Goal: Contribute content: Contribute content

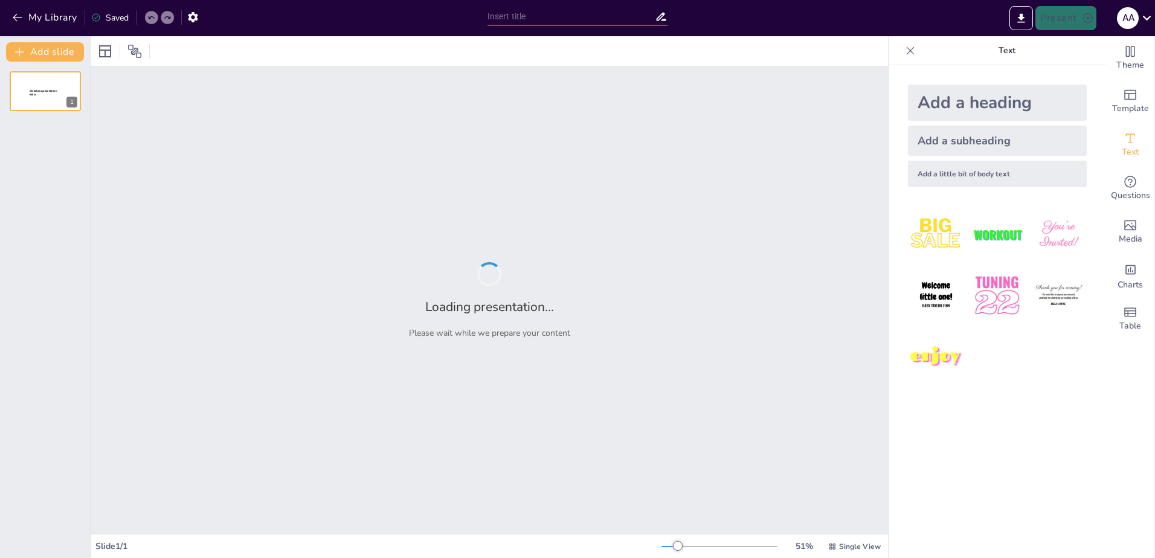
type input "Antijenlerin Temel Özellikleri ve Sınıflandırılması"
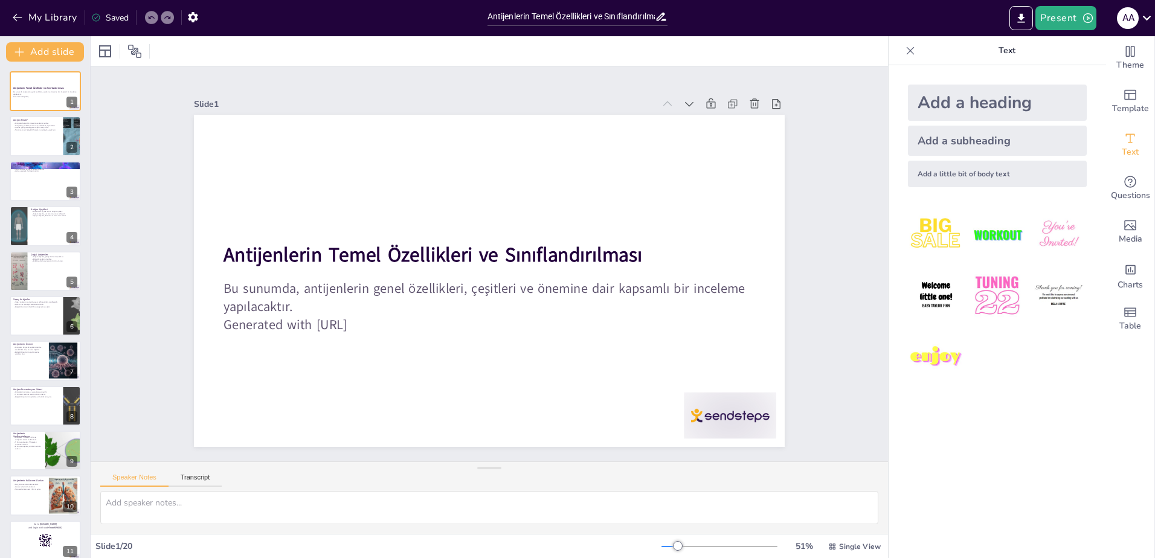
checkbox input "true"
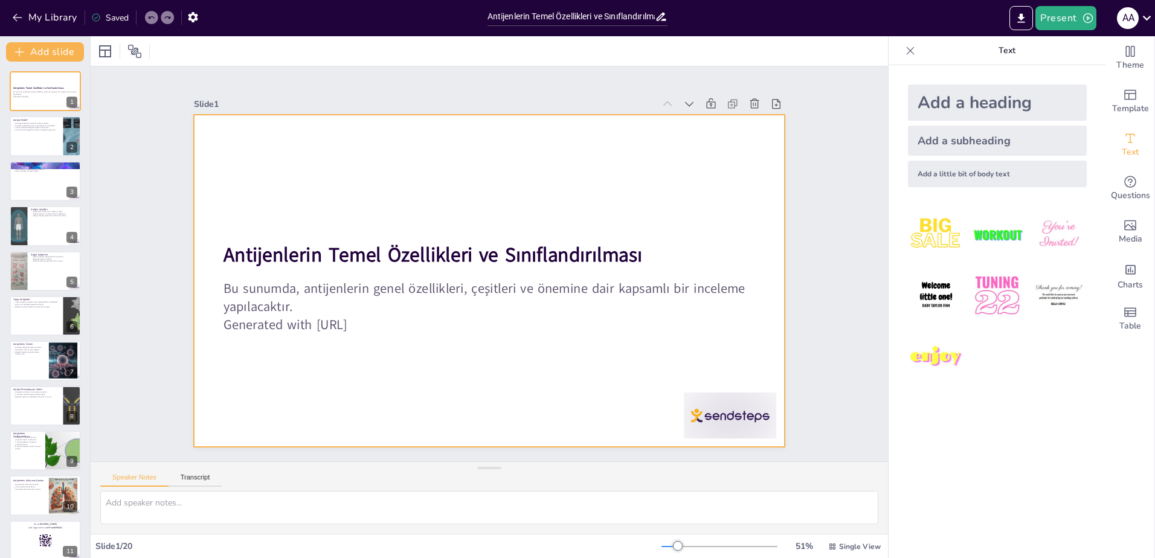
checkbox input "true"
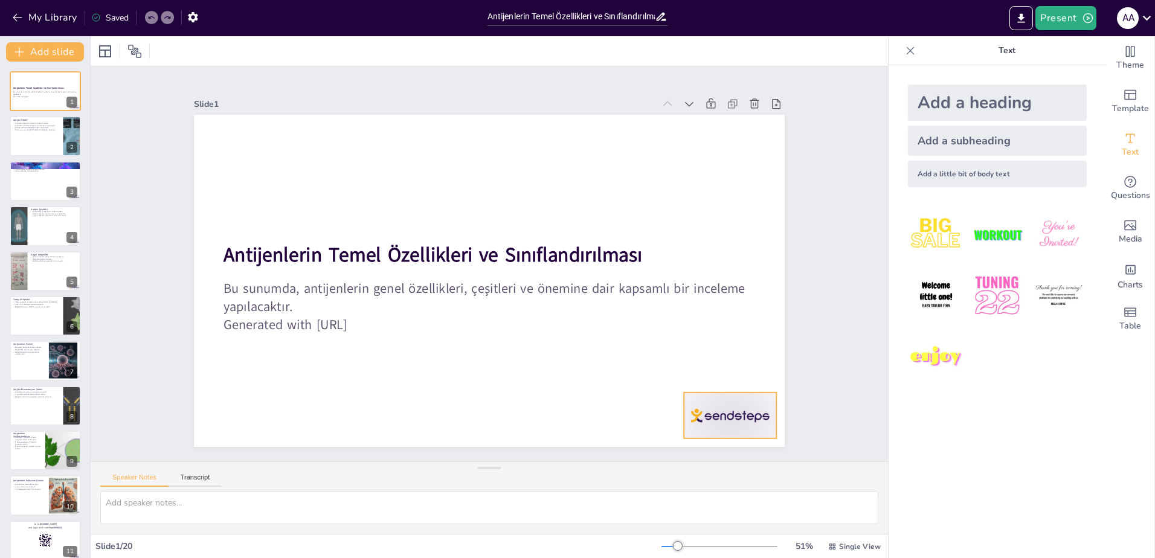
checkbox input "true"
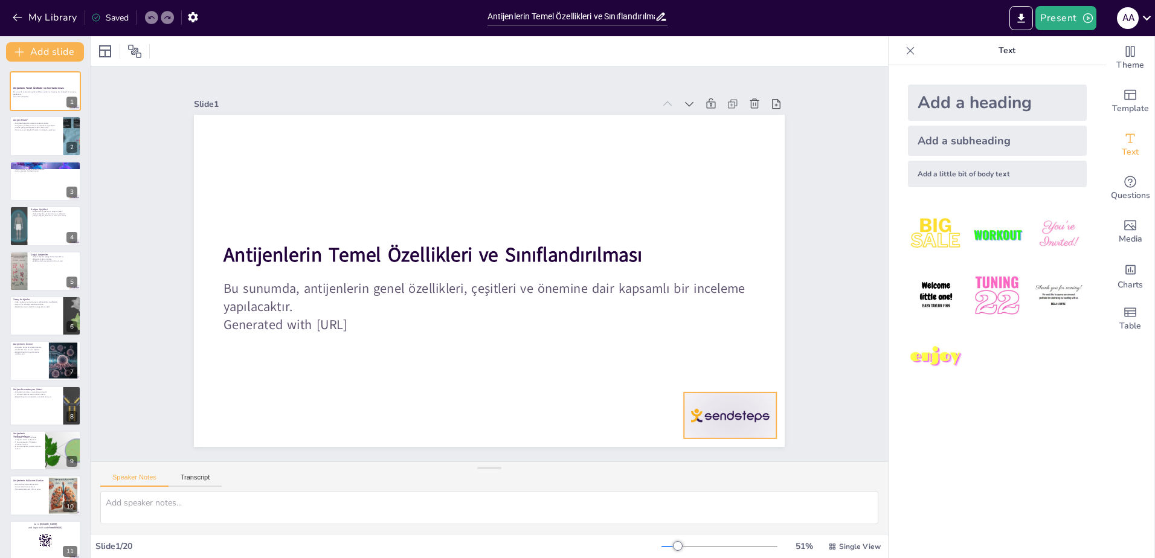
checkbox input "true"
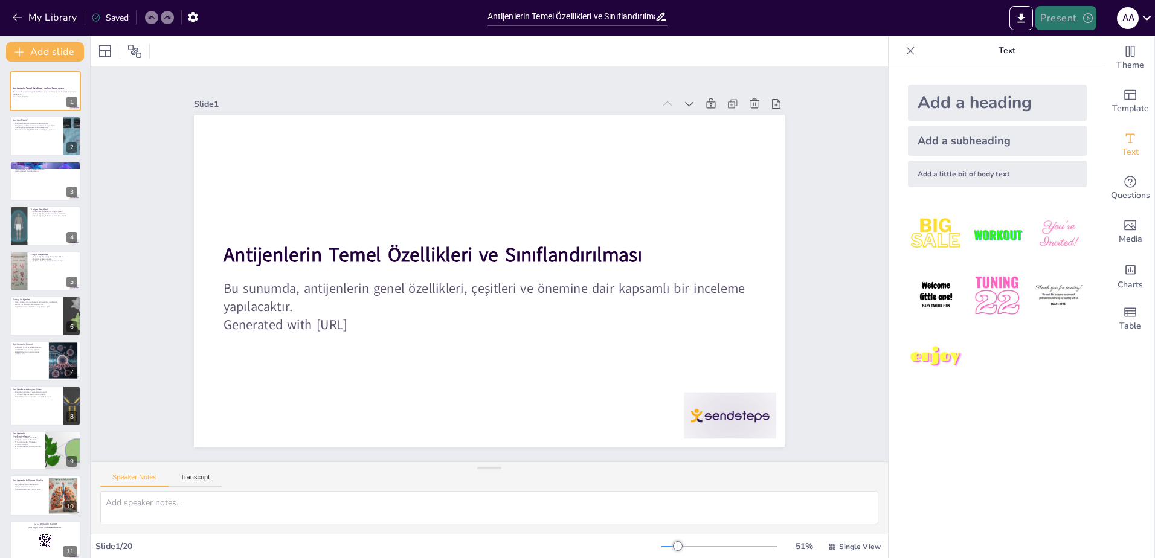
checkbox input "true"
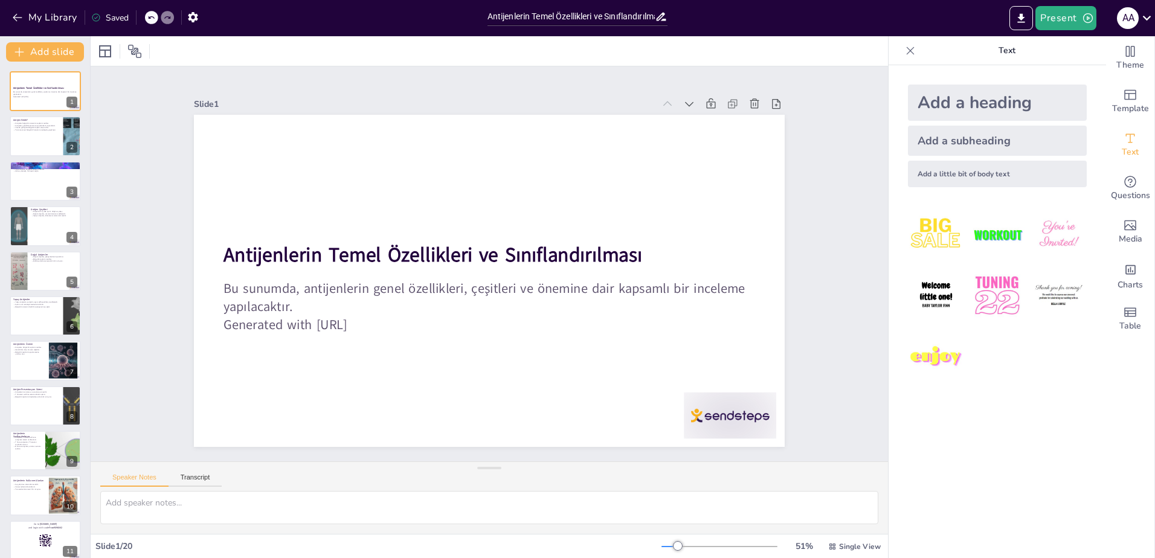
checkbox input "true"
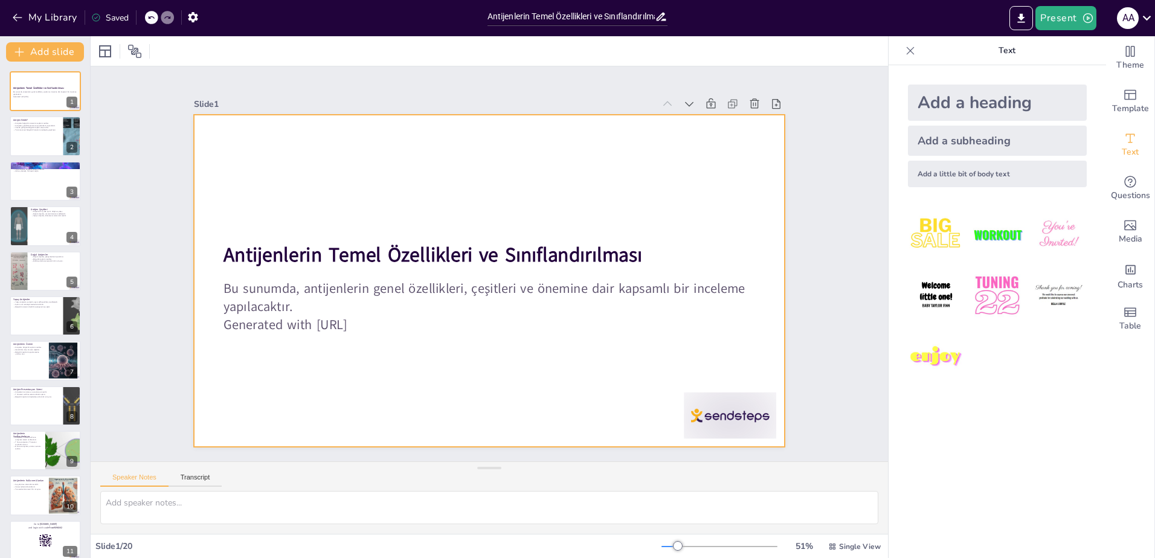
checkbox input "true"
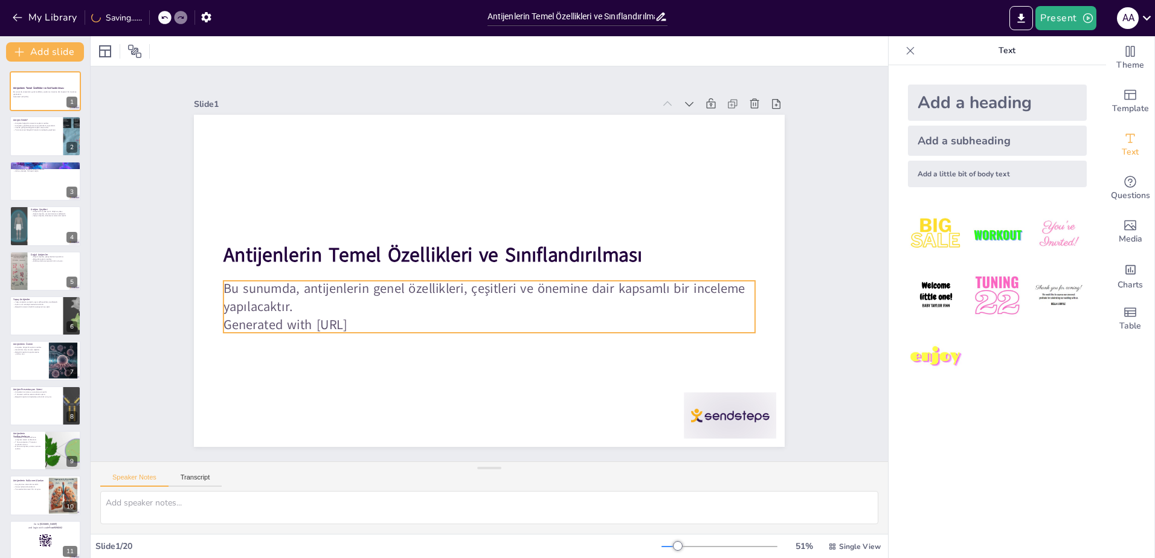
checkbox input "true"
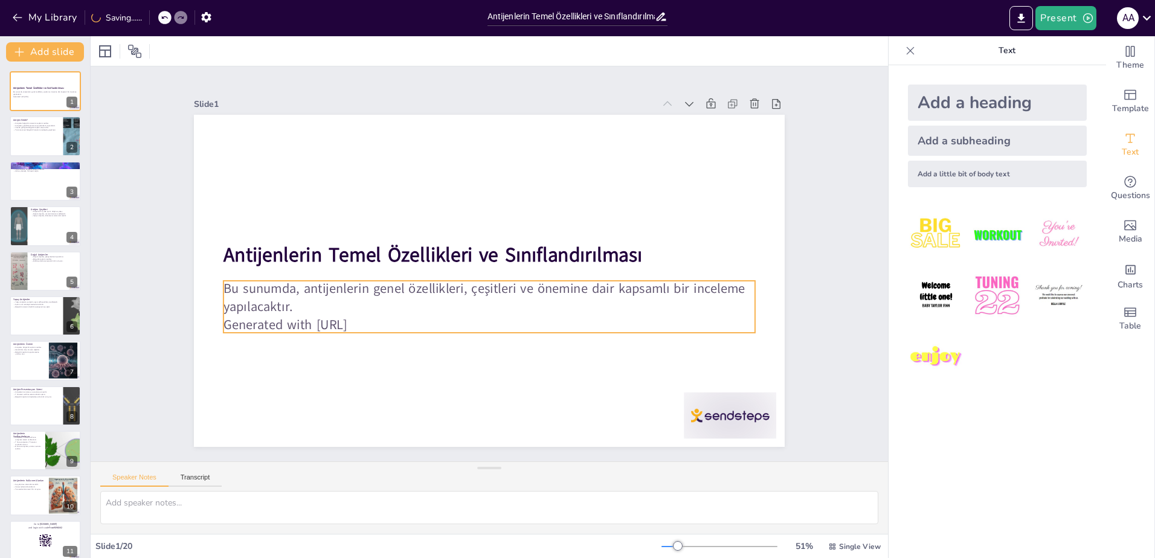
checkbox input "true"
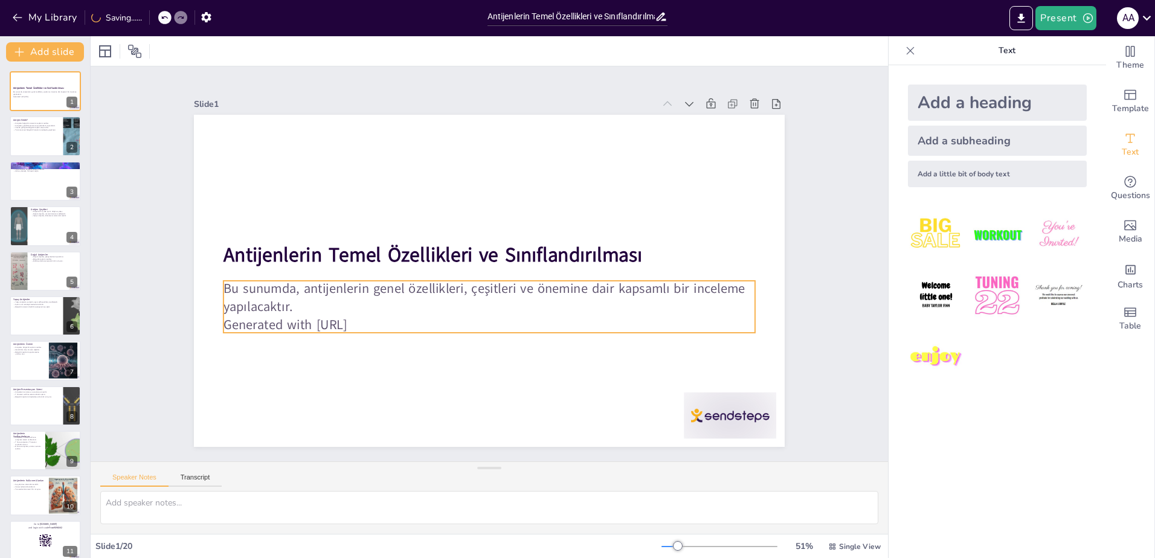
checkbox input "true"
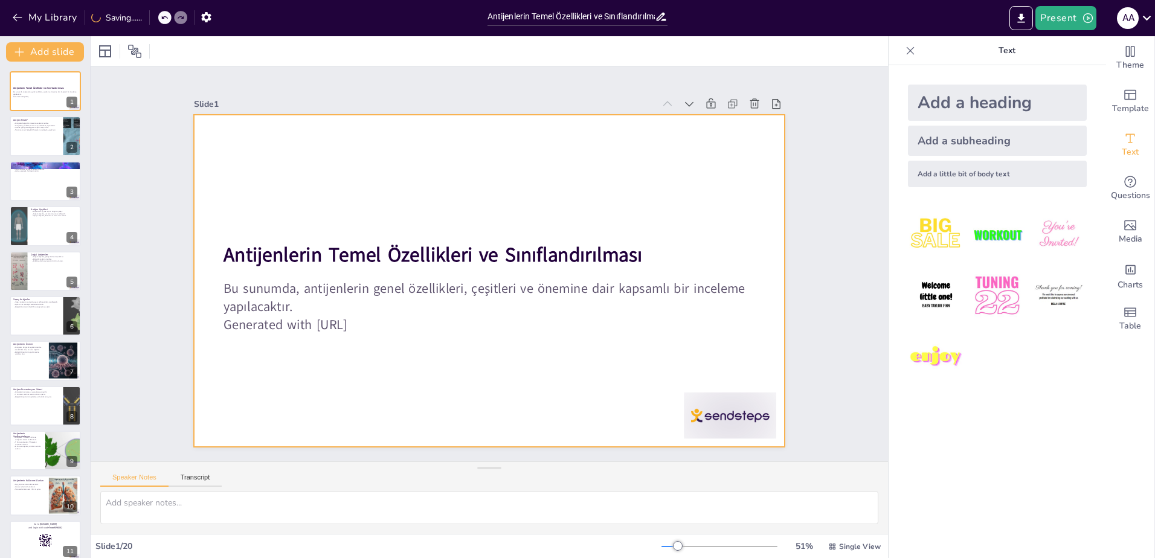
checkbox input "true"
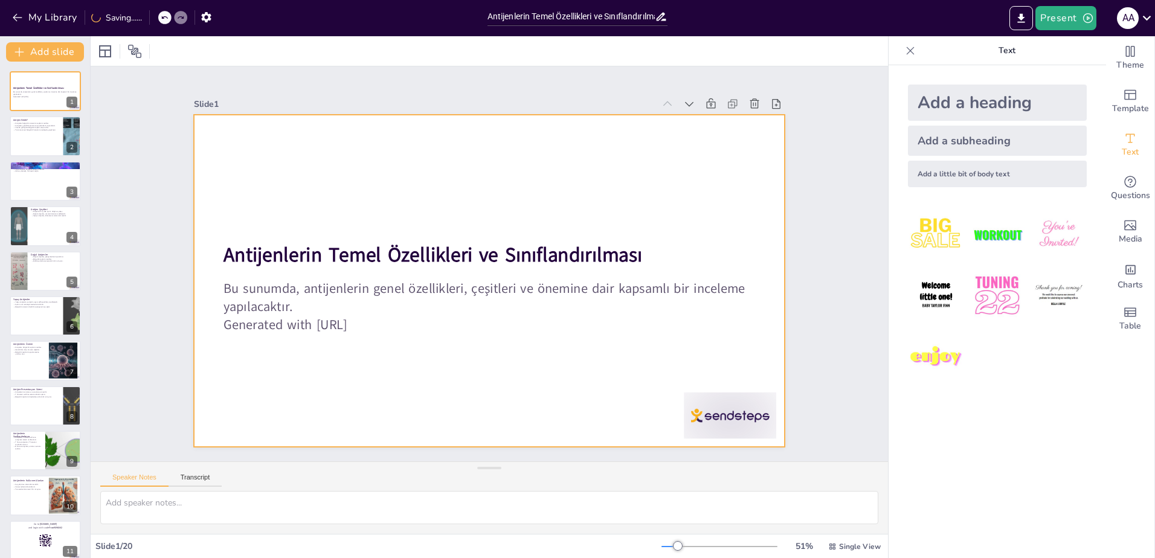
checkbox input "true"
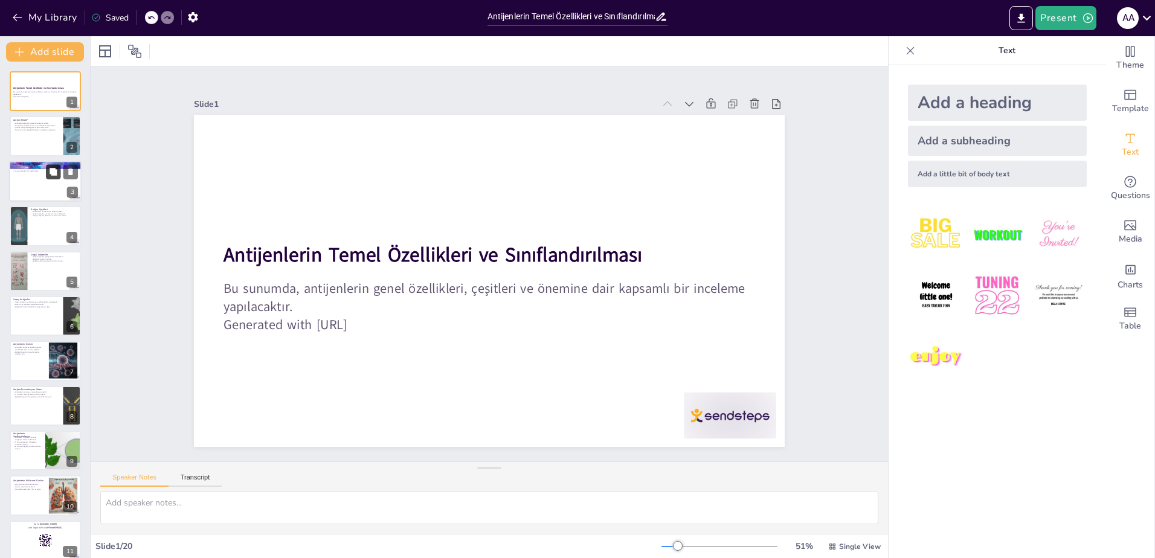
checkbox input "true"
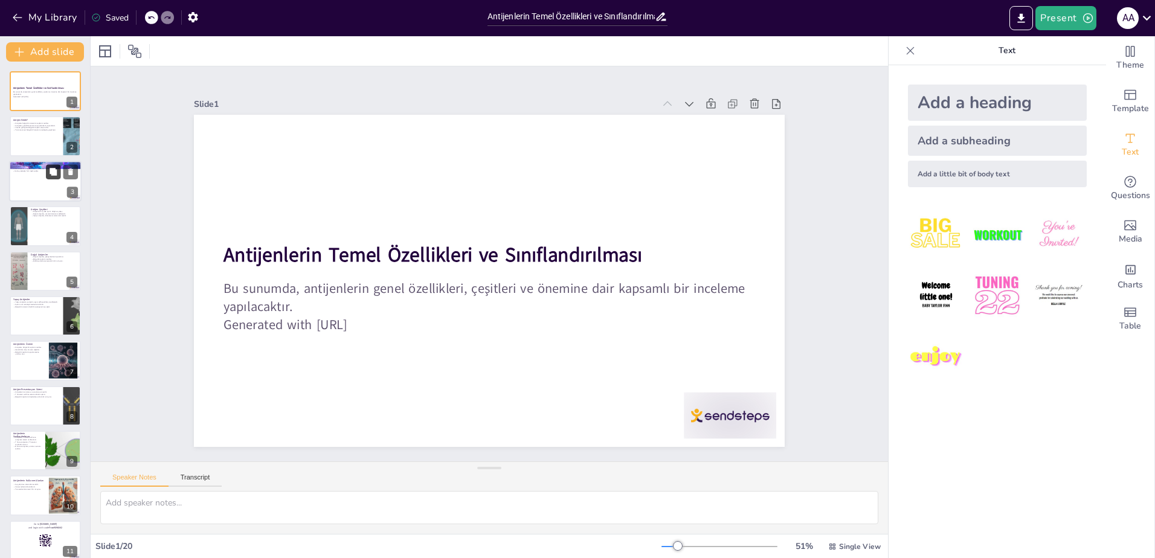
checkbox input "true"
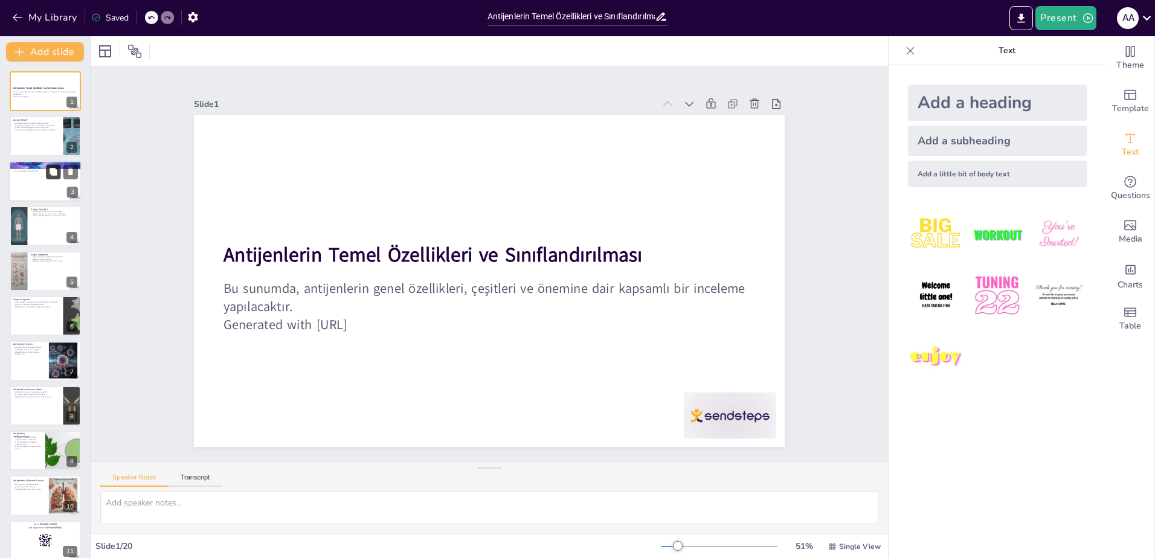
checkbox input "true"
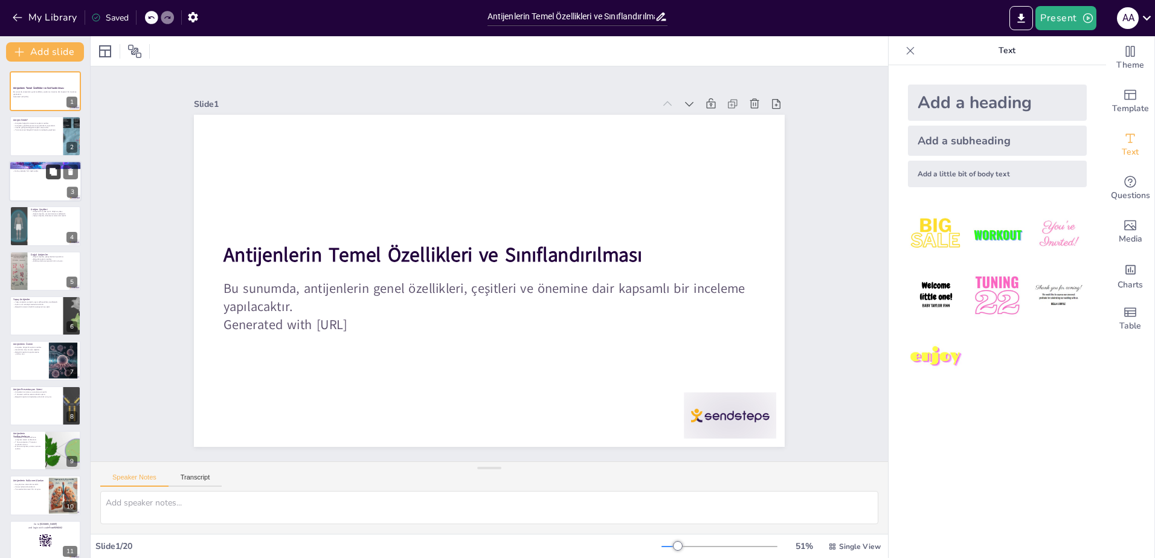
checkbox input "true"
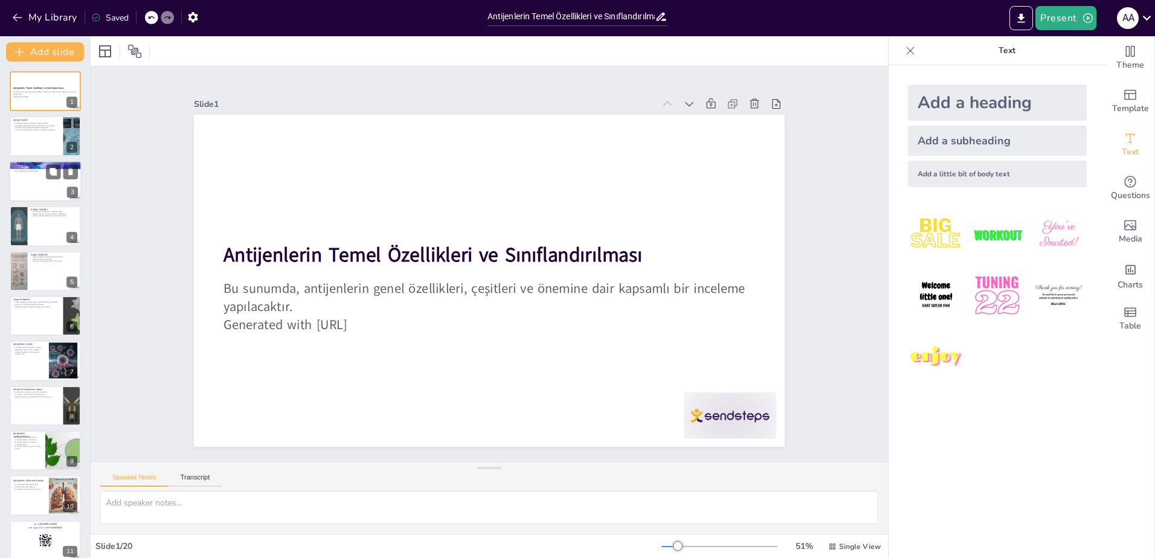
checkbox input "true"
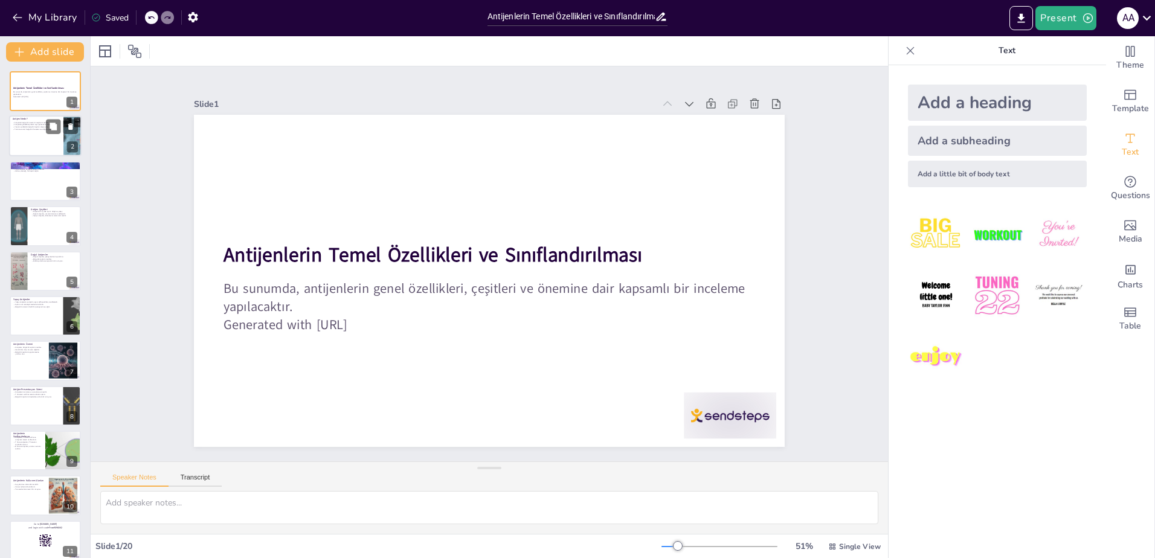
checkbox input "true"
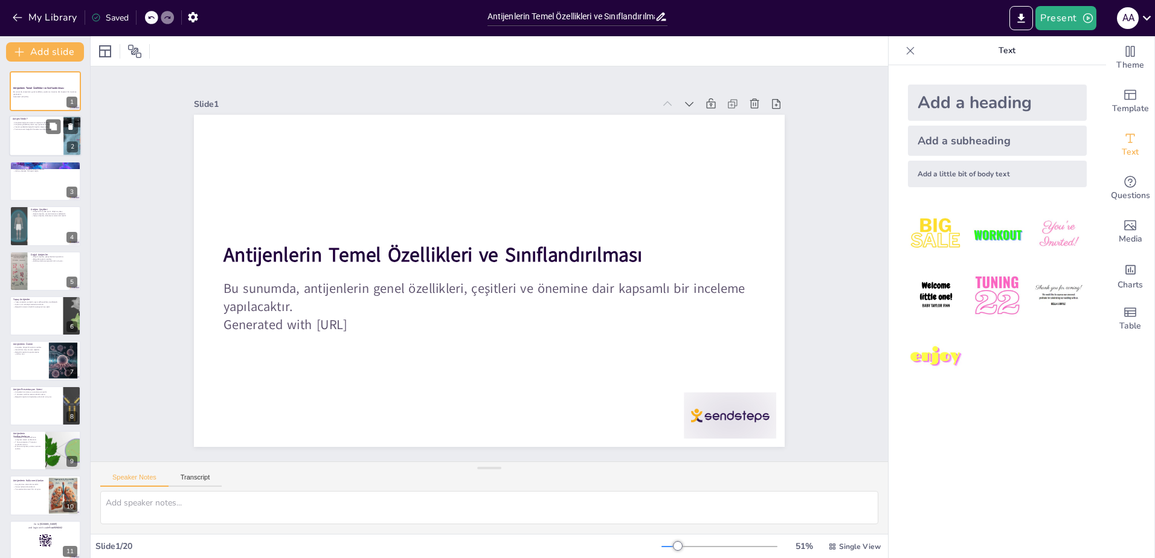
checkbox input "true"
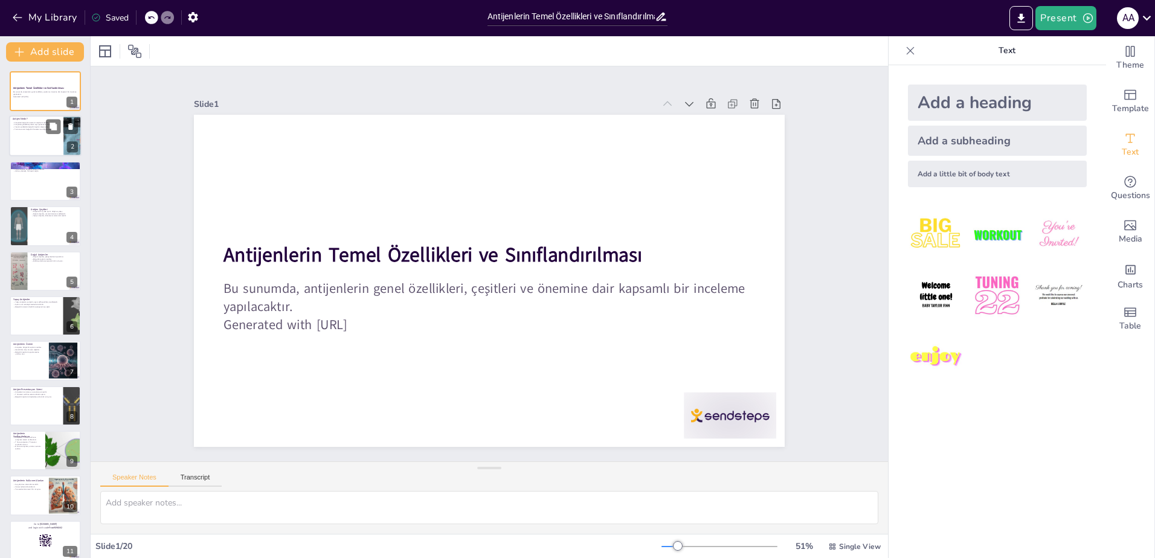
click at [45, 133] on div at bounding box center [45, 136] width 72 height 41
type textarea "Antijenler, bağışıklık sisteminin yabancı moleküllere karşı gösterdiği tepkiler…"
checkbox input "true"
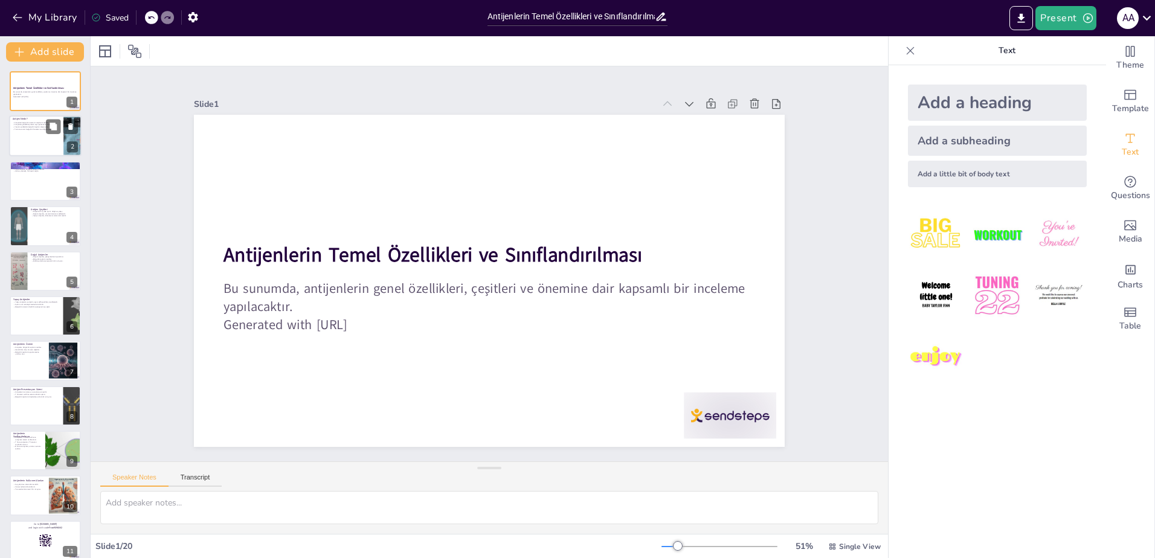
checkbox input "true"
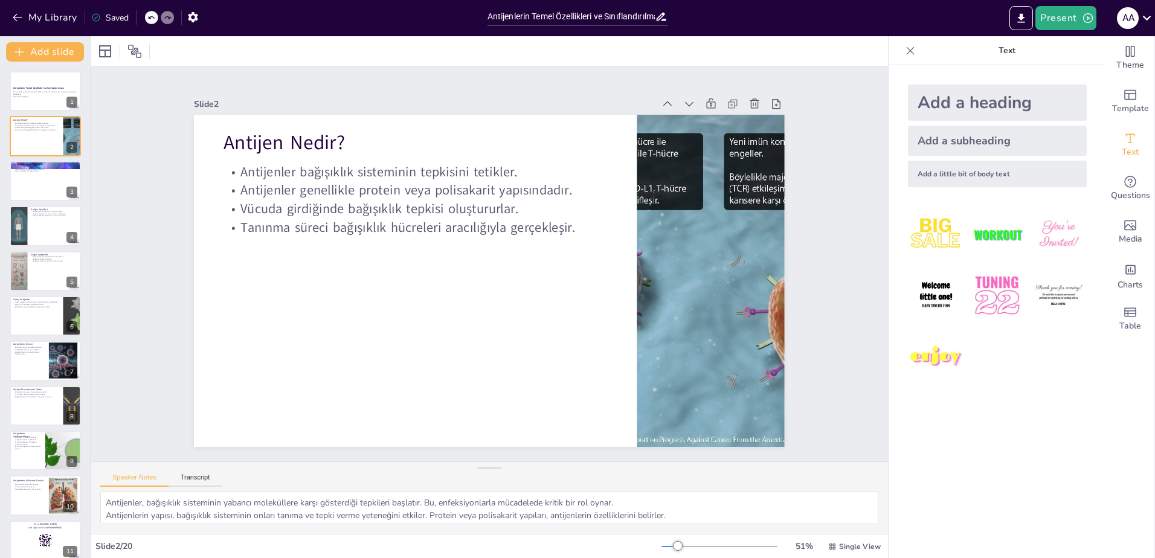
checkbox input "true"
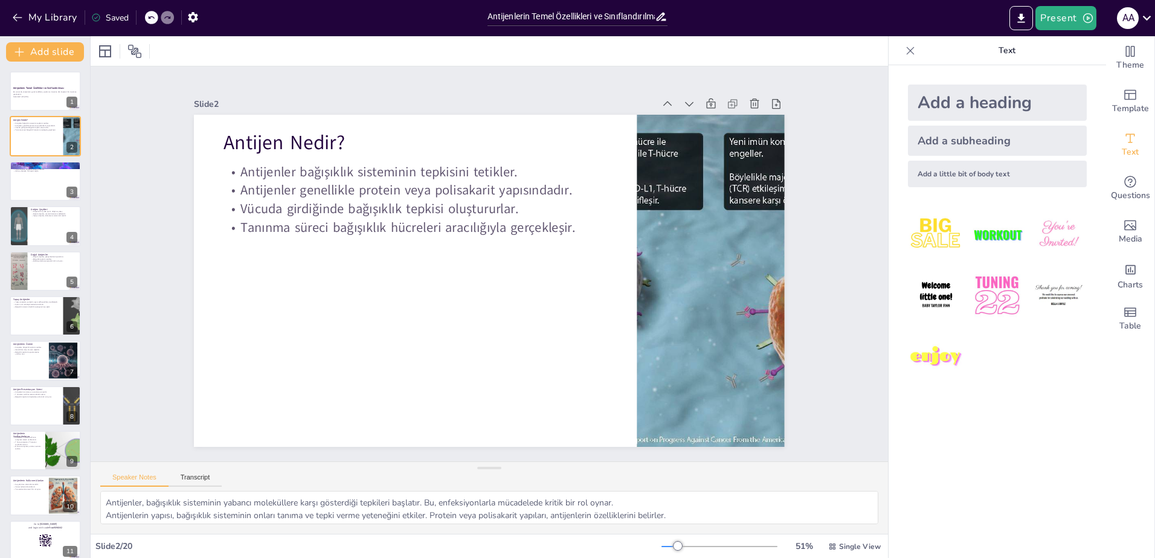
checkbox input "true"
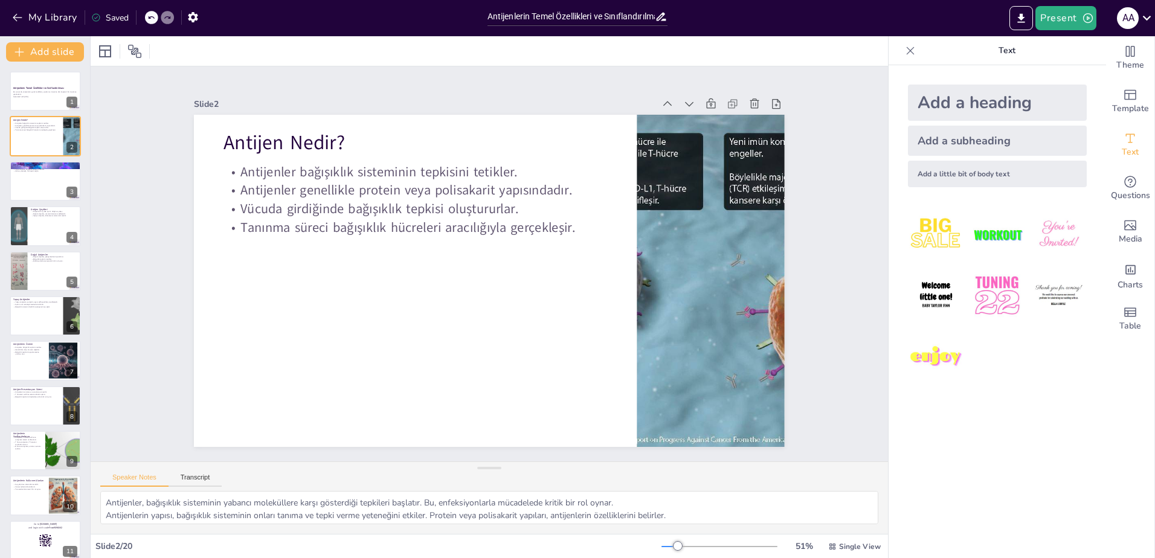
checkbox input "true"
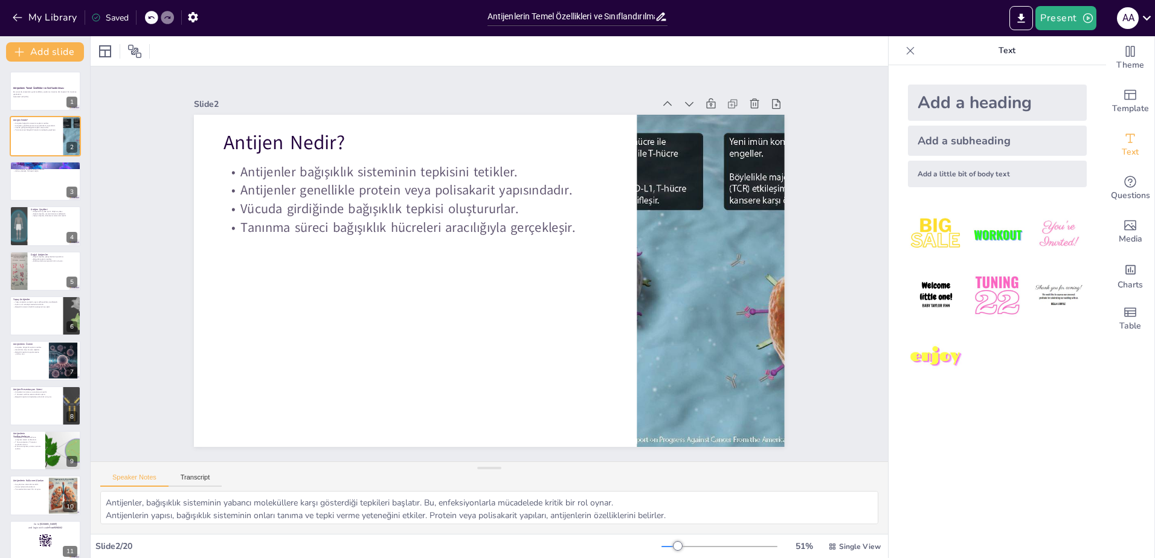
checkbox input "true"
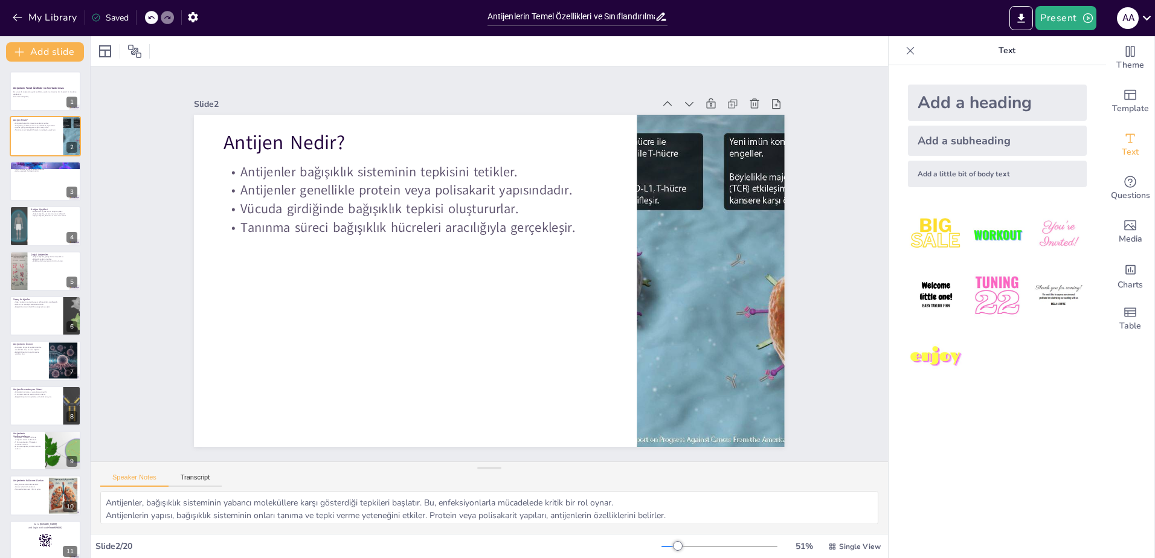
checkbox input "true"
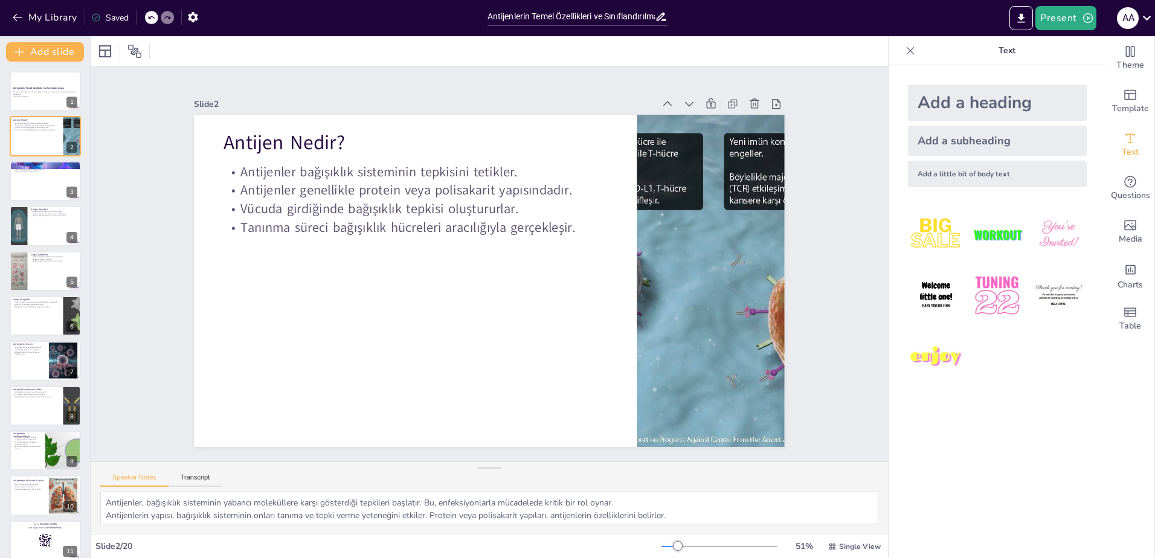
checkbox input "true"
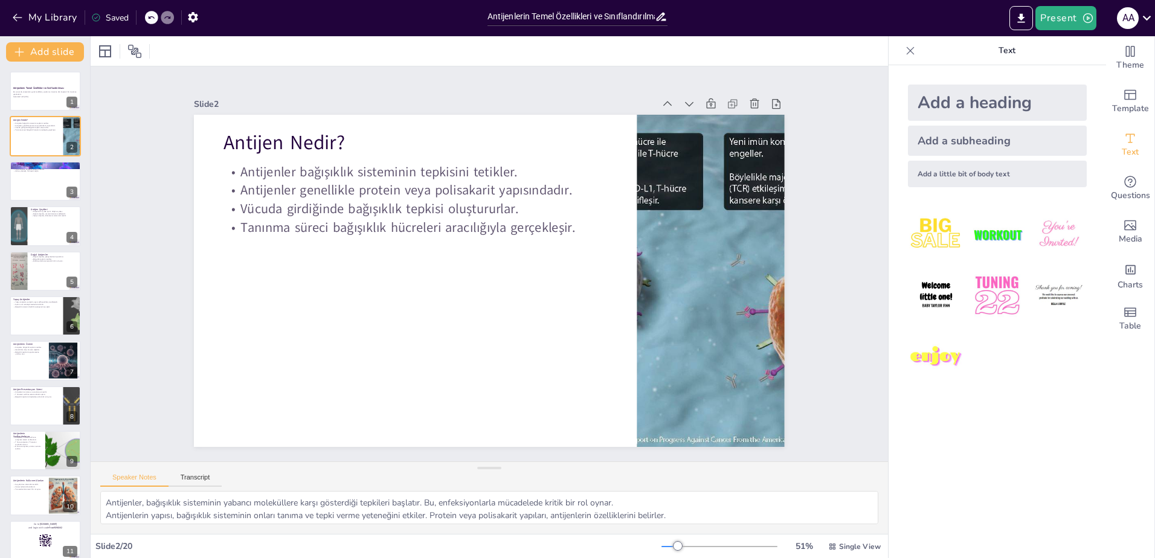
checkbox input "true"
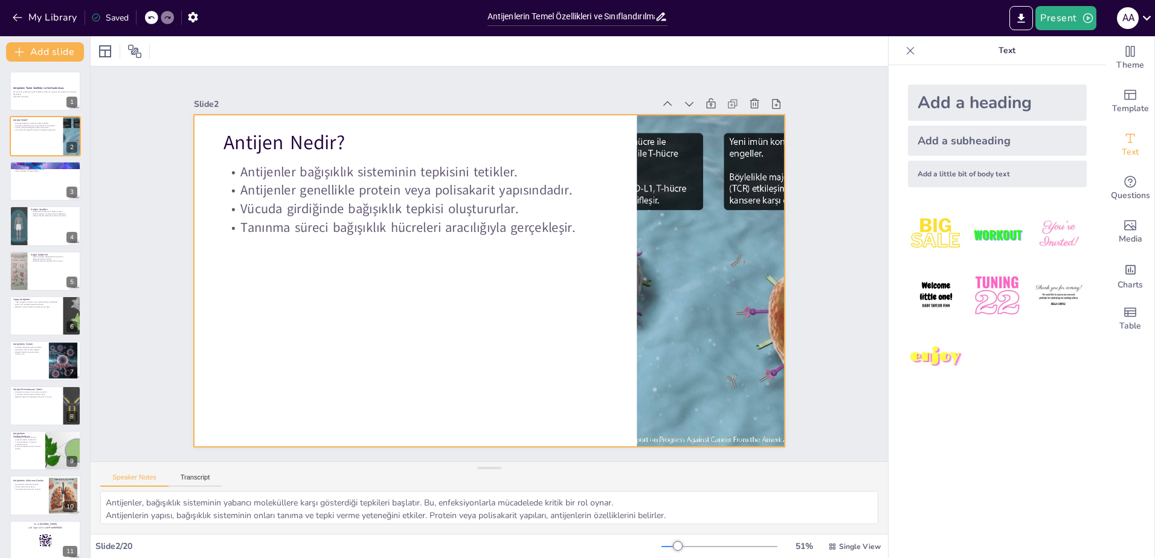
checkbox input "true"
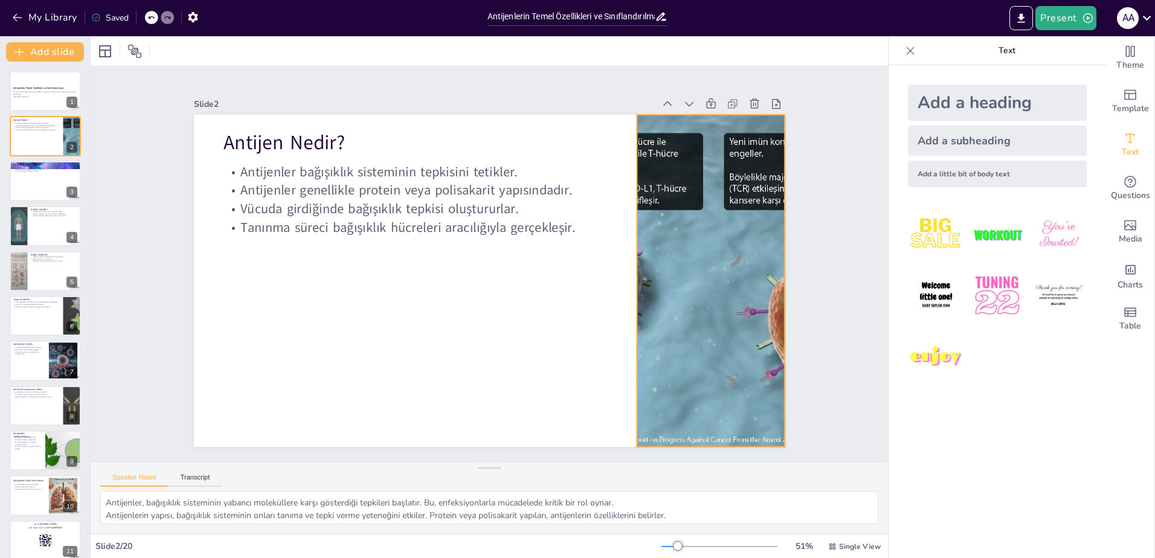
checkbox input "true"
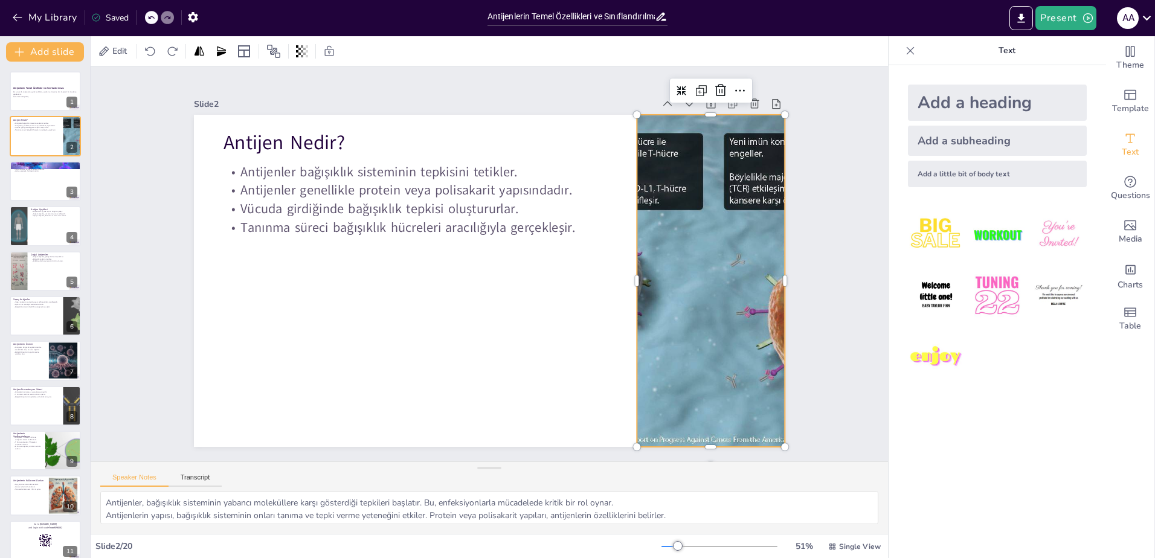
click at [704, 273] on div at bounding box center [711, 281] width 640 height 332
checkbox input "true"
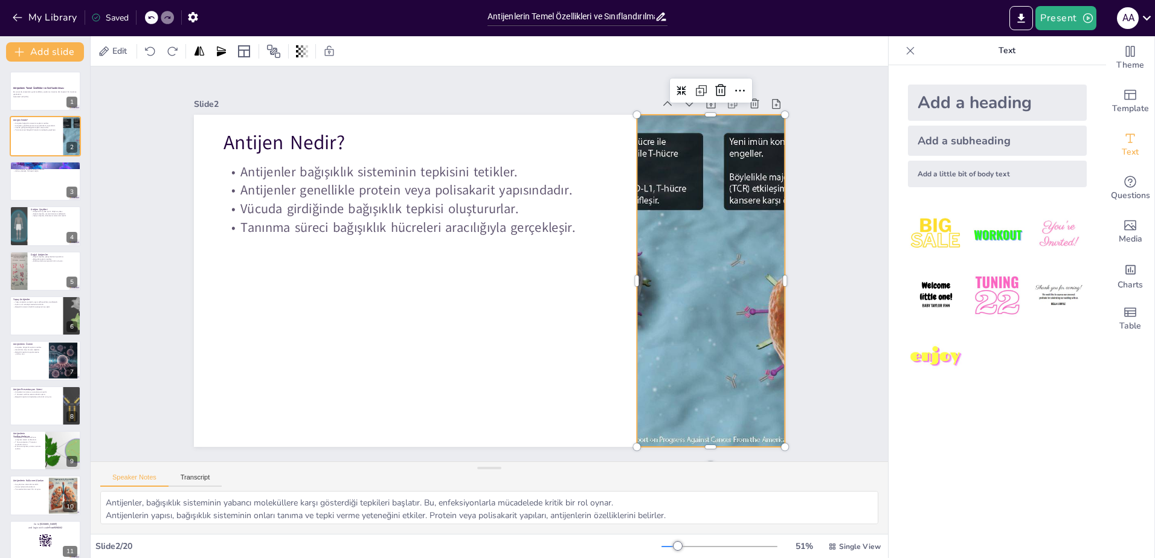
checkbox input "true"
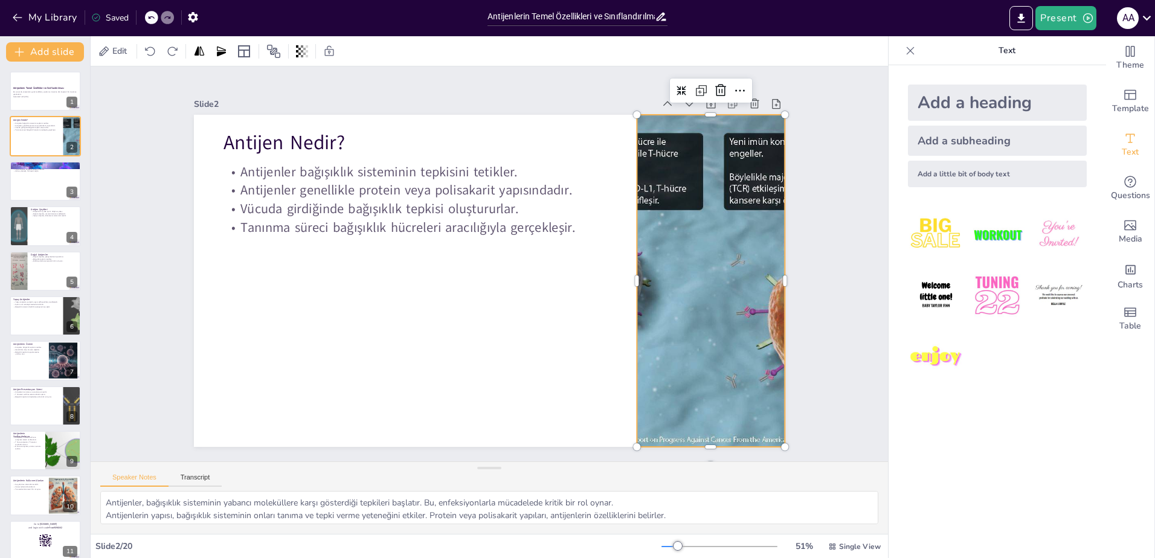
checkbox input "true"
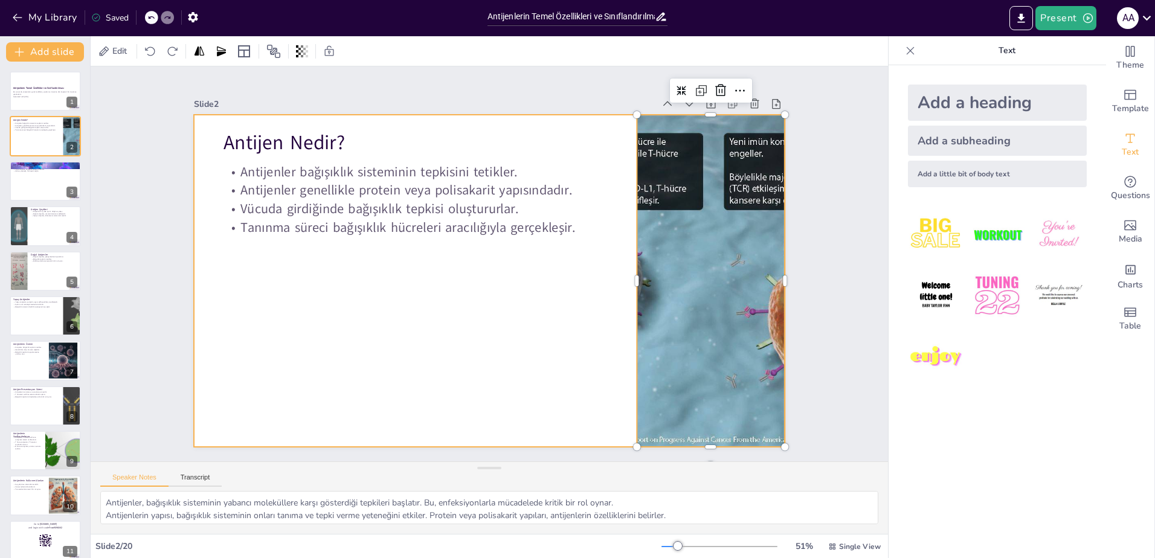
checkbox input "true"
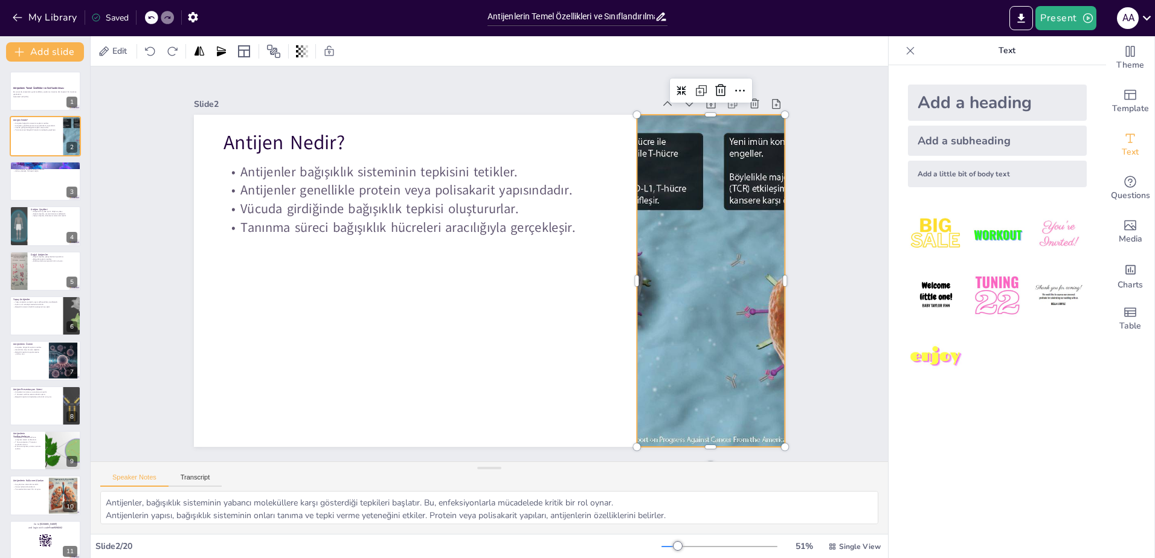
checkbox input "true"
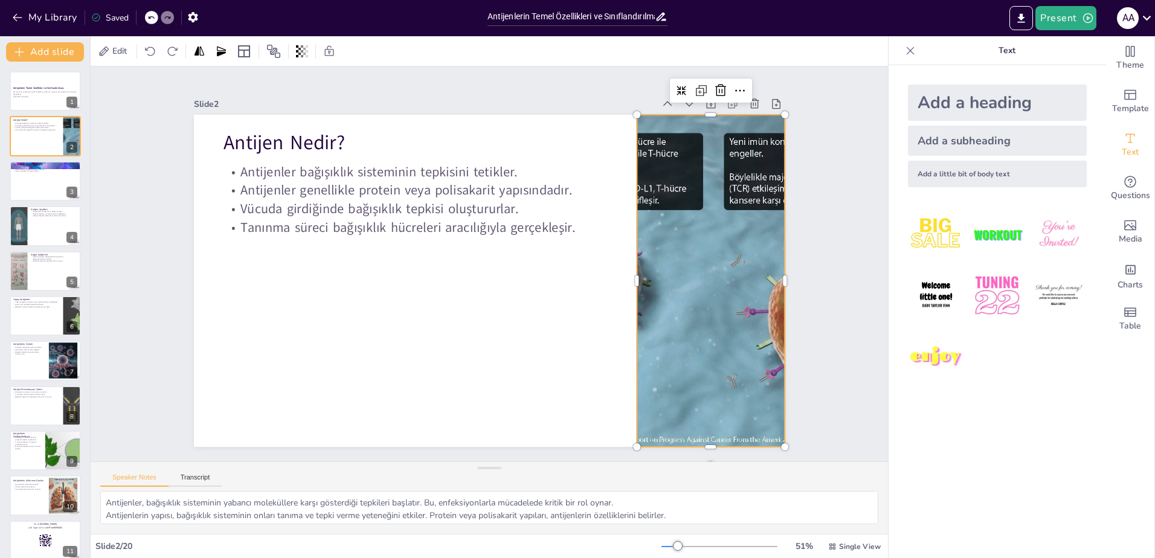
checkbox input "true"
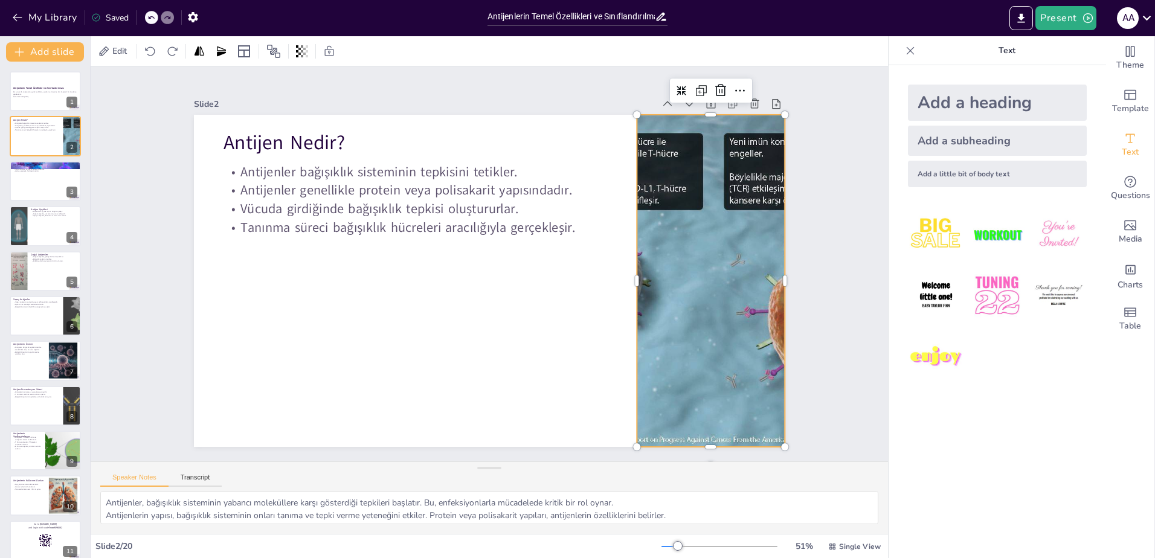
checkbox input "true"
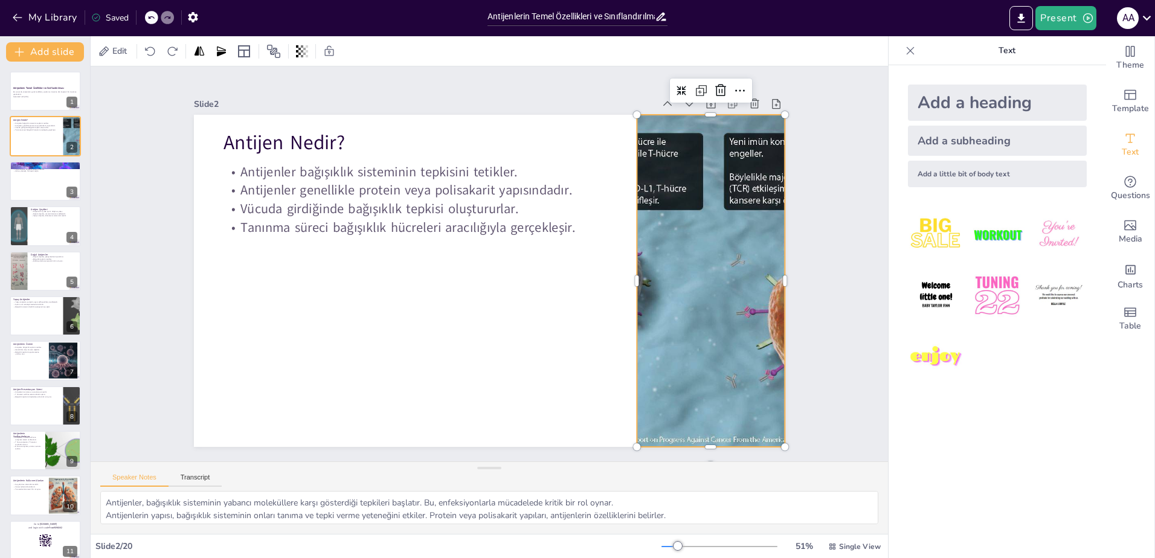
checkbox input "true"
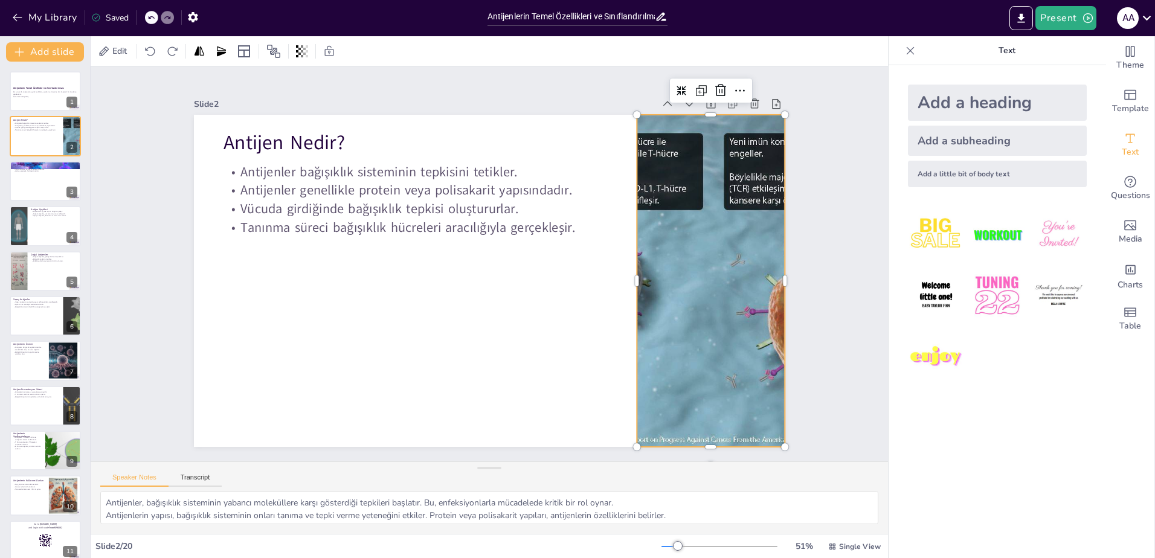
checkbox input "true"
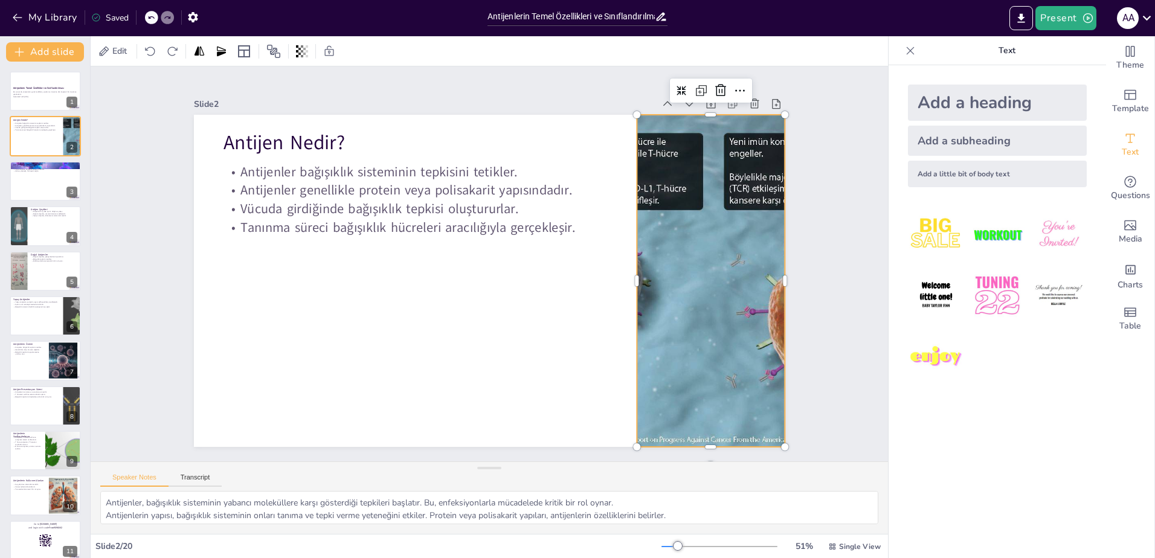
checkbox input "true"
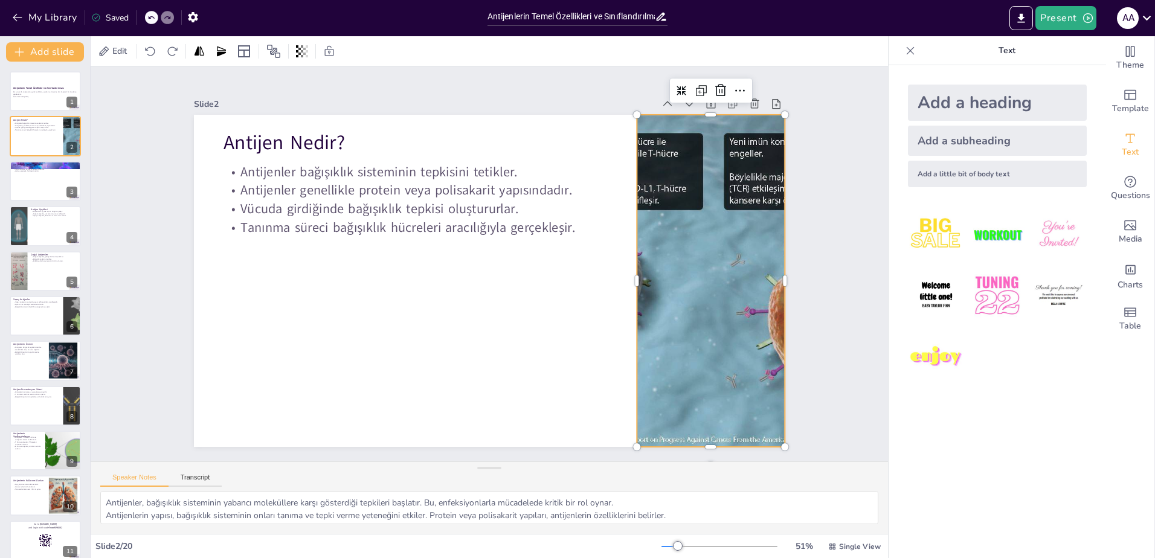
checkbox input "true"
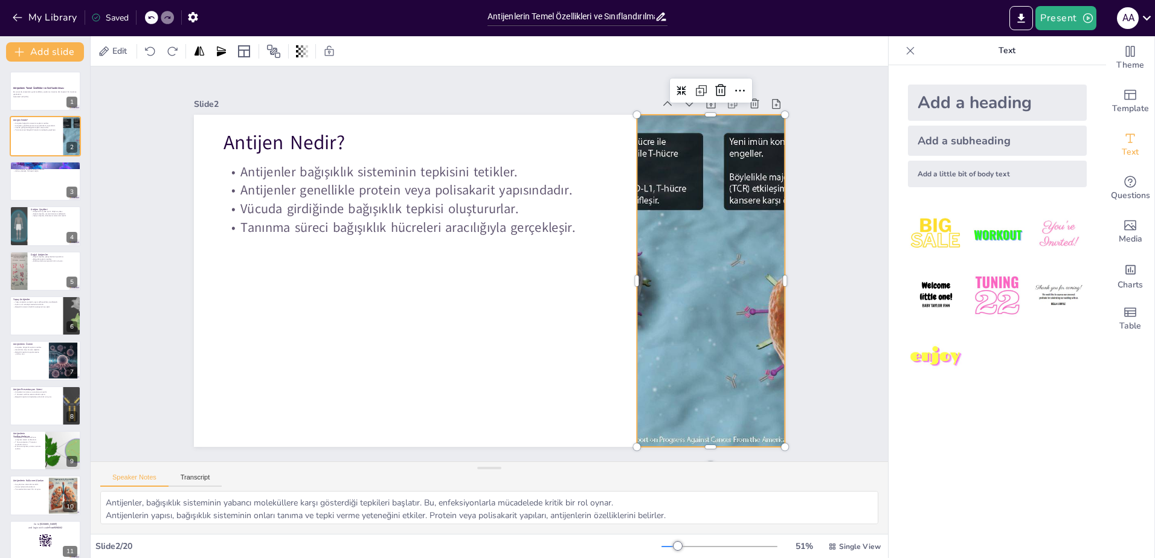
checkbox input "true"
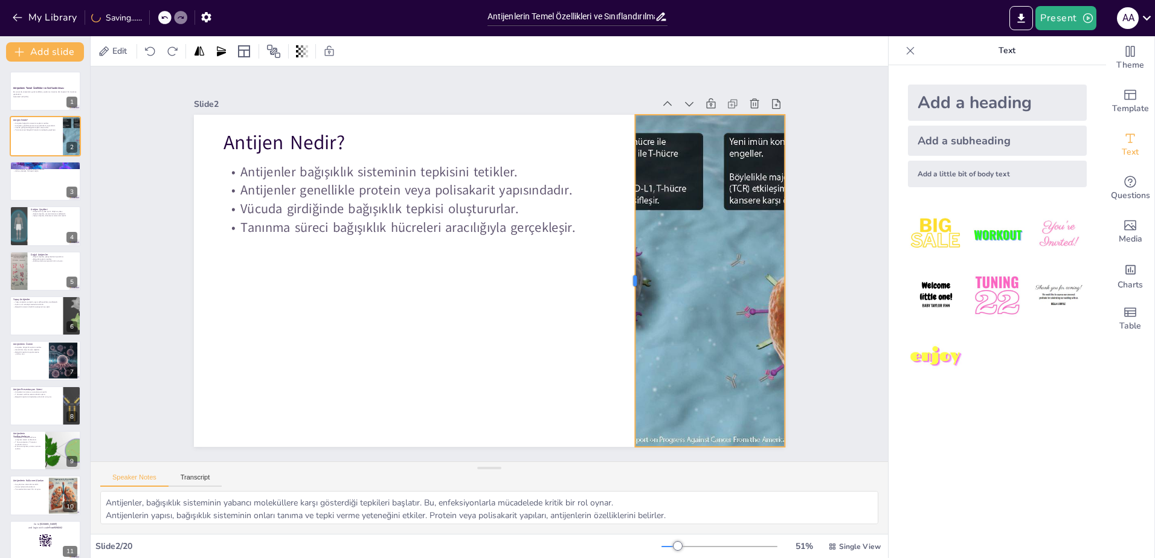
drag, startPoint x: 627, startPoint y: 276, endPoint x: 625, endPoint y: 261, distance: 15.2
click at [625, 162] on div at bounding box center [476, 122] width 327 height 79
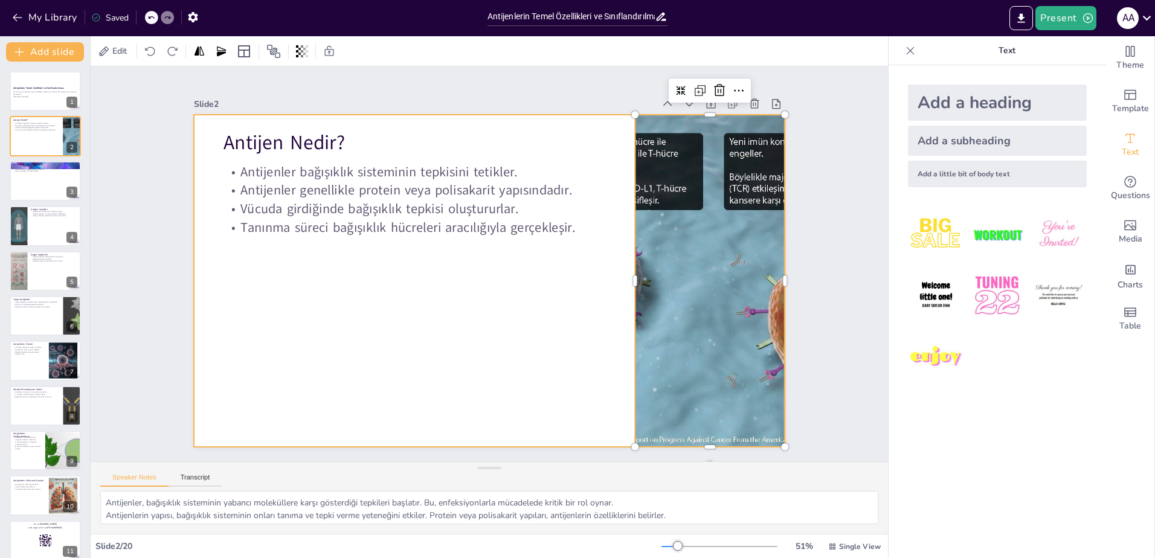
click at [385, 344] on div at bounding box center [505, 257] width 544 height 675
click at [841, 544] on span "Single View" at bounding box center [860, 547] width 42 height 10
click at [745, 480] on div "Speaker Notes Transcript" at bounding box center [489, 476] width 797 height 29
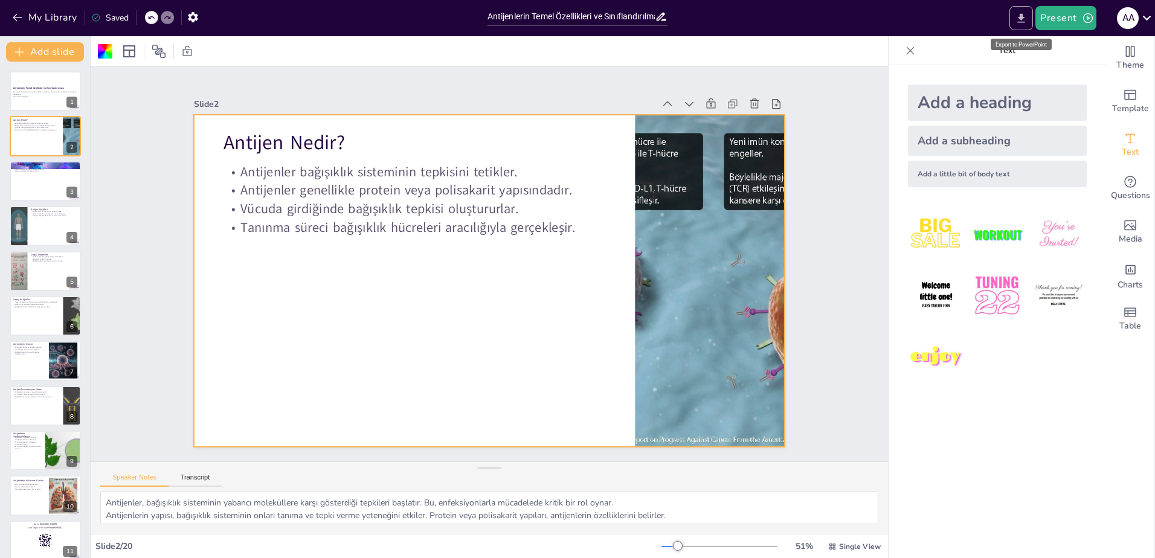
click at [1020, 21] on icon "Export to PowerPoint" at bounding box center [1021, 18] width 13 height 13
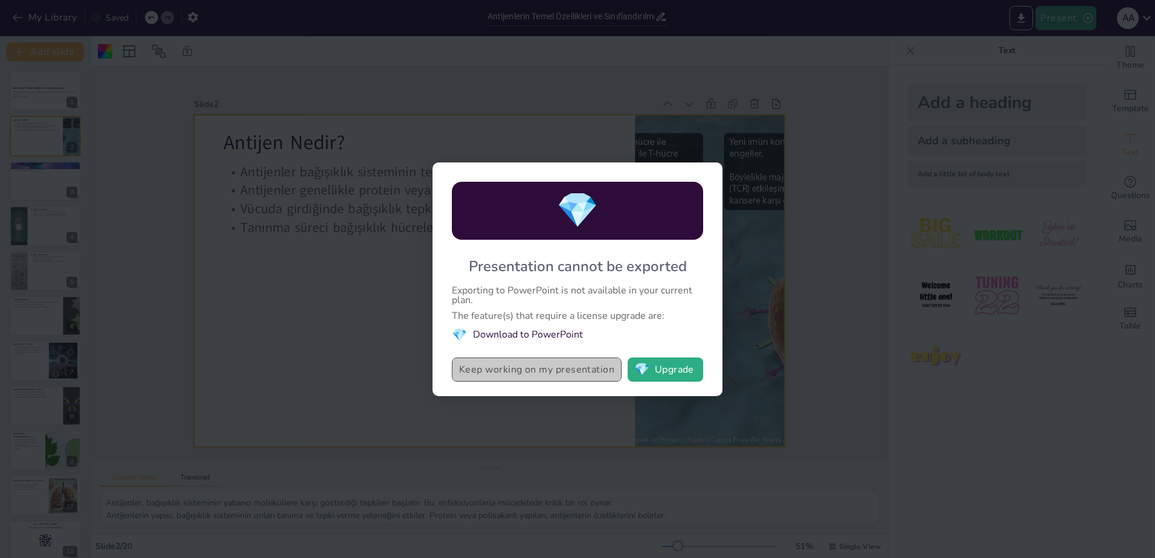
click at [506, 369] on button "Keep working on my presentation" at bounding box center [537, 370] width 170 height 24
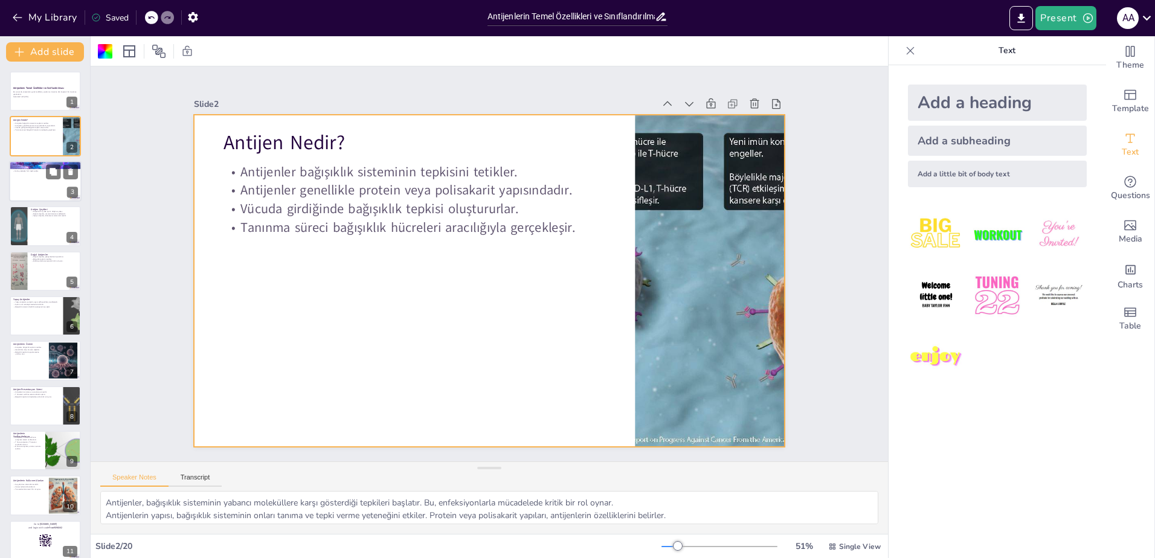
click at [47, 181] on div at bounding box center [45, 181] width 72 height 41
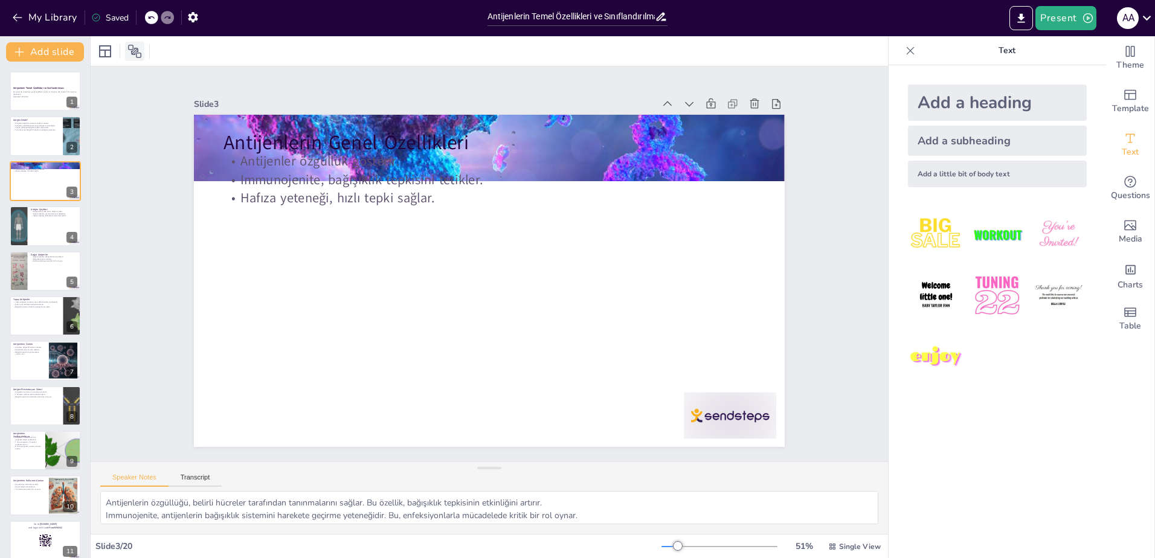
click at [137, 50] on icon at bounding box center [134, 51] width 13 height 13
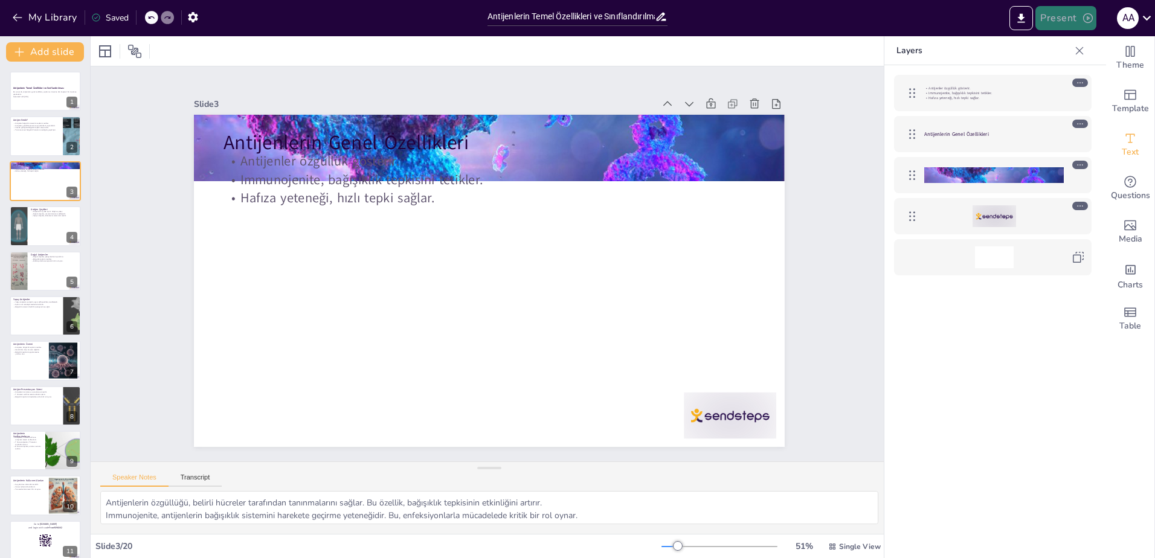
click at [1063, 21] on button "Present" at bounding box center [1065, 18] width 60 height 24
click at [1073, 77] on li "Play presentation" at bounding box center [1084, 74] width 95 height 19
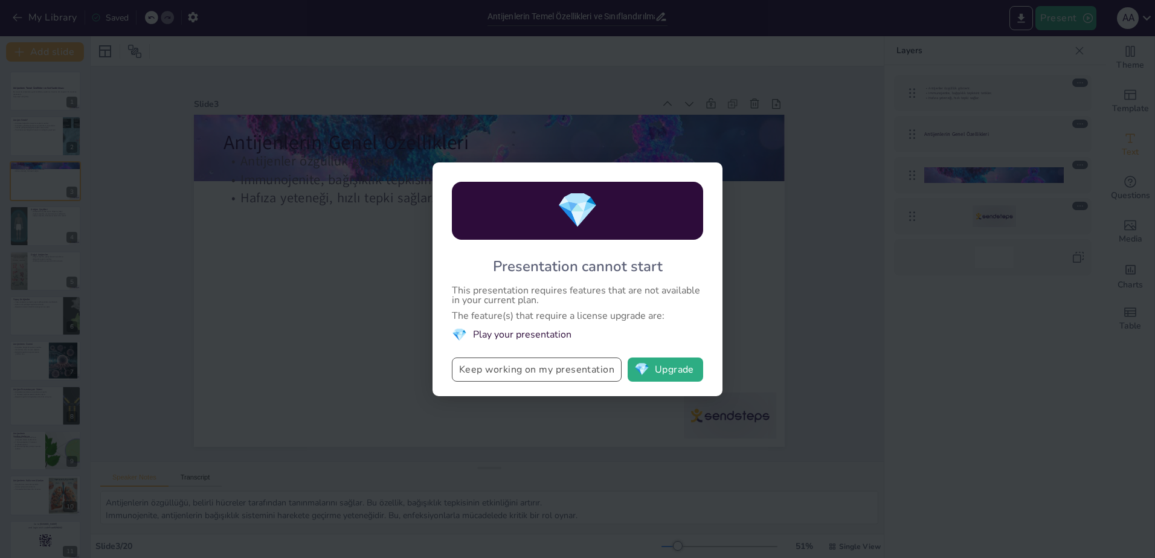
click at [551, 375] on button "Keep working on my presentation" at bounding box center [537, 370] width 170 height 24
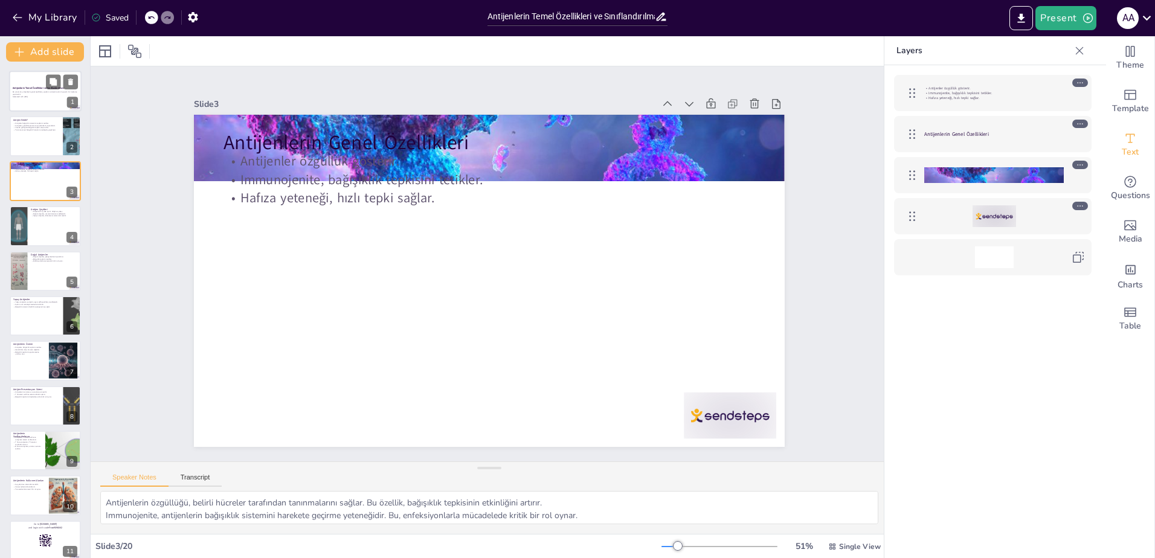
click at [47, 94] on p "Bu sunumda, antijenlerin genel özellikleri, çeşitleri ve önemine dair kapsamlı …" at bounding box center [45, 93] width 65 height 4
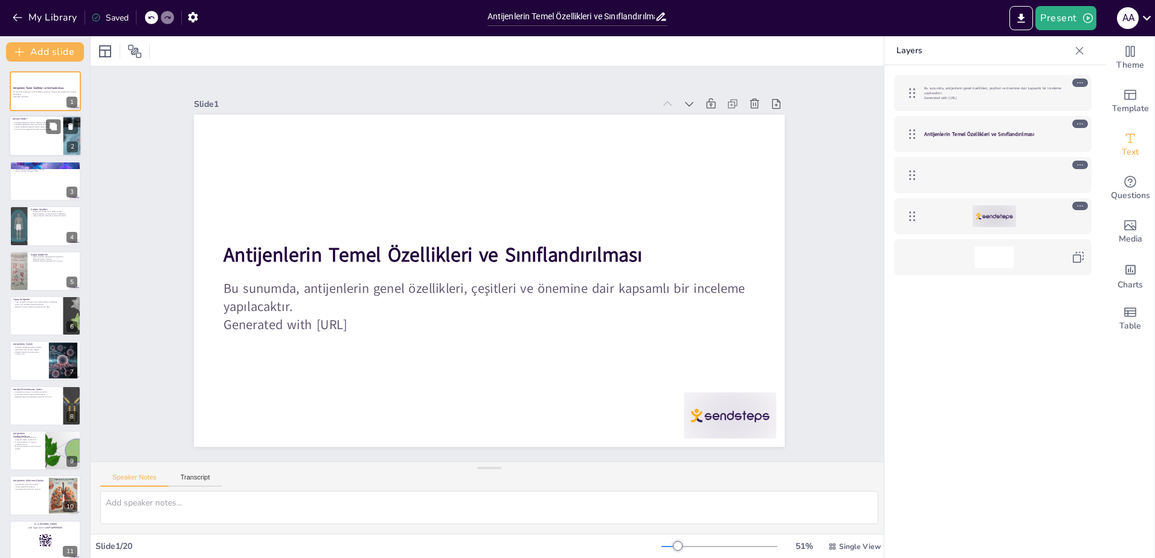
click at [54, 135] on div at bounding box center [45, 136] width 72 height 41
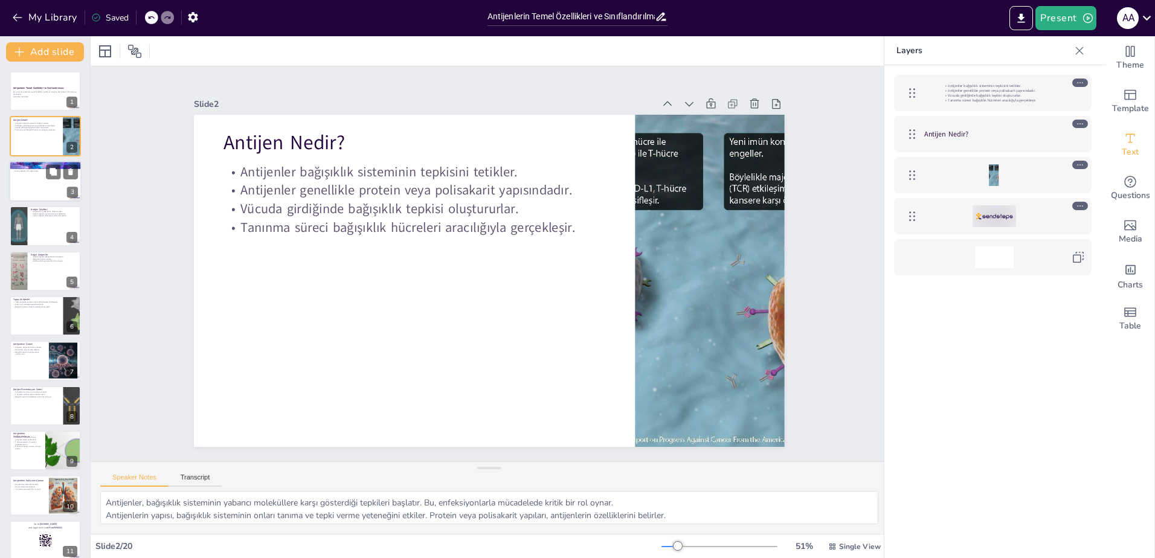
click at [43, 193] on div at bounding box center [45, 181] width 72 height 41
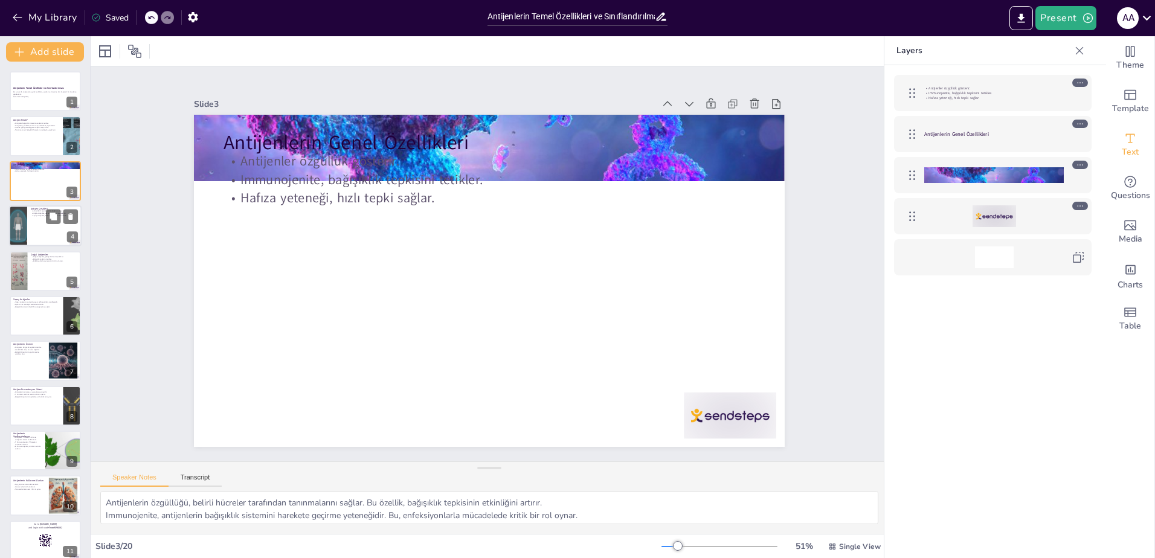
click at [45, 239] on div at bounding box center [45, 225] width 72 height 41
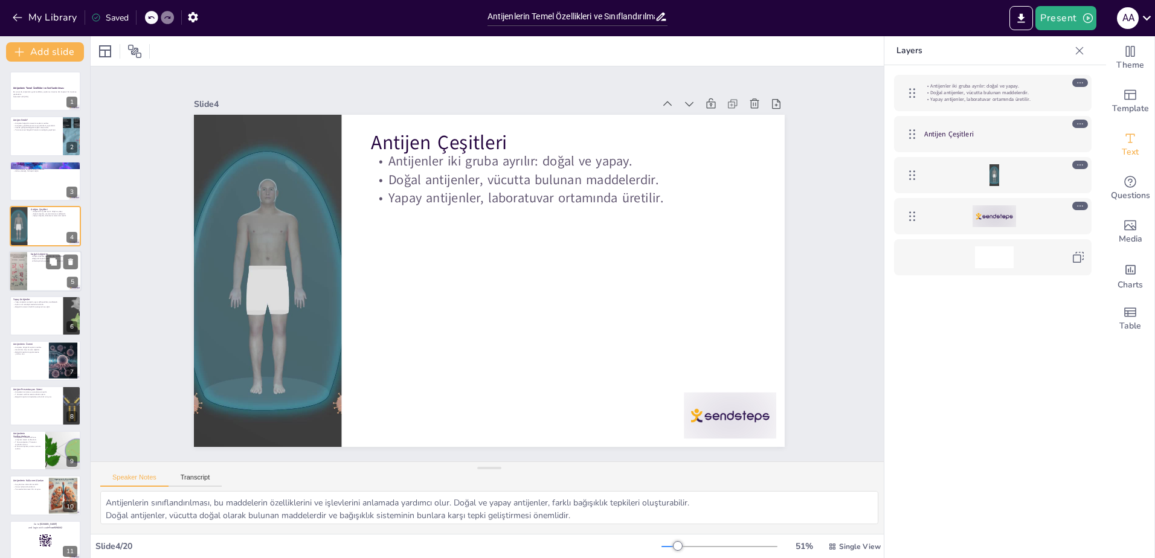
click at [45, 280] on div at bounding box center [45, 271] width 72 height 41
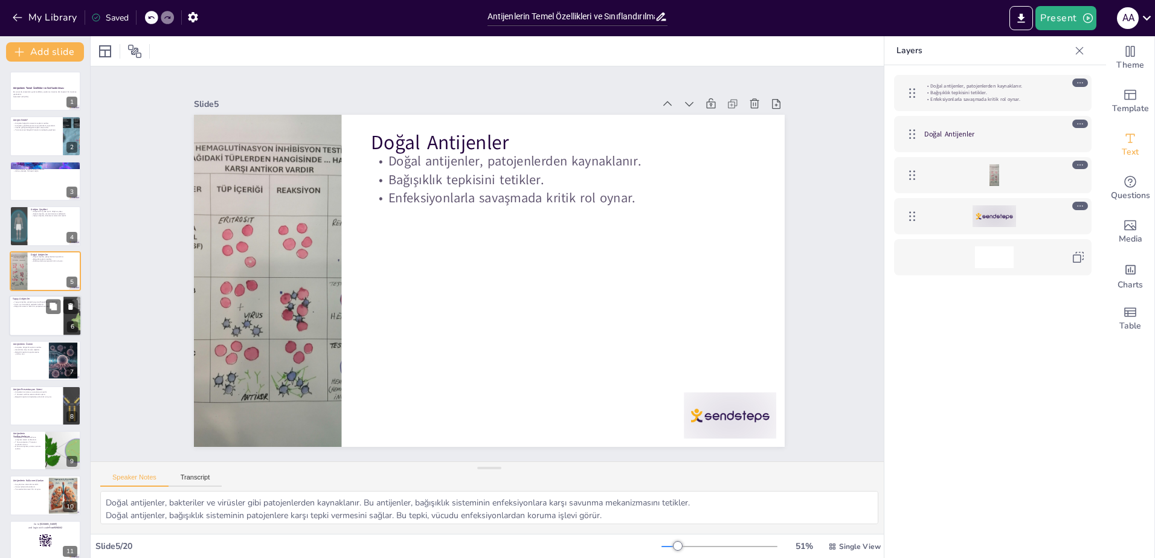
click at [44, 321] on div at bounding box center [45, 315] width 72 height 41
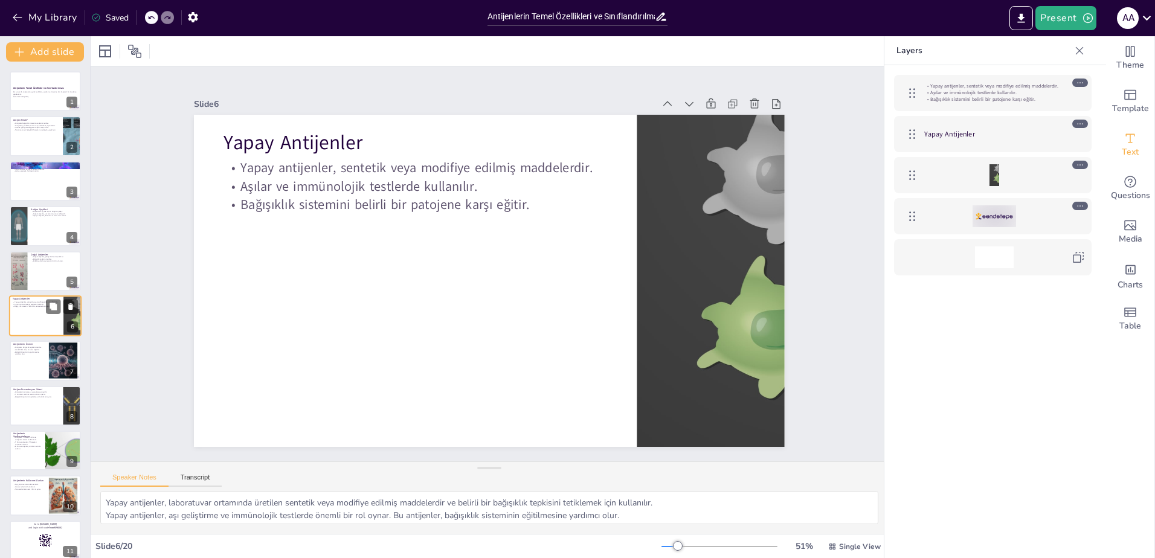
scroll to position [6, 0]
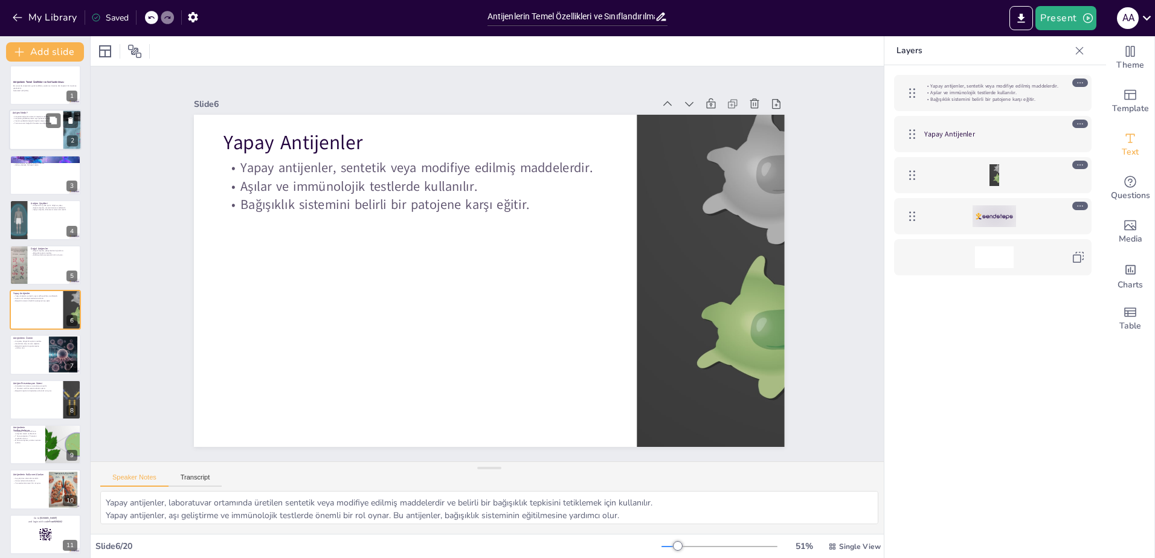
click at [43, 130] on div at bounding box center [45, 130] width 72 height 41
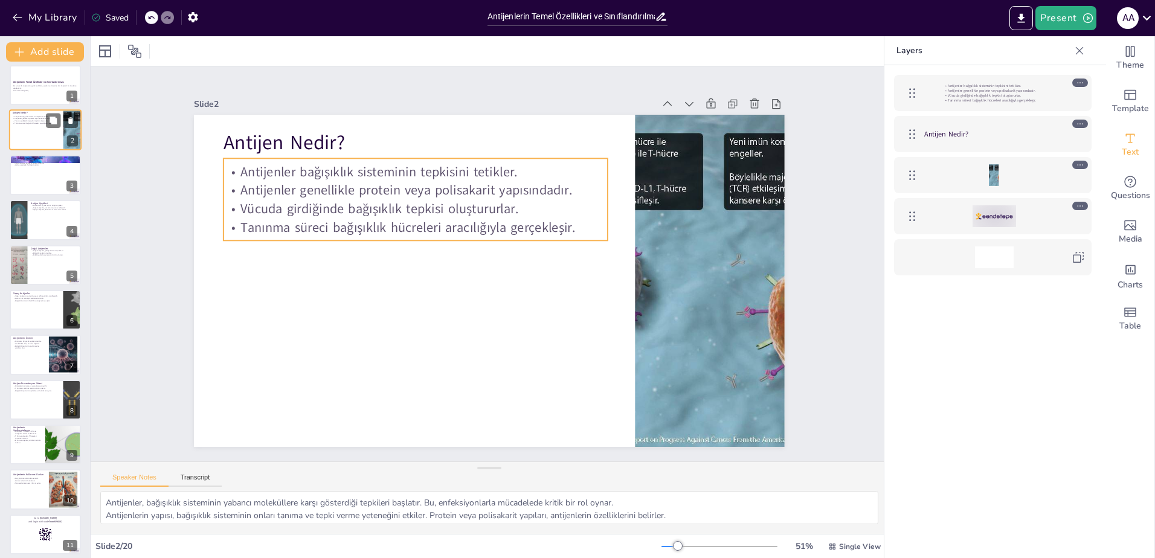
scroll to position [0, 0]
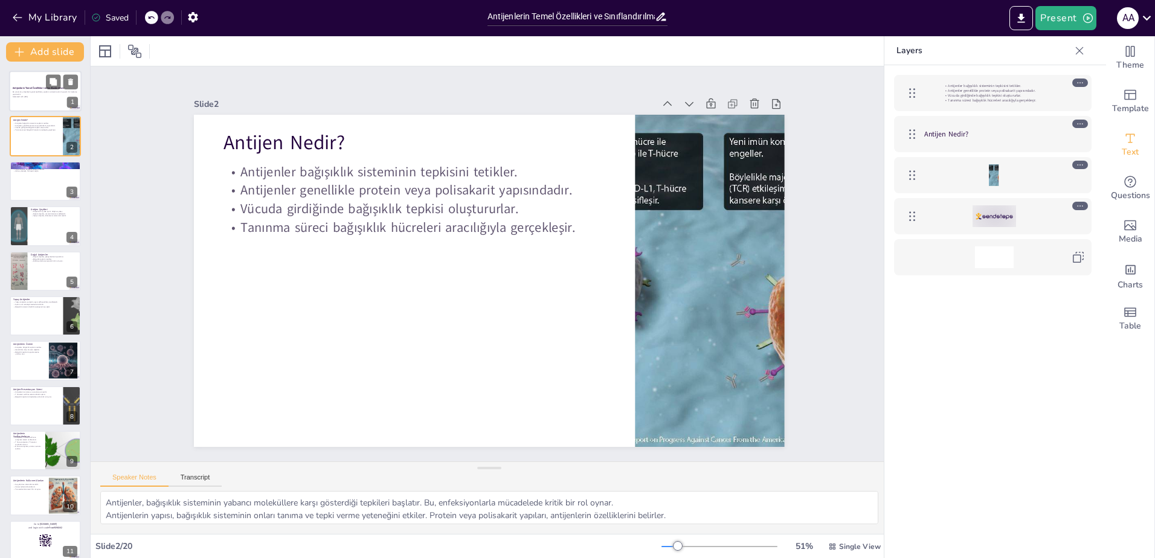
click at [54, 106] on div at bounding box center [45, 91] width 72 height 41
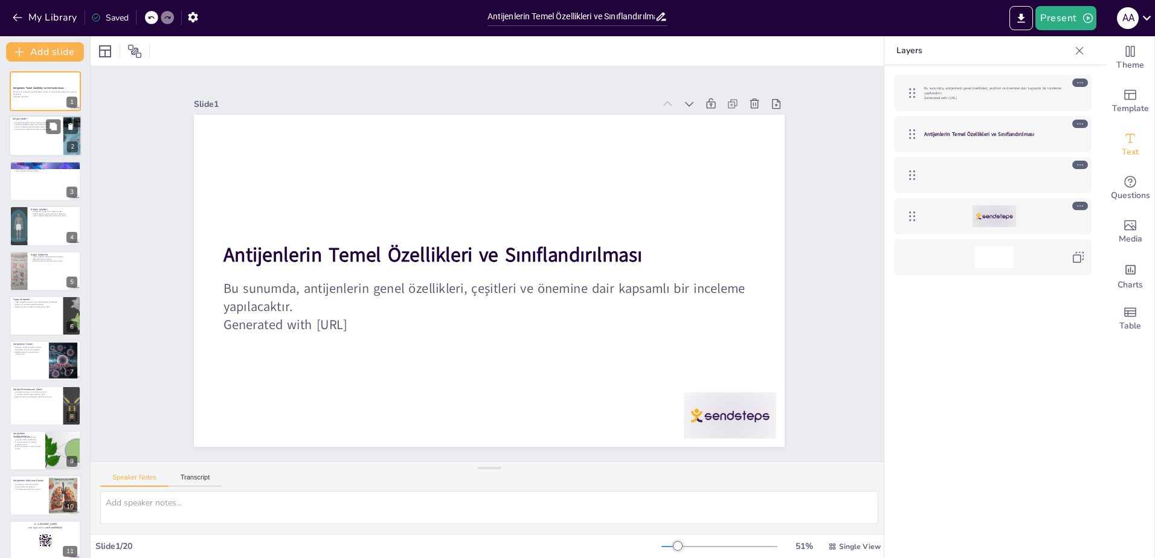
click at [42, 146] on div at bounding box center [45, 136] width 72 height 41
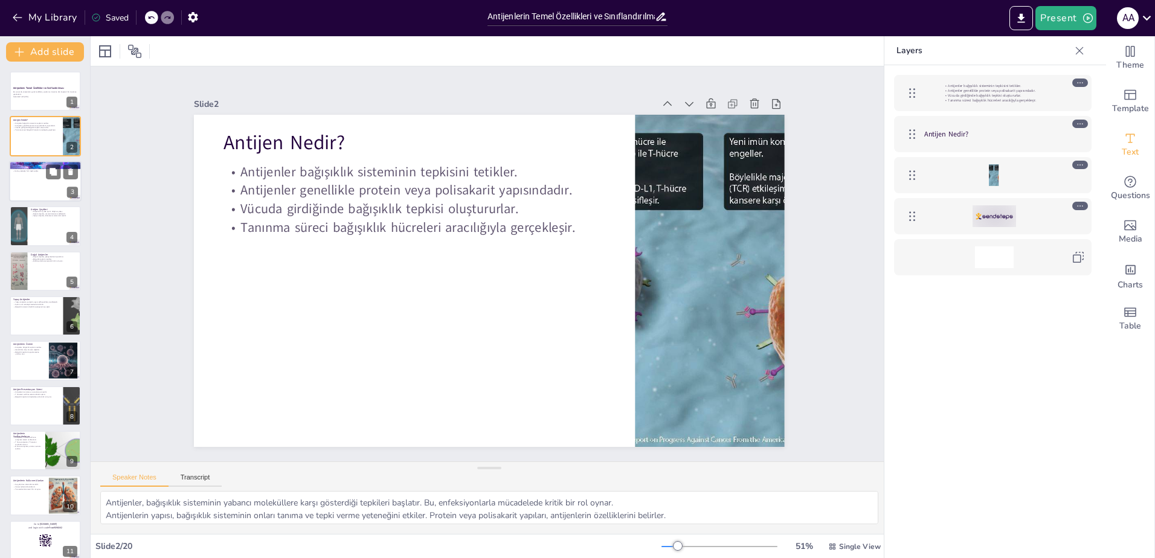
click at [43, 196] on div at bounding box center [45, 181] width 72 height 41
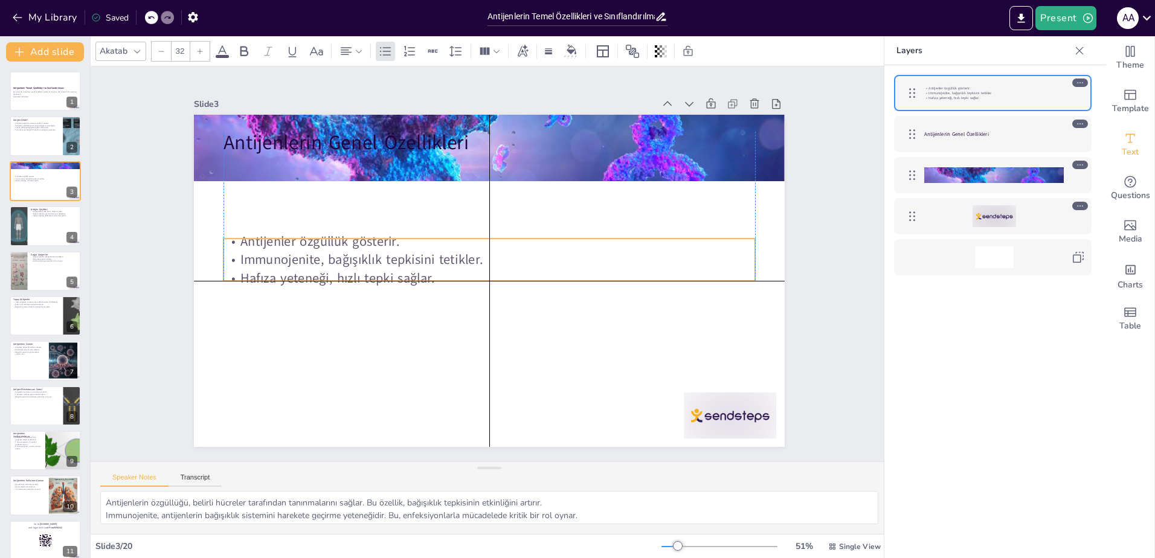
drag, startPoint x: 347, startPoint y: 152, endPoint x: 348, endPoint y: 232, distance: 79.7
click at [393, 232] on p "Antijenler özgüllük gösterir." at bounding box center [509, 254] width 233 height 493
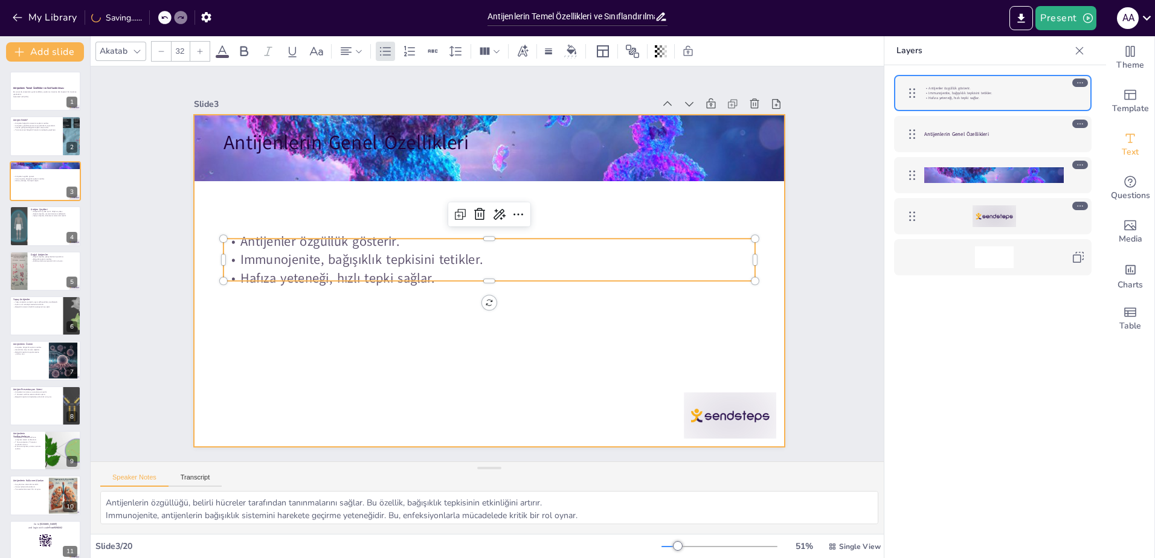
click at [315, 340] on div at bounding box center [489, 281] width 591 height 332
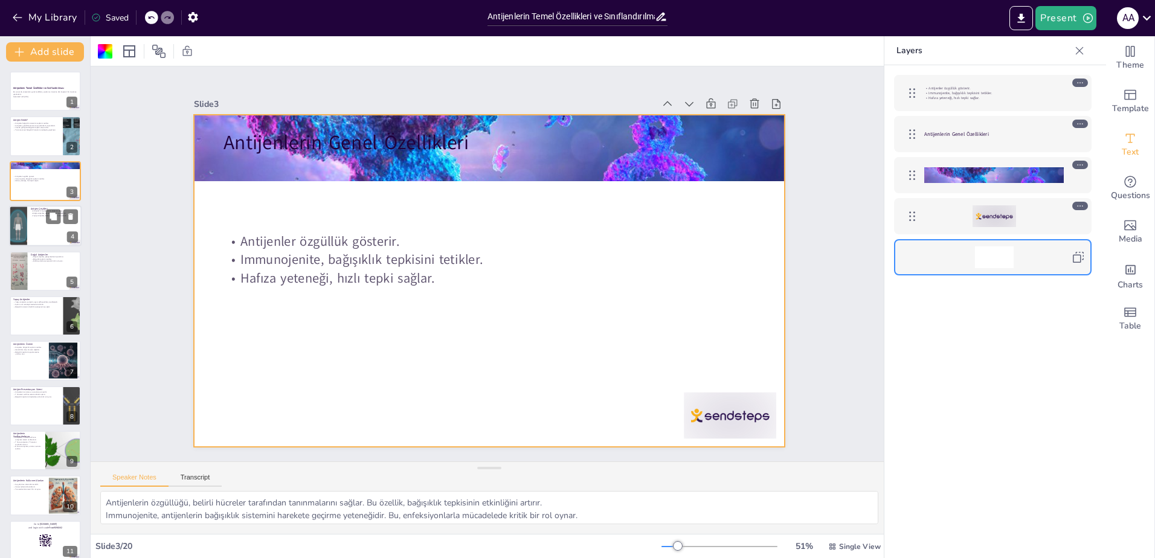
click at [59, 232] on div at bounding box center [45, 225] width 72 height 41
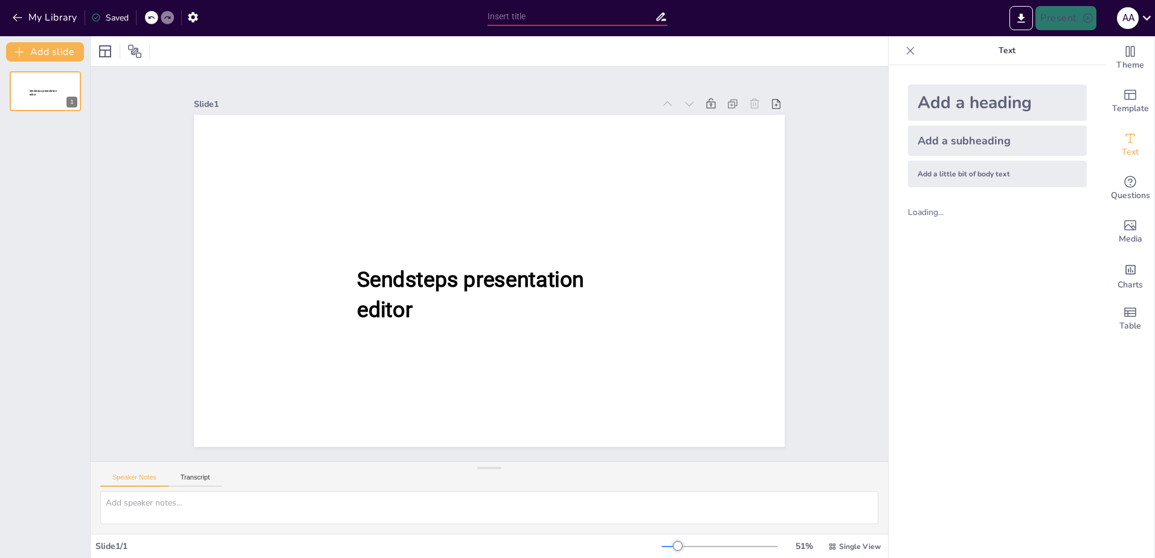
type input "Antijenlerin Temel Özellikleri ve Sınıflandırılması"
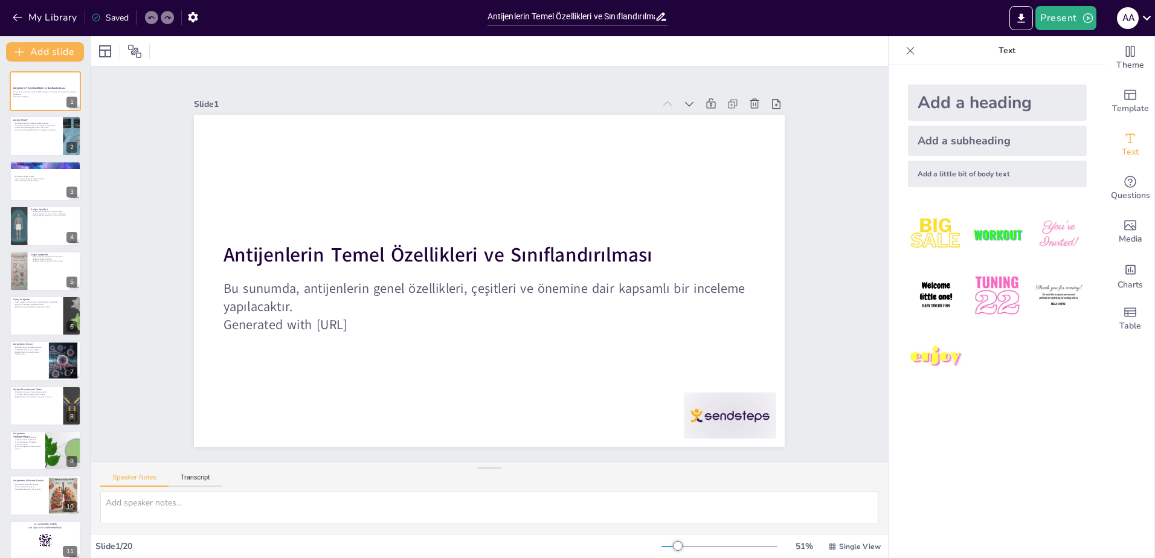
checkbox input "true"
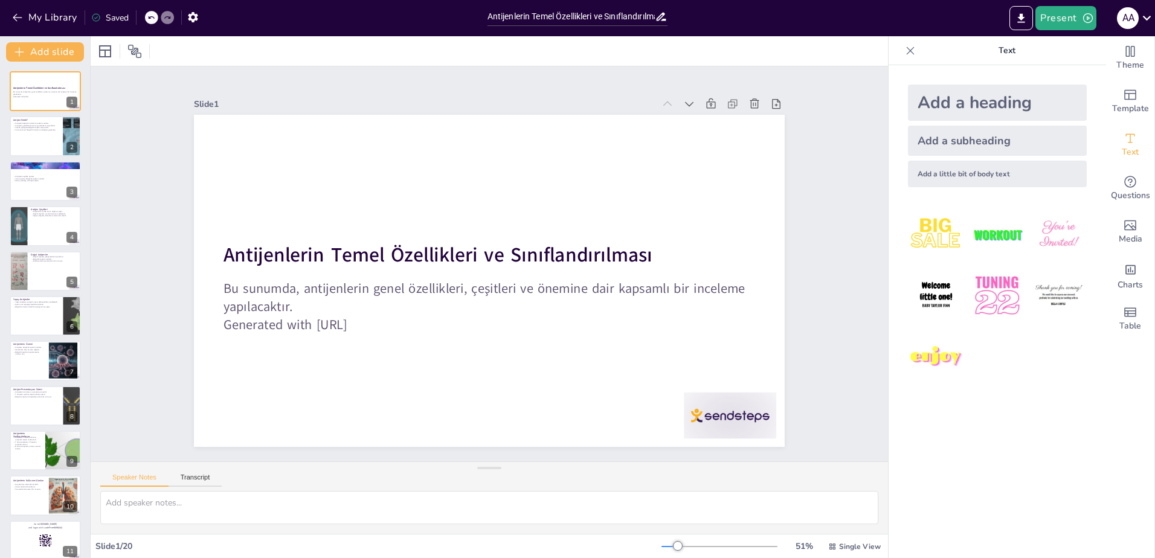
checkbox input "true"
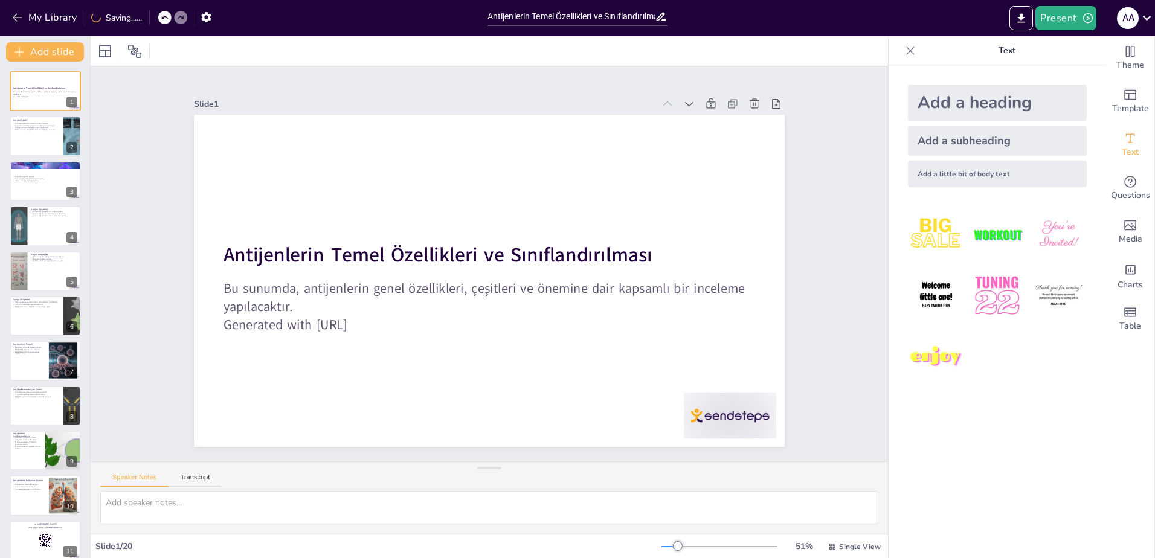
checkbox input "true"
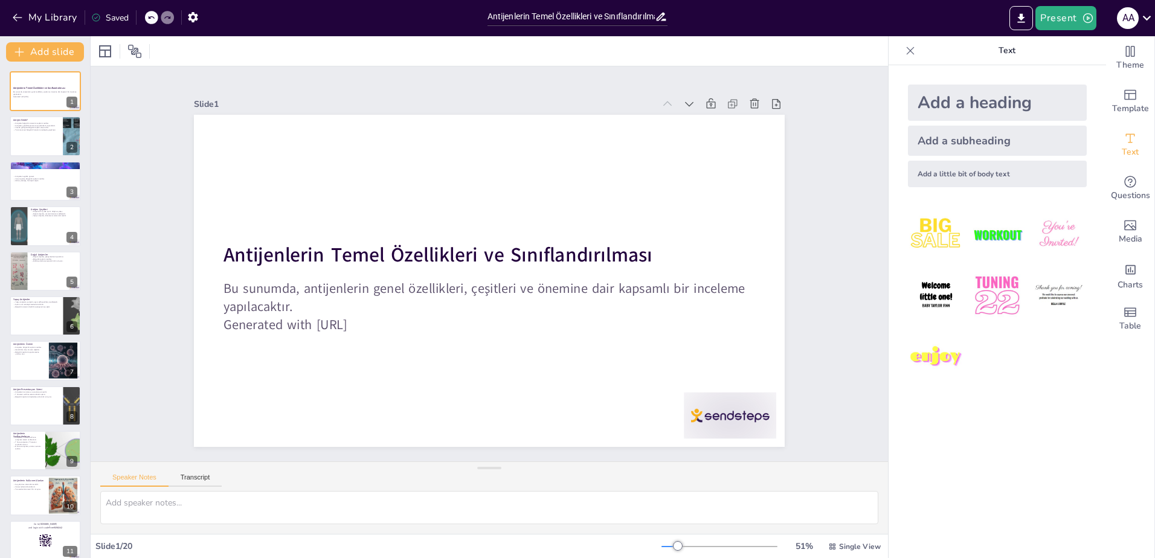
checkbox input "true"
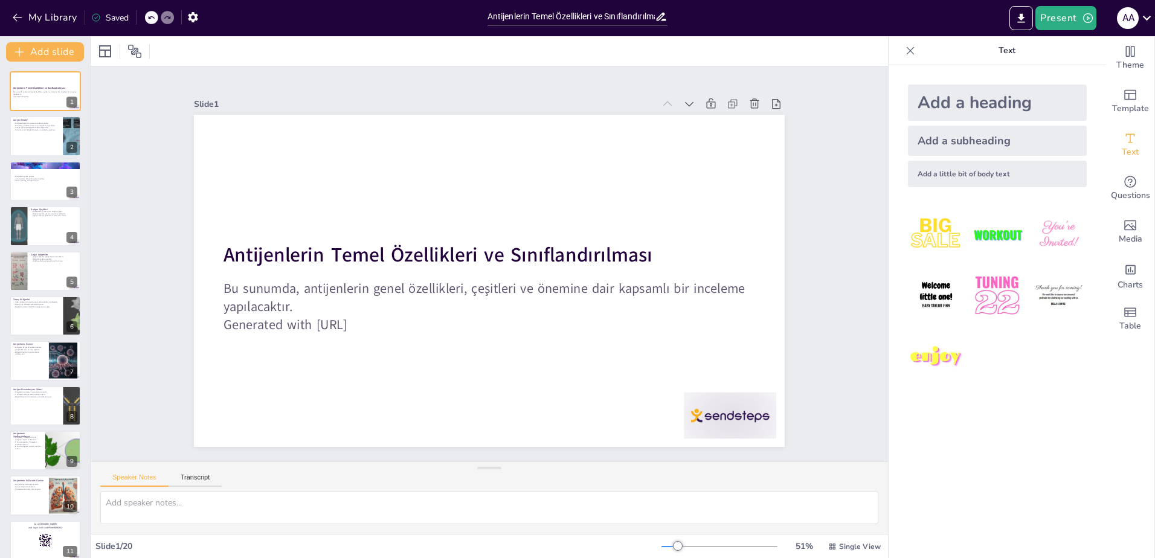
checkbox input "true"
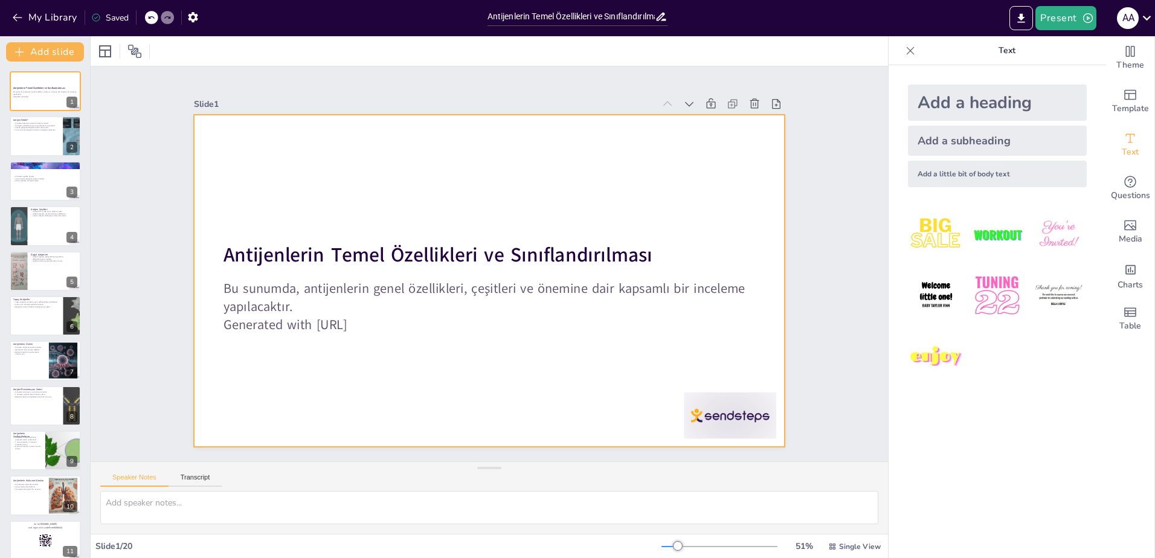
checkbox input "true"
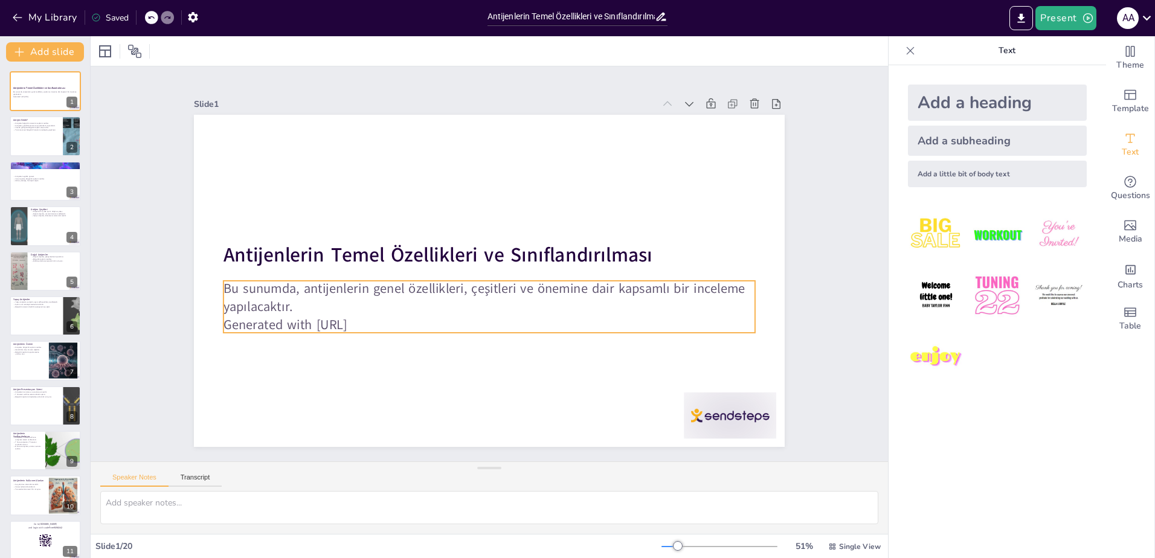
checkbox input "true"
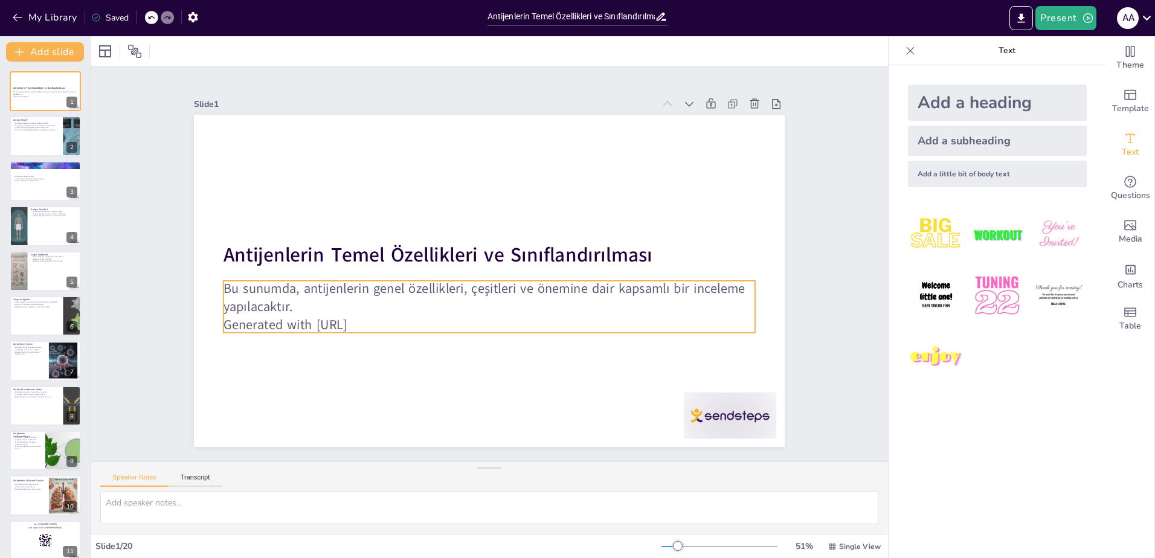
checkbox input "true"
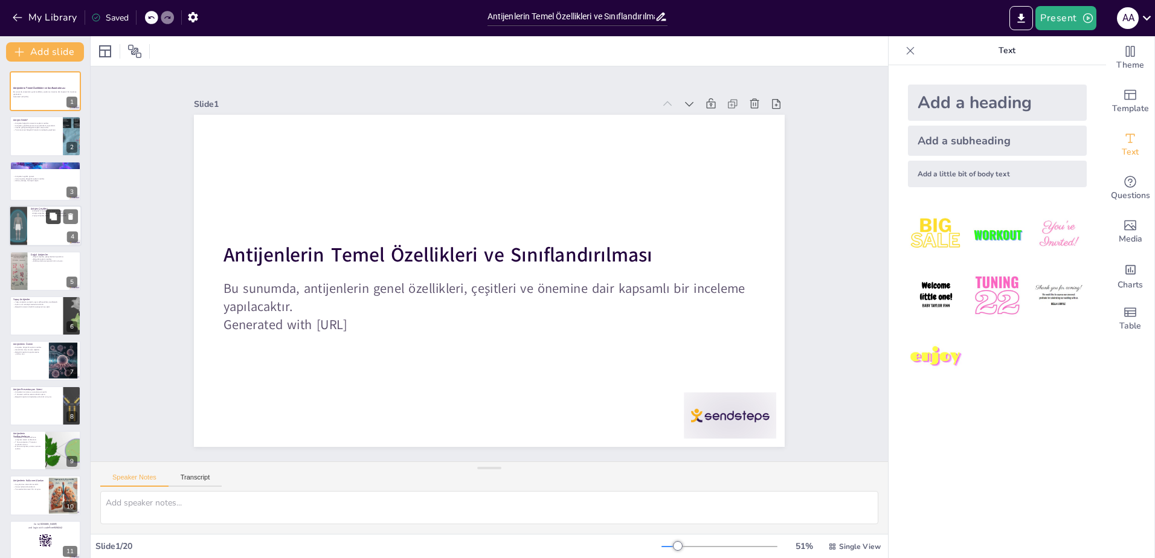
checkbox input "true"
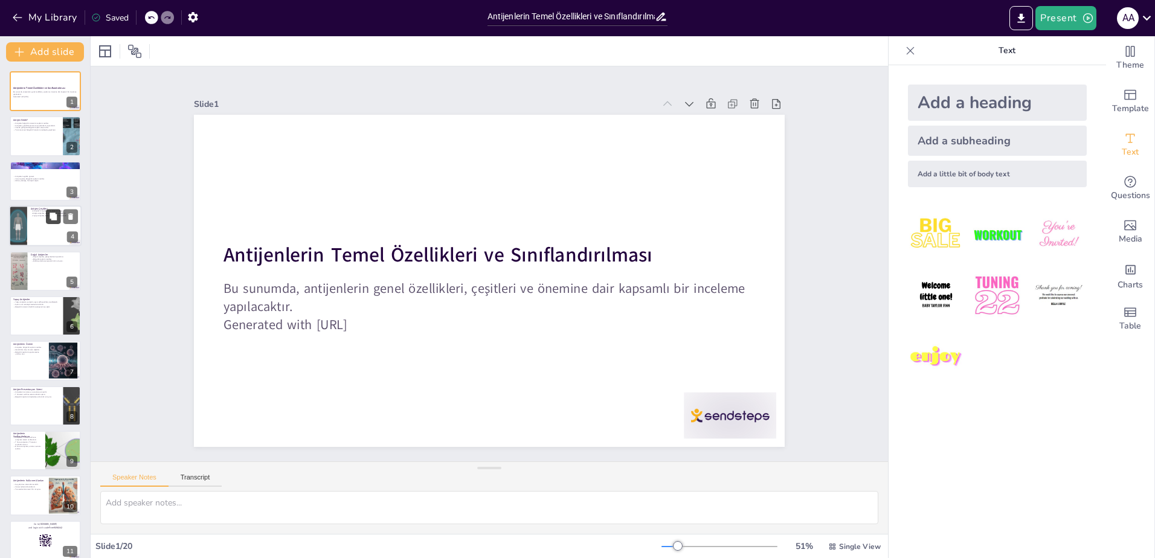
checkbox input "true"
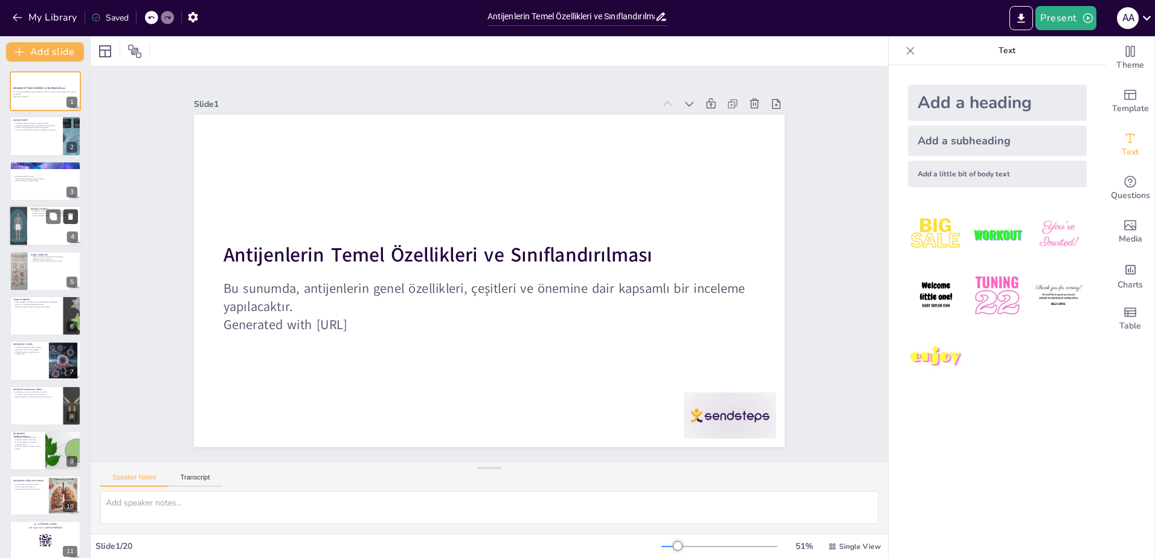
checkbox input "true"
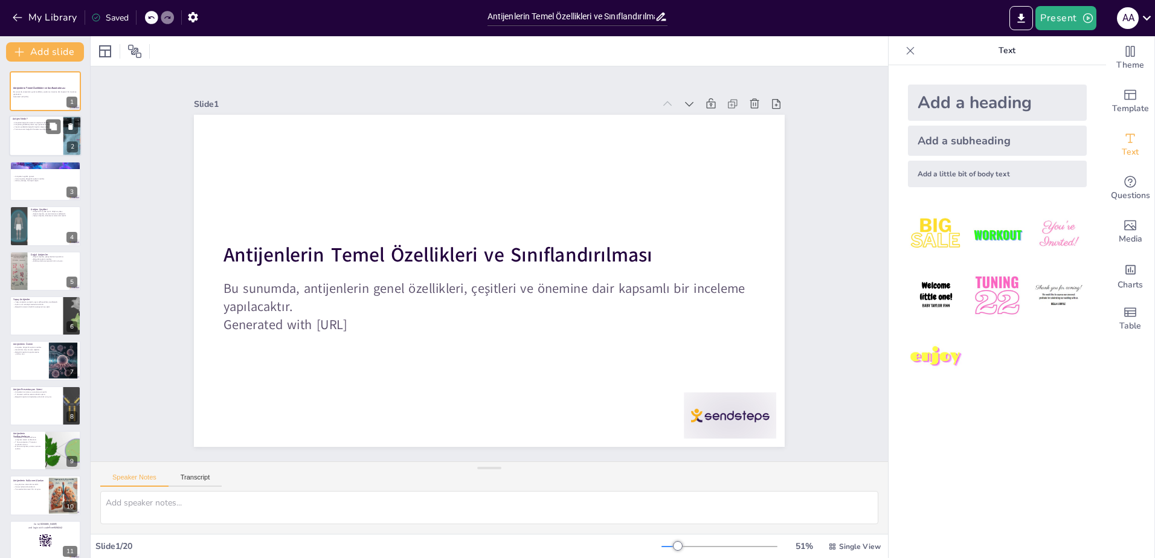
checkbox input "true"
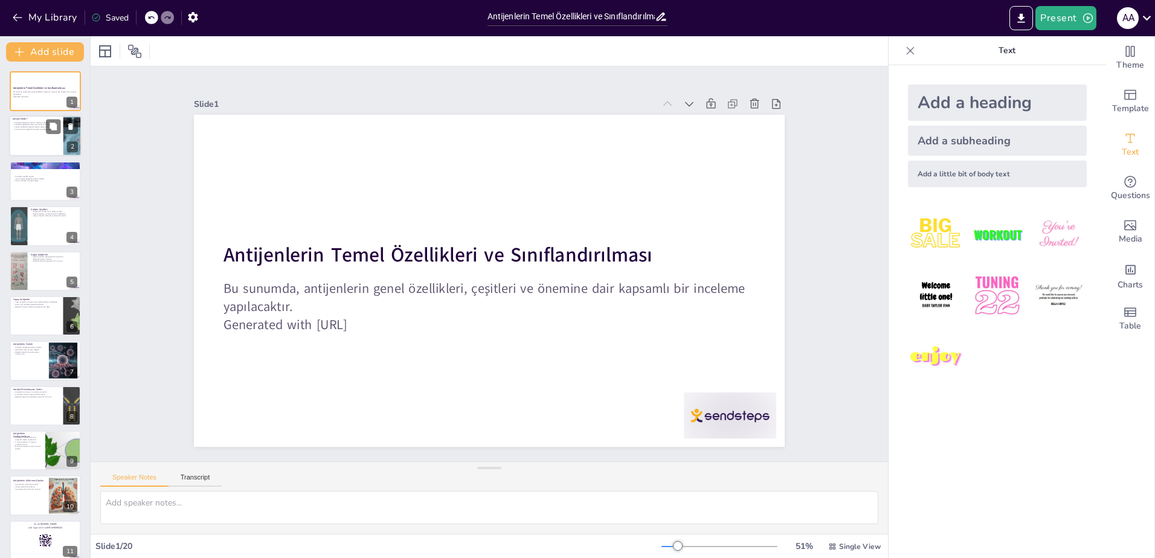
click at [34, 143] on div at bounding box center [45, 136] width 72 height 41
checkbox input "true"
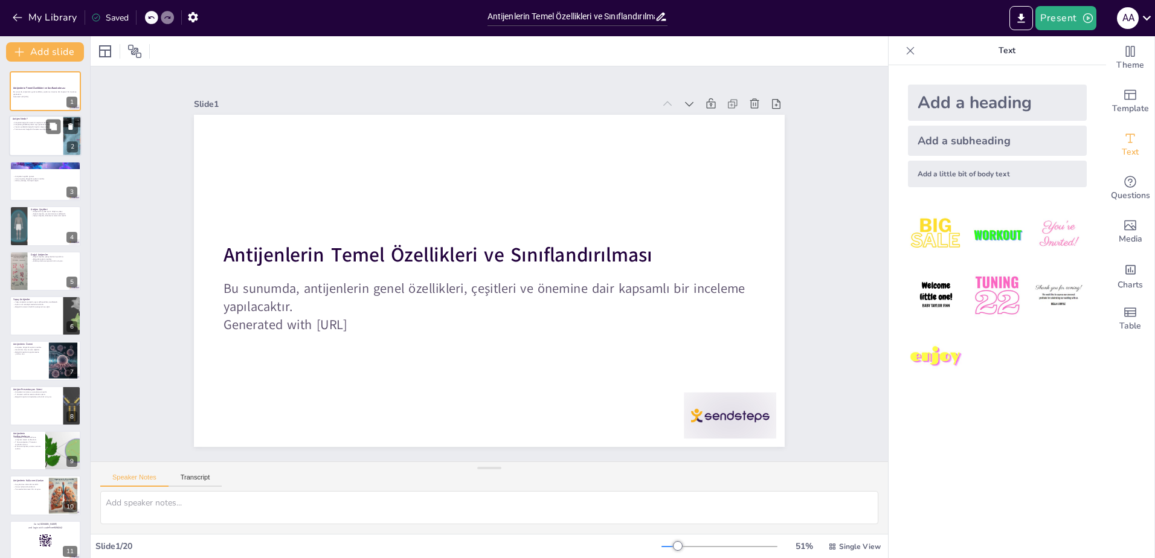
checkbox input "true"
type textarea "Antijenler, bağışıklık sisteminin yabancı moleküllere karşı gösterdiği tepkiler…"
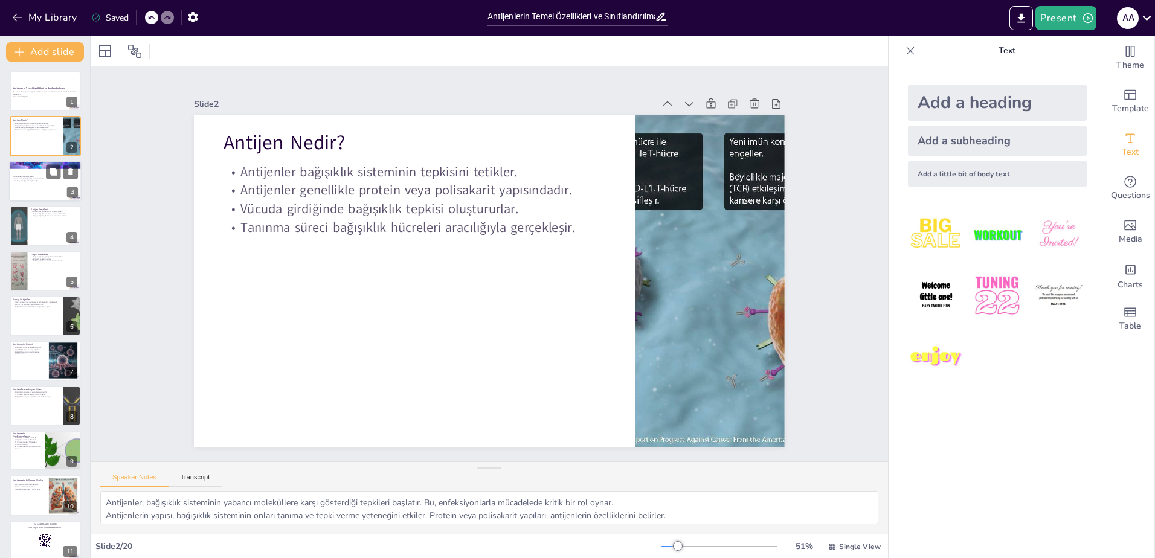
checkbox input "true"
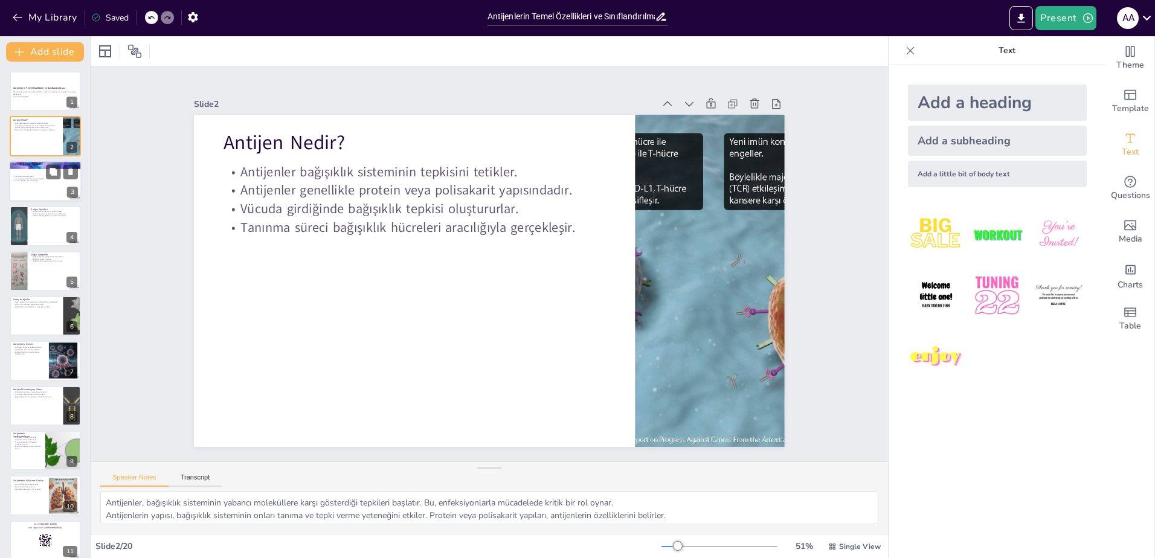
checkbox input "true"
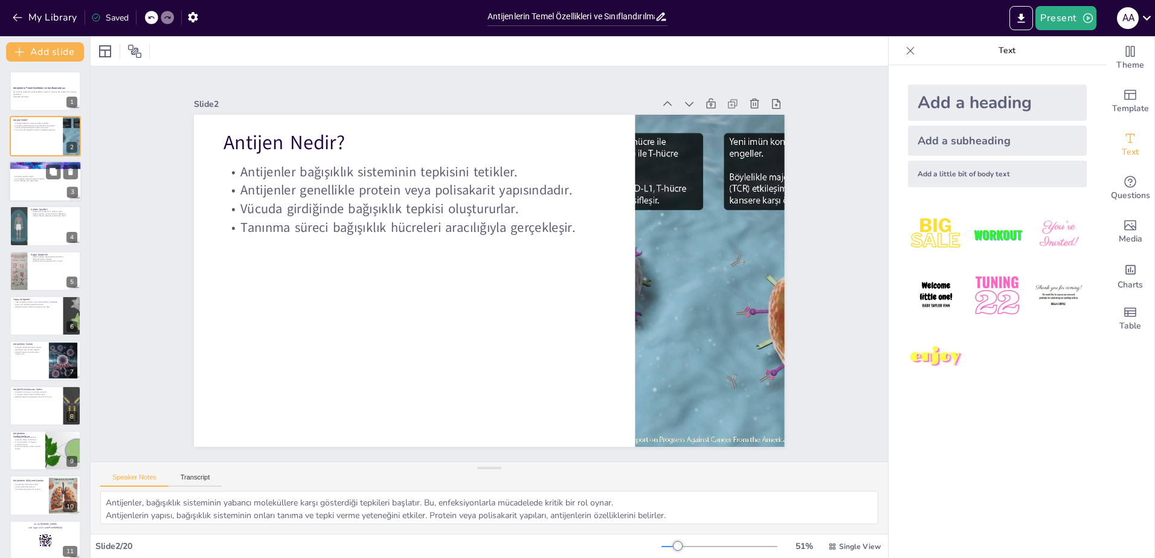
checkbox input "true"
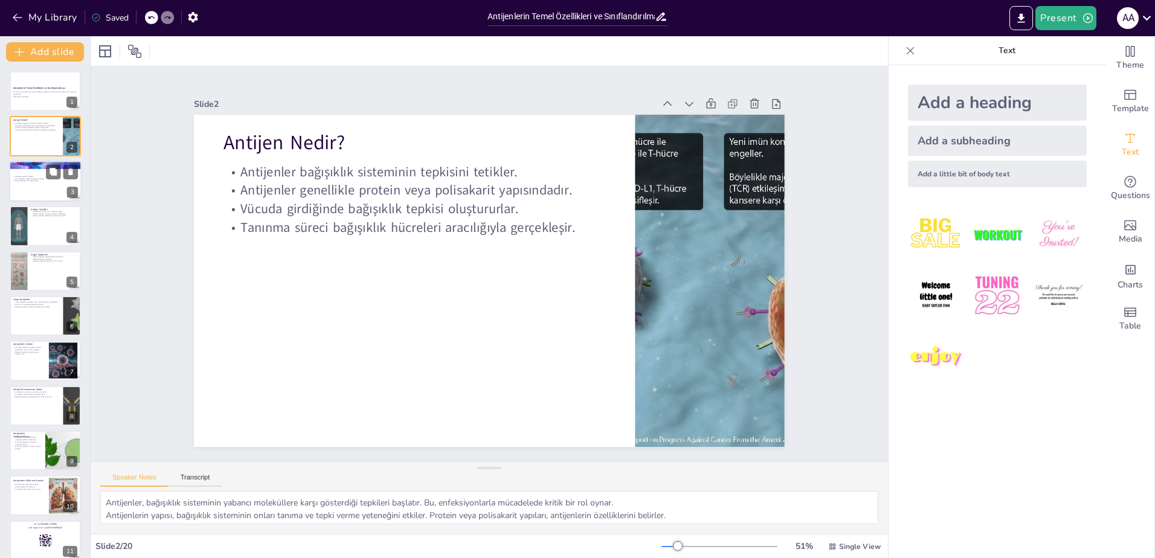
click at [41, 193] on div at bounding box center [45, 181] width 72 height 41
checkbox input "true"
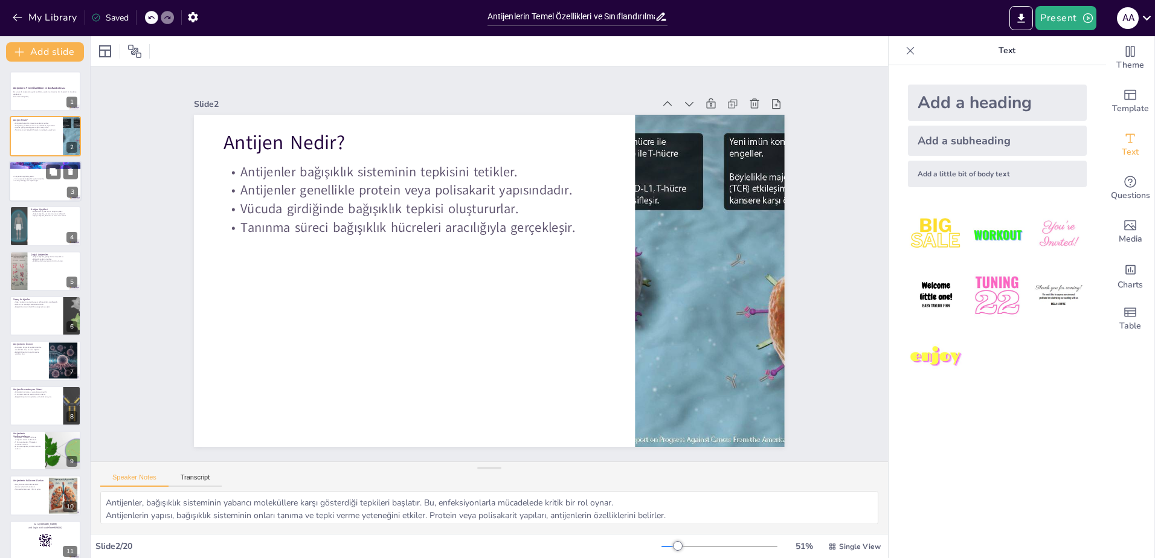
checkbox input "true"
type textarea "Antijenlerin özgüllüğü, belirli hücreler tarafından tanınmalarını sağlar. Bu öz…"
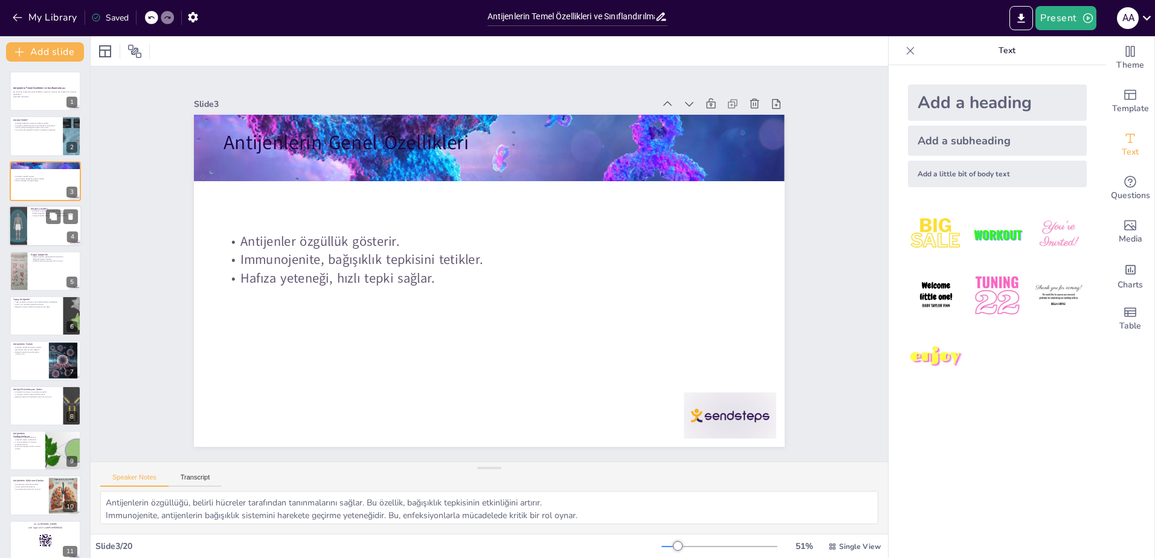
checkbox input "true"
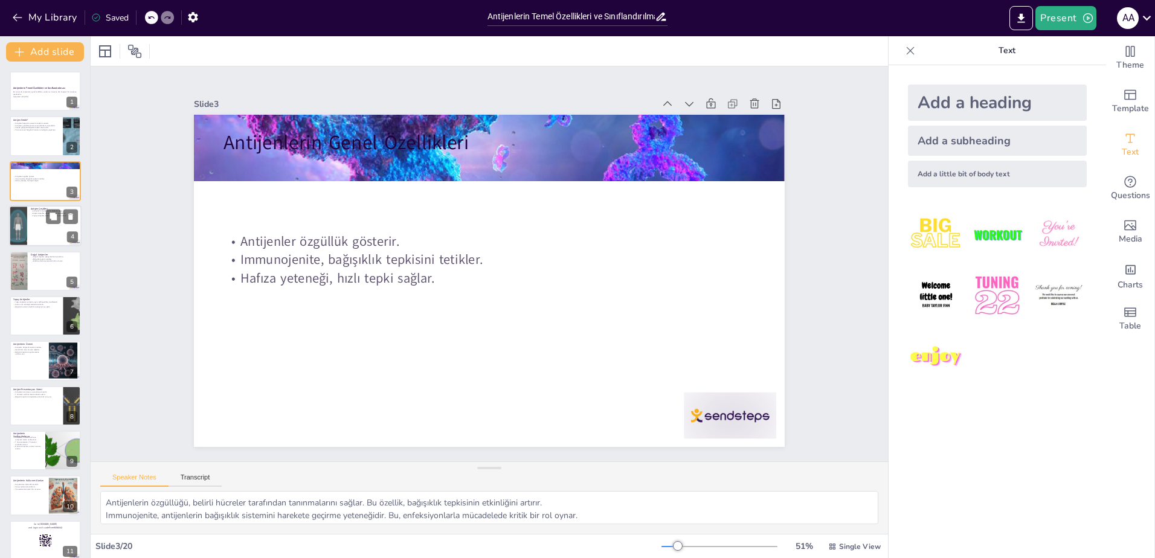
checkbox input "true"
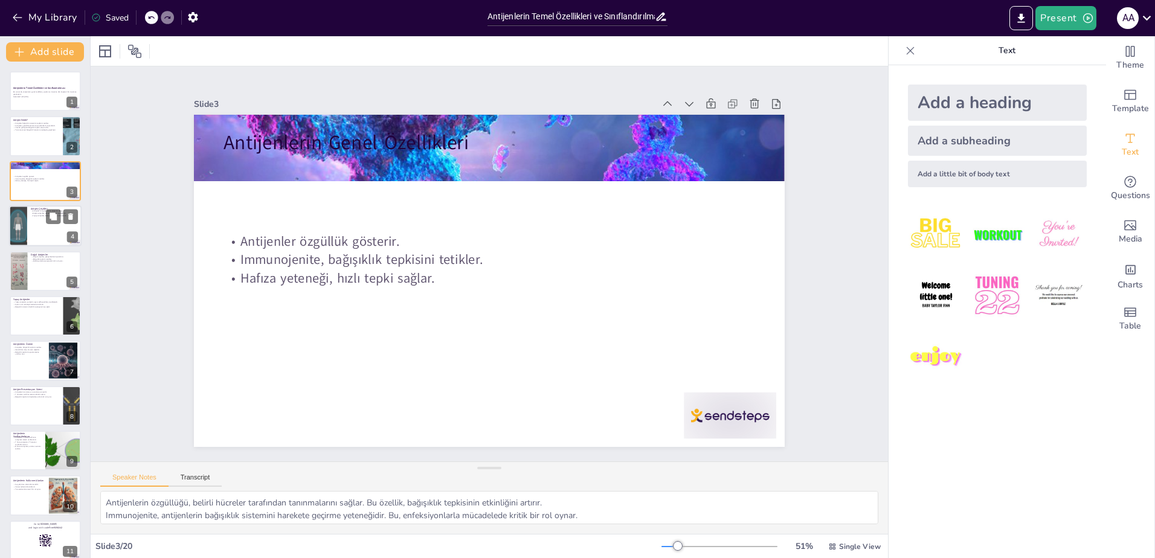
checkbox input "true"
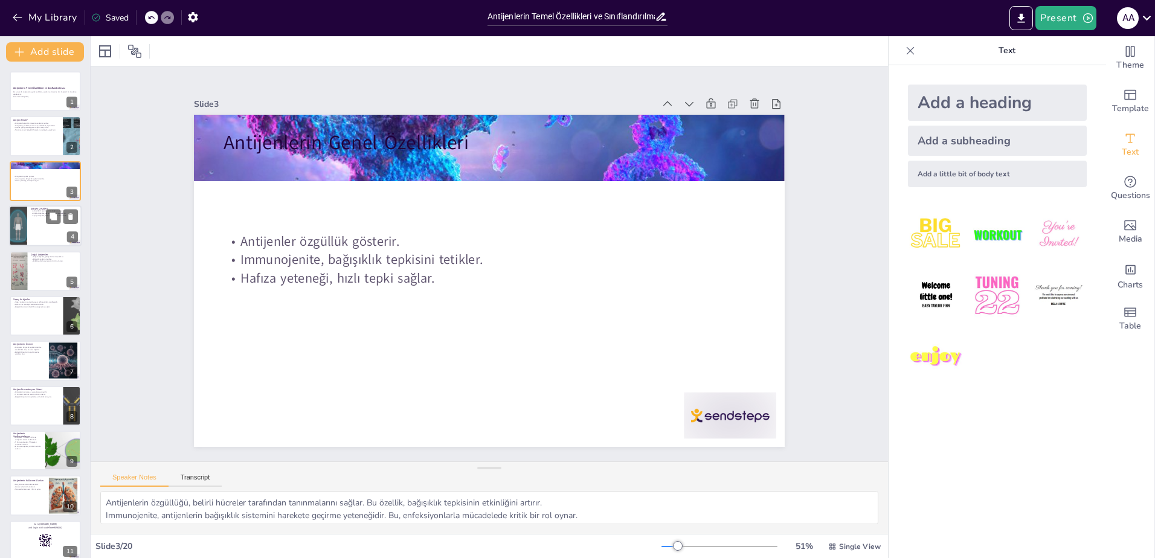
checkbox input "true"
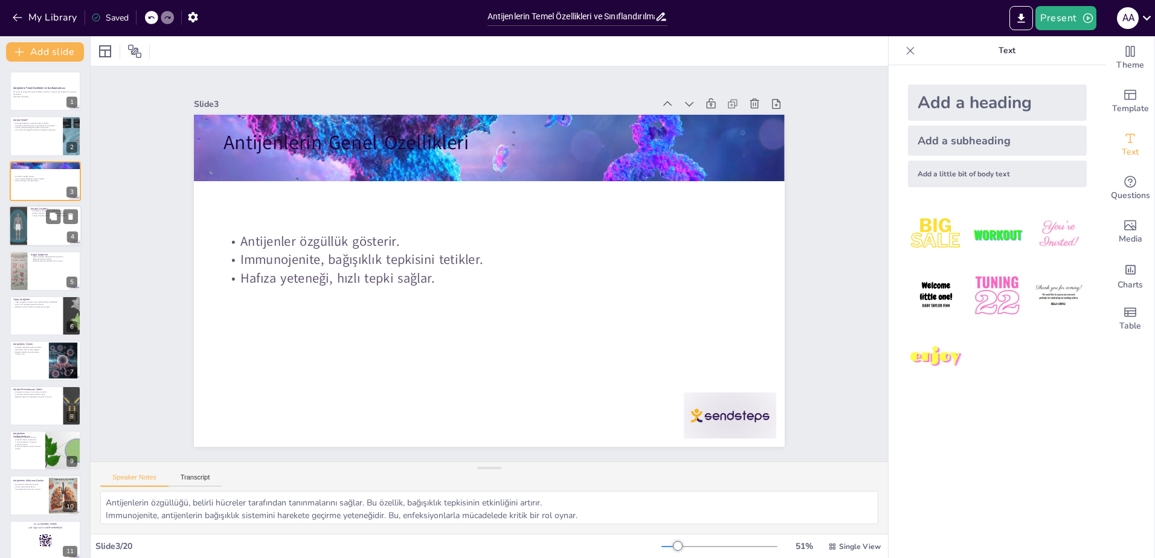
checkbox input "true"
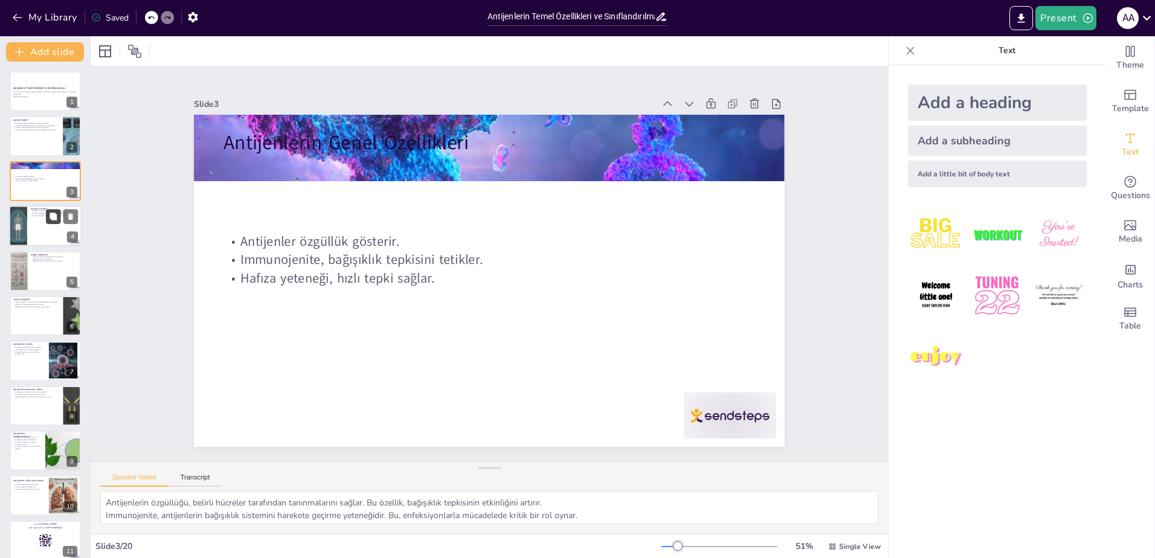
checkbox input "true"
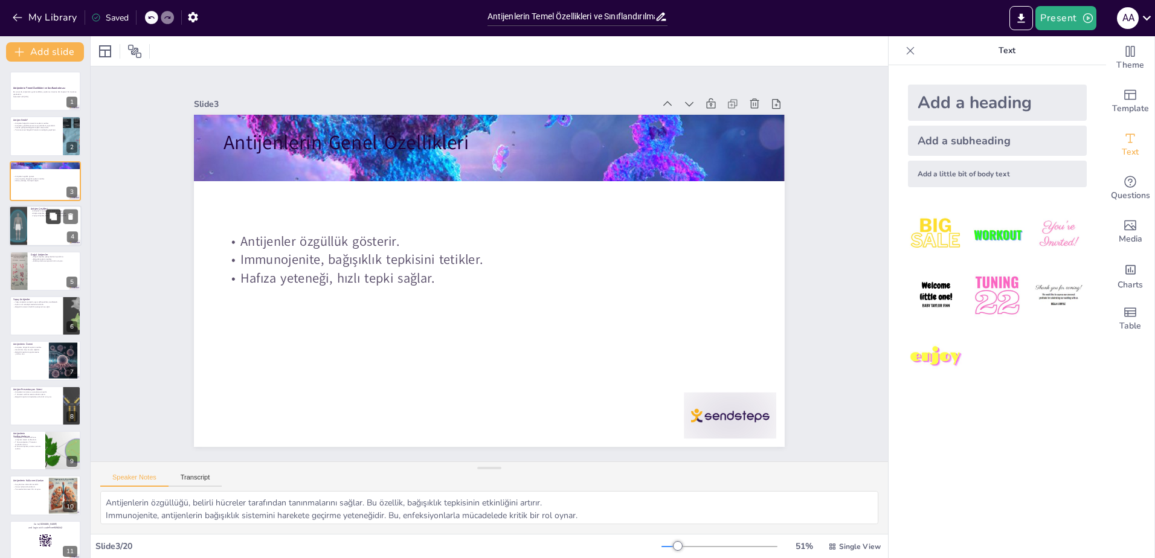
checkbox input "true"
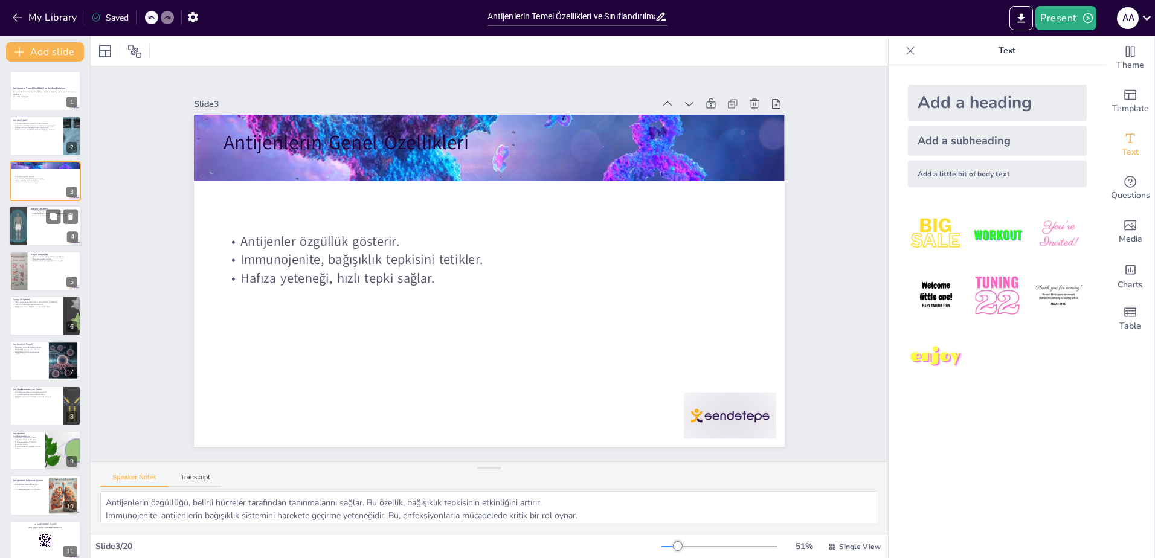
checkbox input "true"
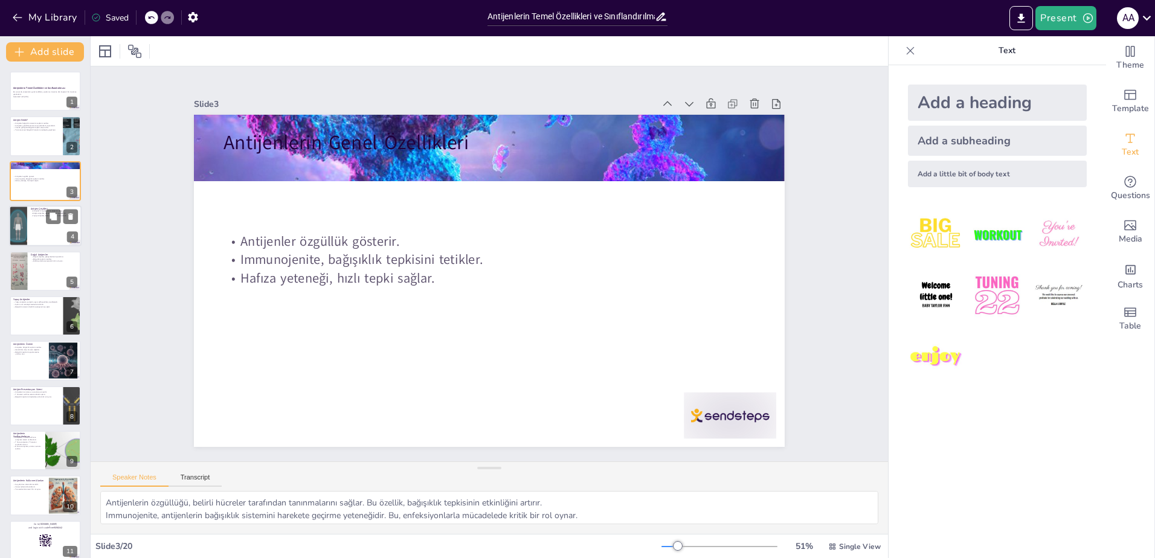
checkbox input "true"
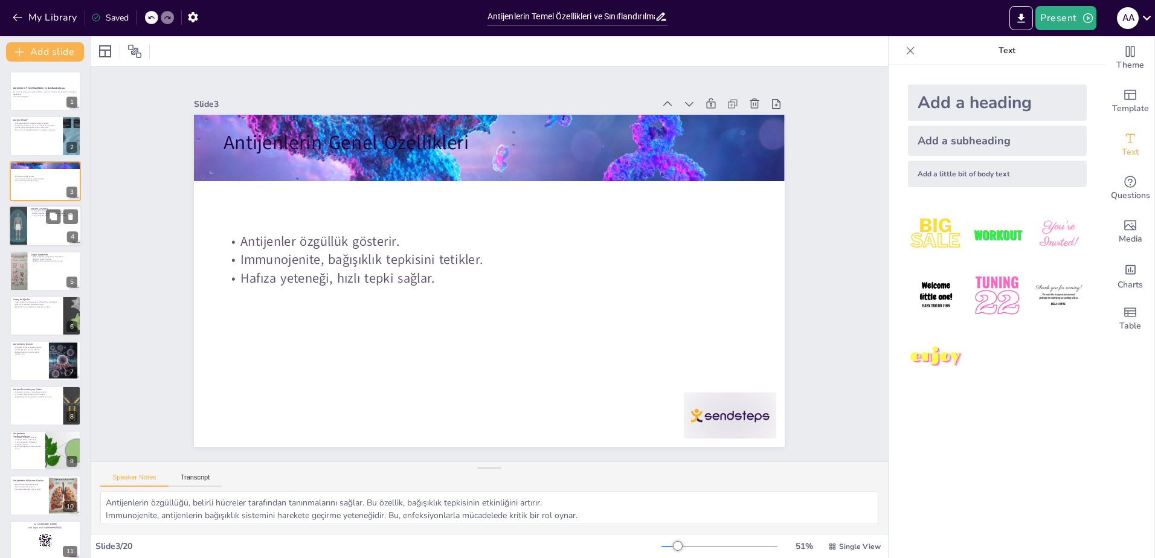
checkbox input "true"
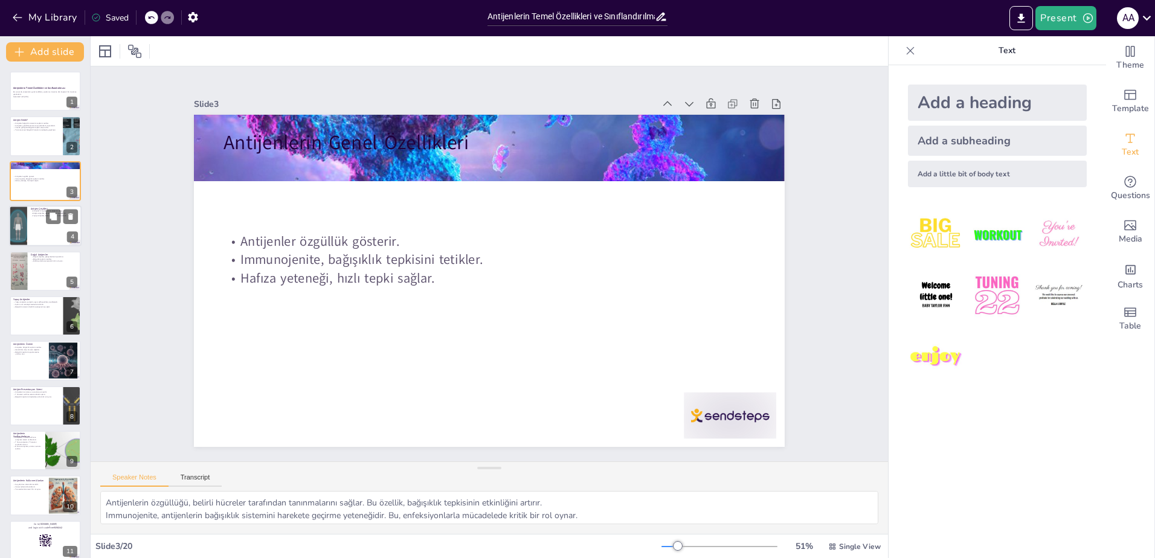
checkbox input "true"
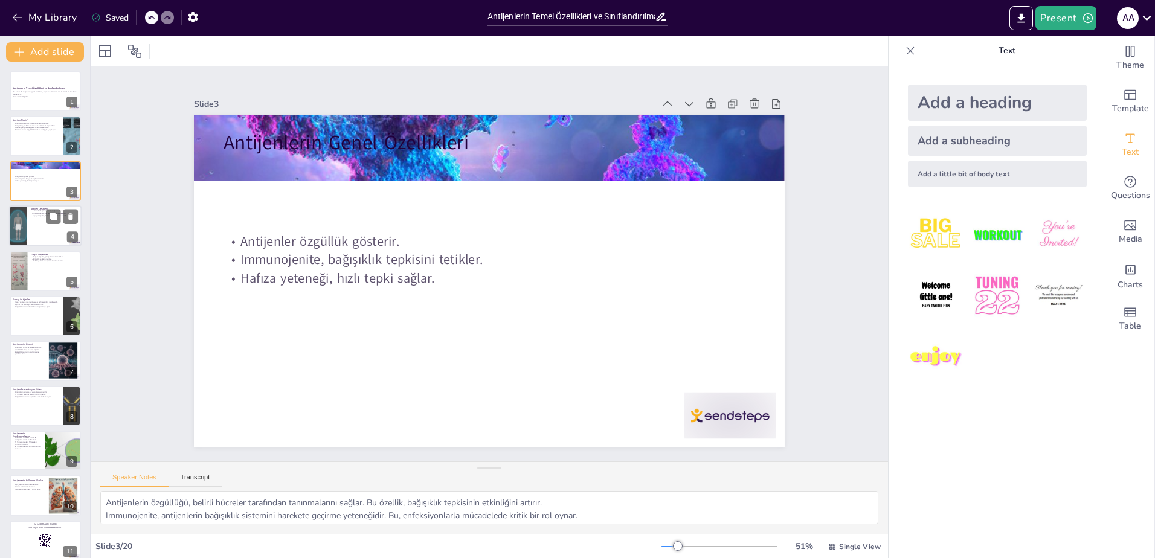
checkbox input "true"
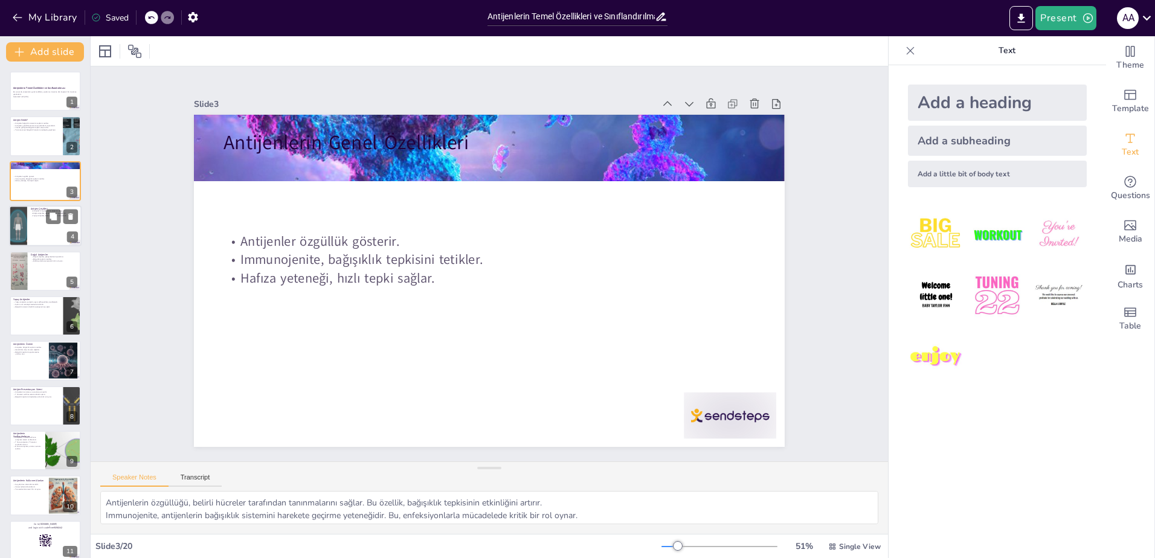
click at [50, 230] on div at bounding box center [45, 225] width 72 height 41
checkbox input "true"
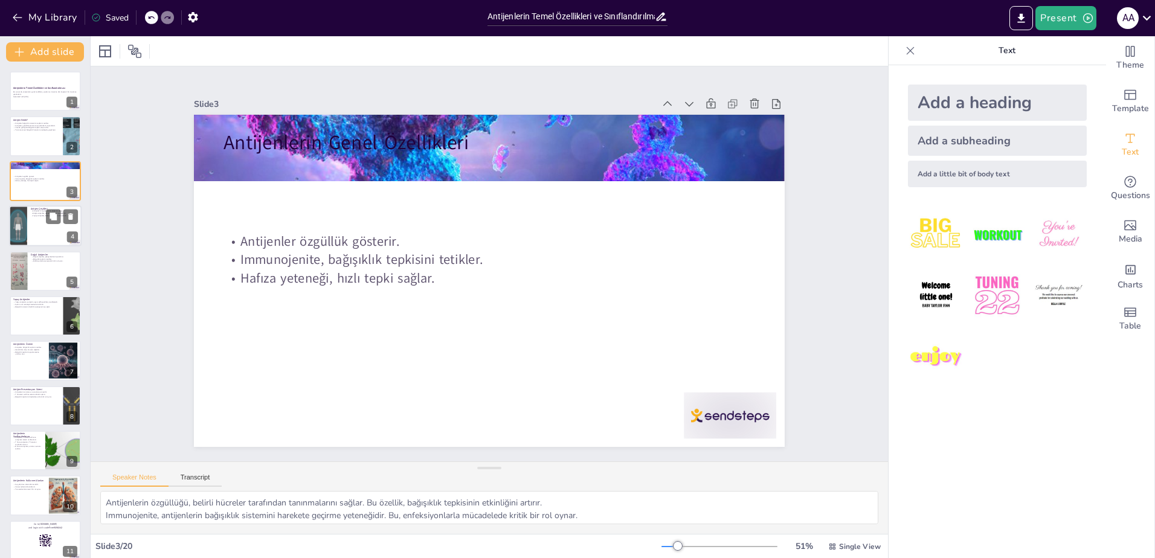
checkbox input "true"
type textarea "Antijenlerin sınıflandırılması, bu maddelerin özelliklerini ve işlevlerini anla…"
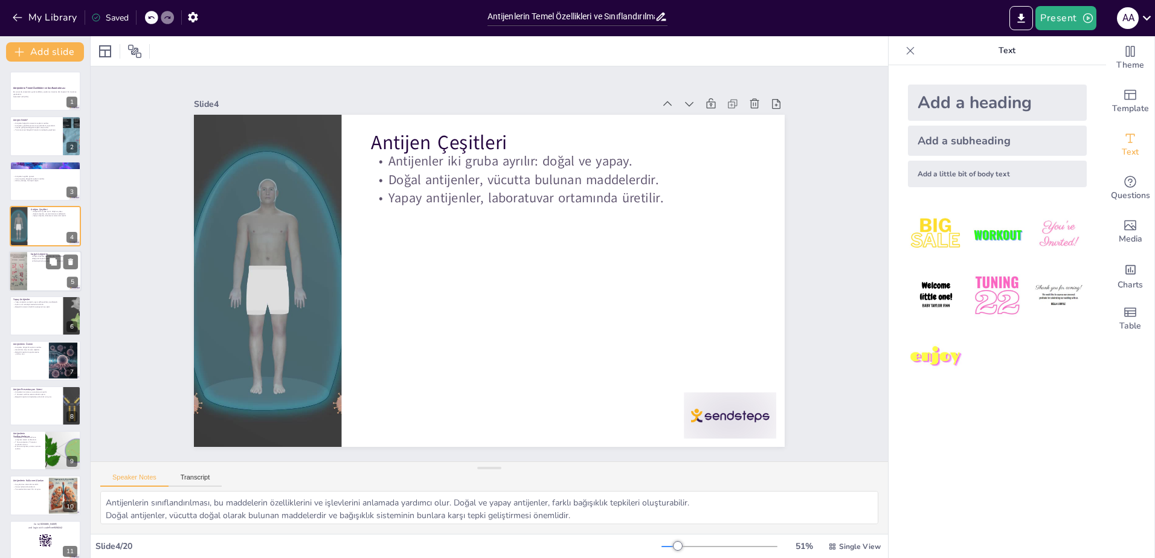
checkbox input "true"
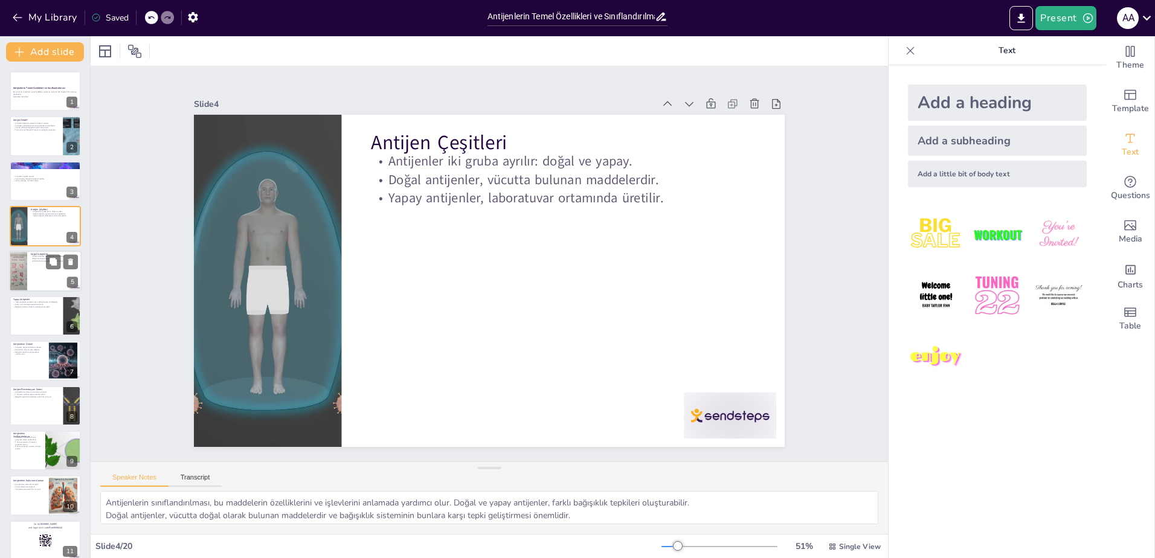
checkbox input "true"
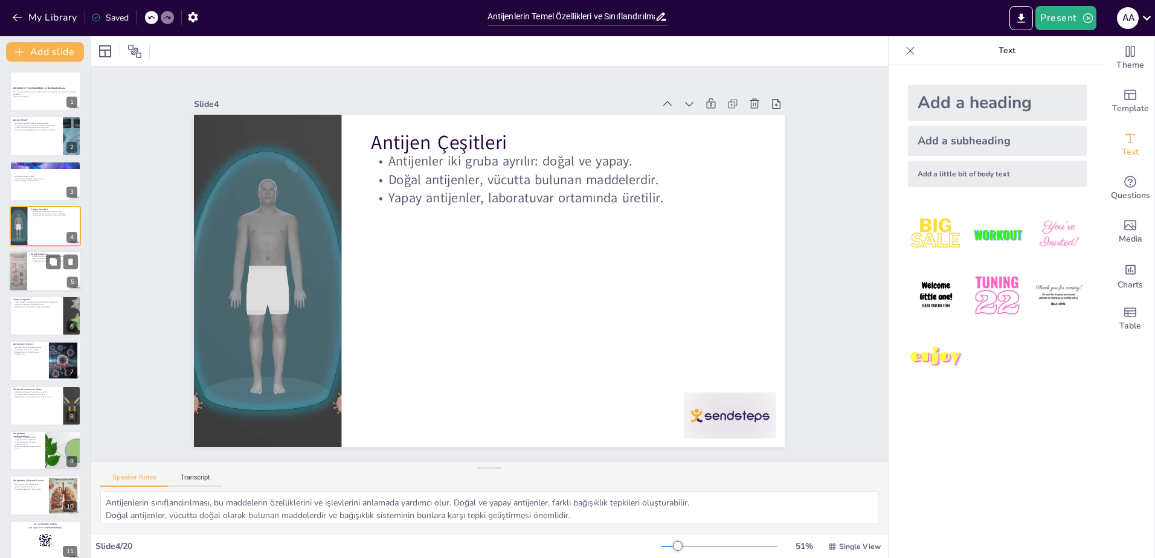
checkbox input "true"
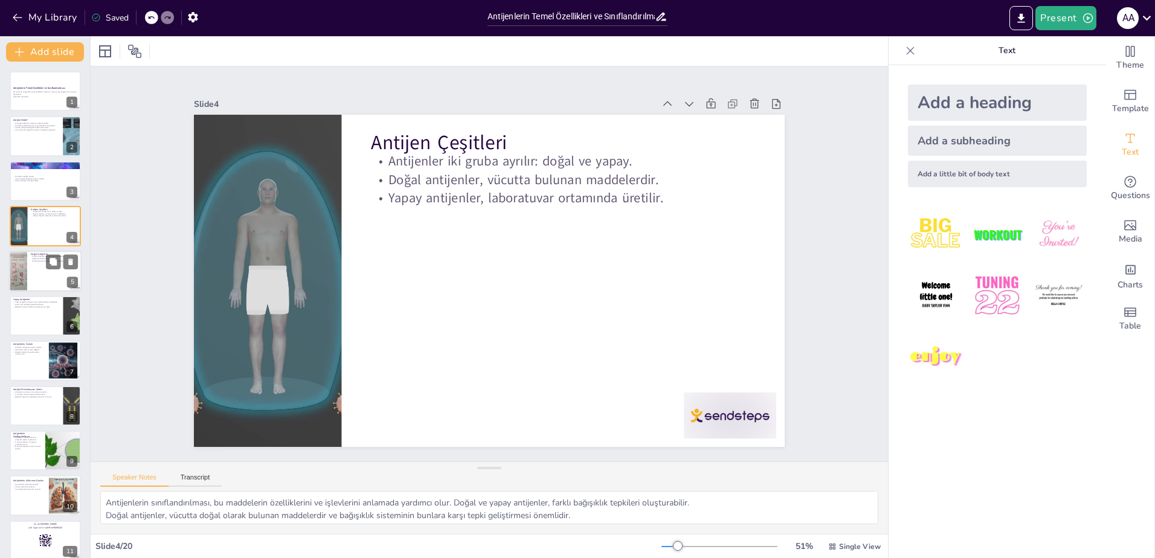
checkbox input "true"
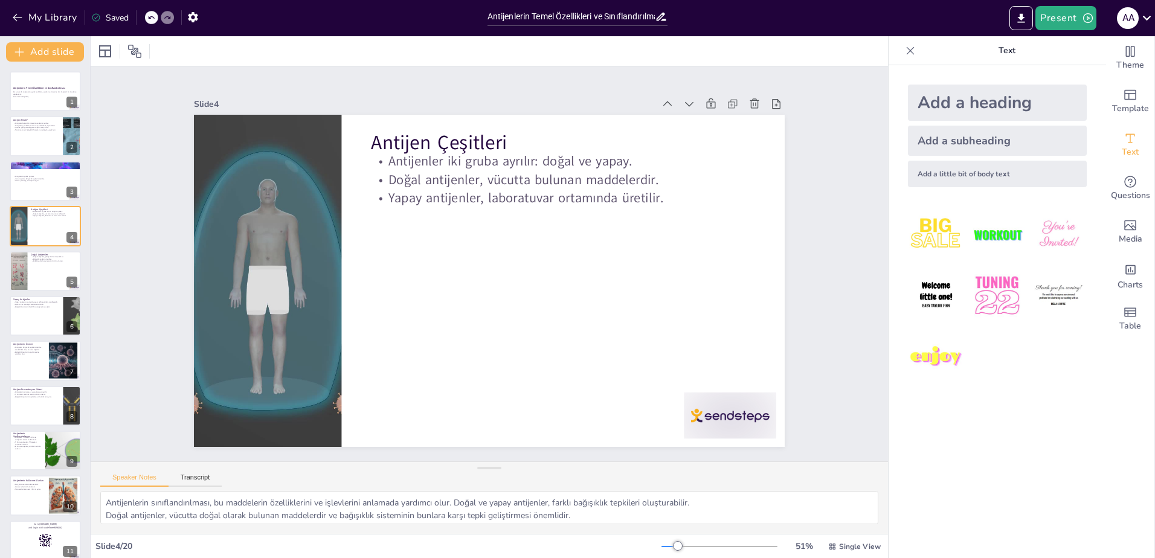
checkbox input "true"
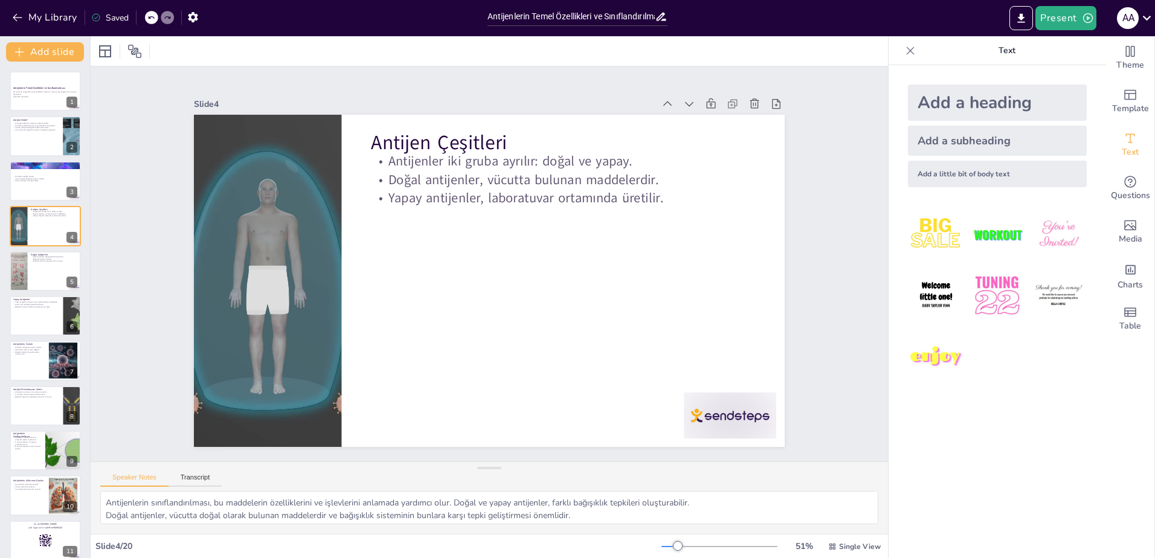
checkbox input "true"
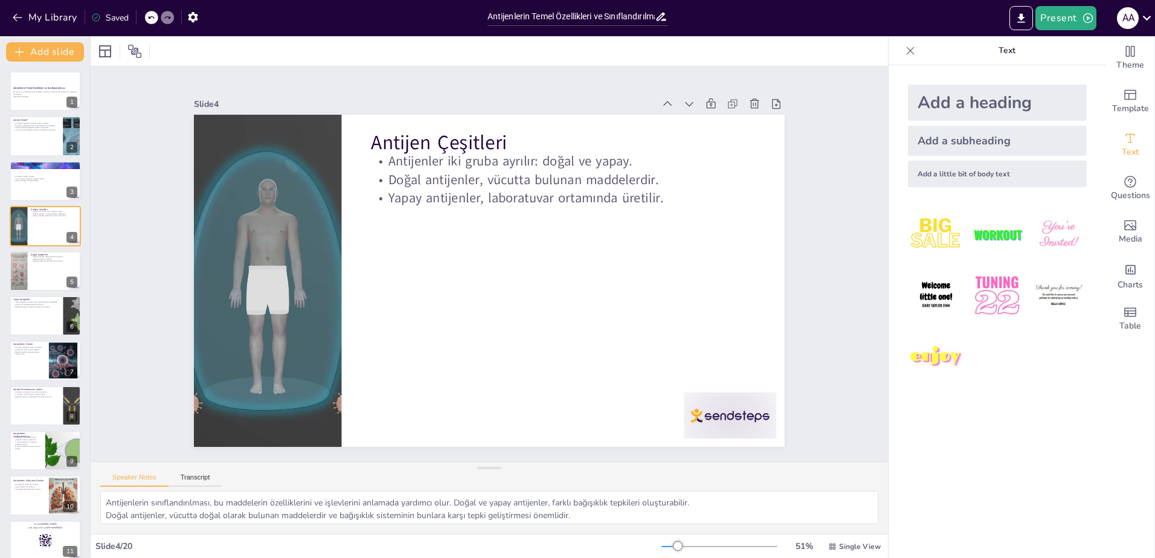
checkbox input "true"
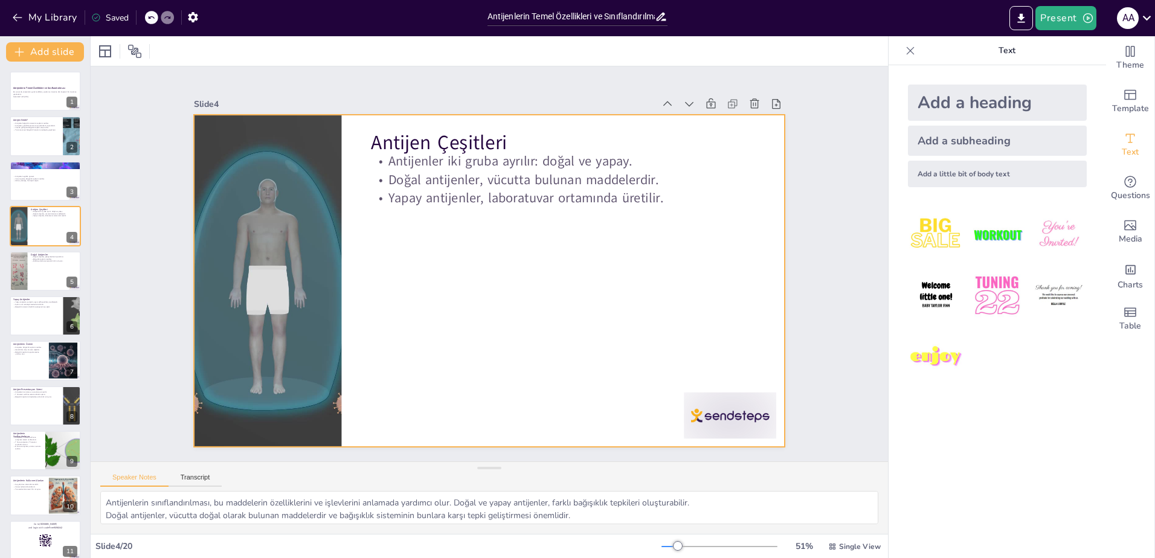
checkbox input "true"
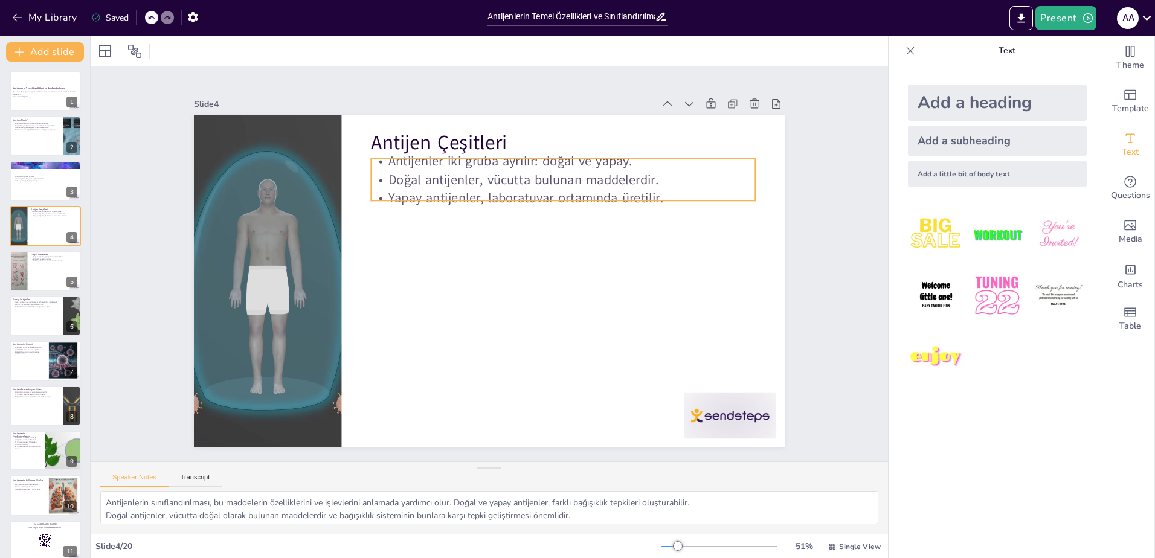
checkbox input "true"
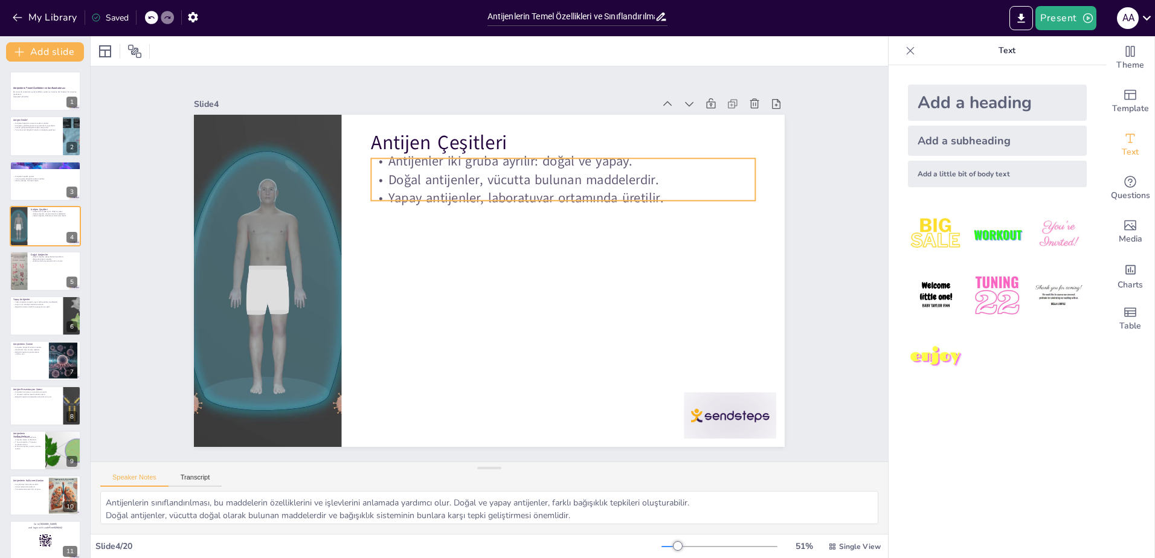
checkbox input "true"
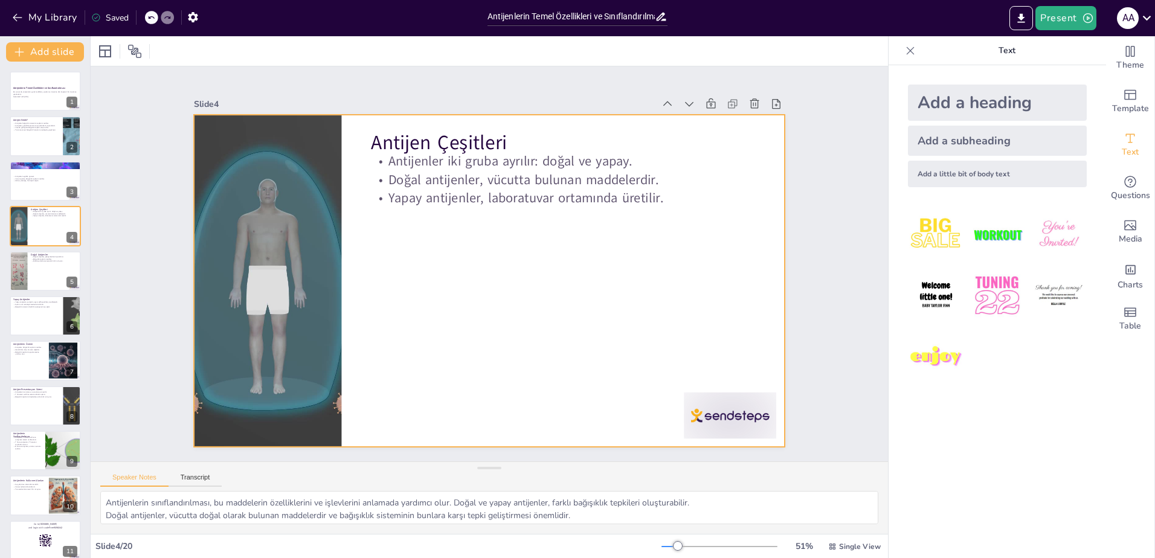
click at [469, 285] on div at bounding box center [489, 281] width 591 height 332
click at [47, 278] on div at bounding box center [45, 271] width 72 height 41
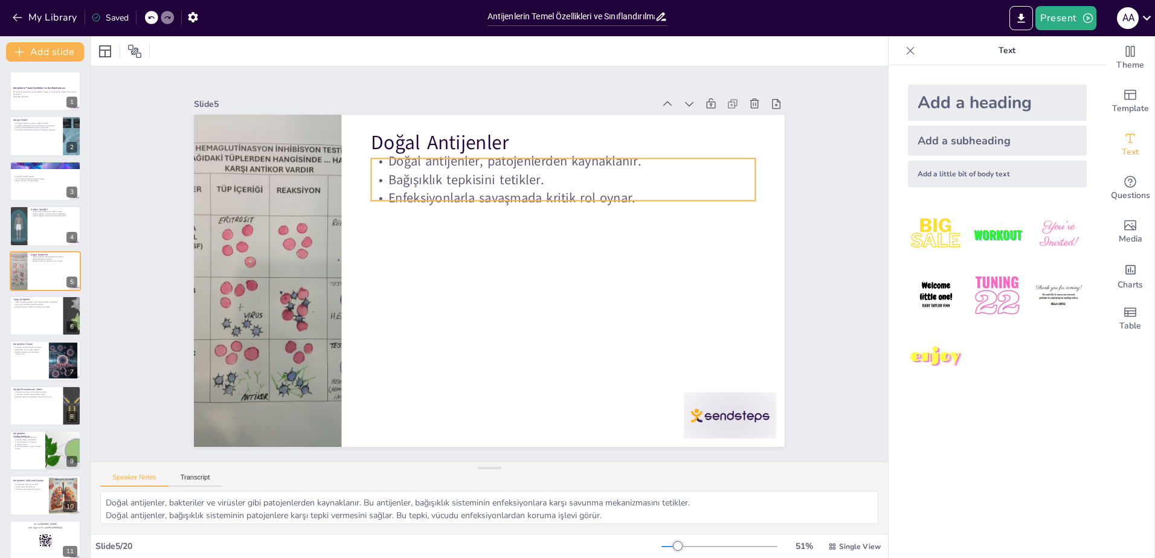
click at [399, 175] on p "Bağışıklık tepkisini tetikler." at bounding box center [563, 179] width 384 height 18
click at [524, 179] on p "Bağışıklık tepkisini tetikler." at bounding box center [563, 179] width 384 height 18
click at [380, 179] on p "Bağışıklık tepkisini tetikler." at bounding box center [563, 179] width 384 height 18
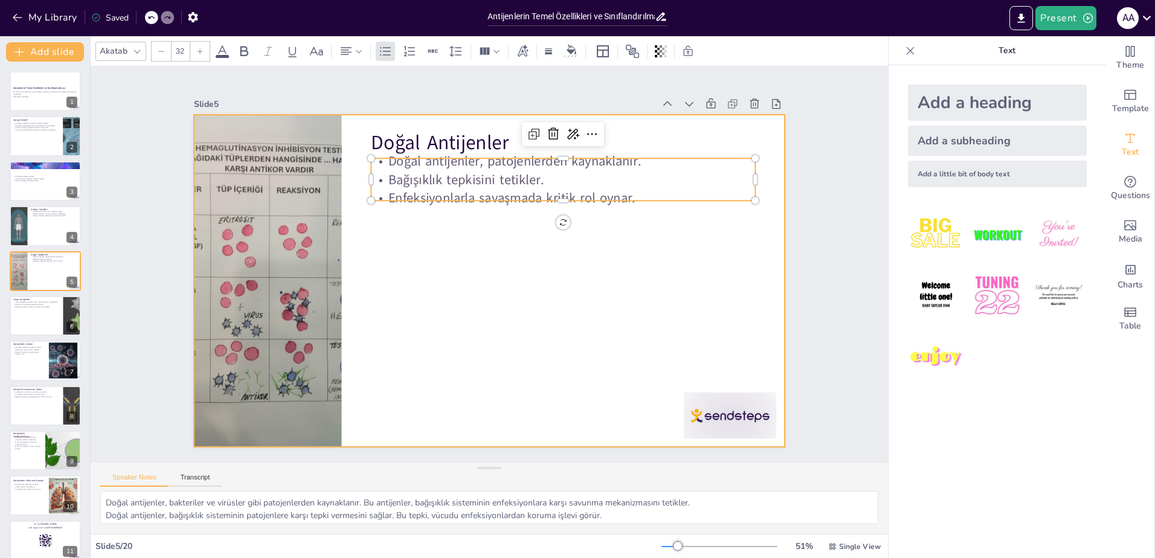
click at [426, 307] on div at bounding box center [489, 281] width 591 height 332
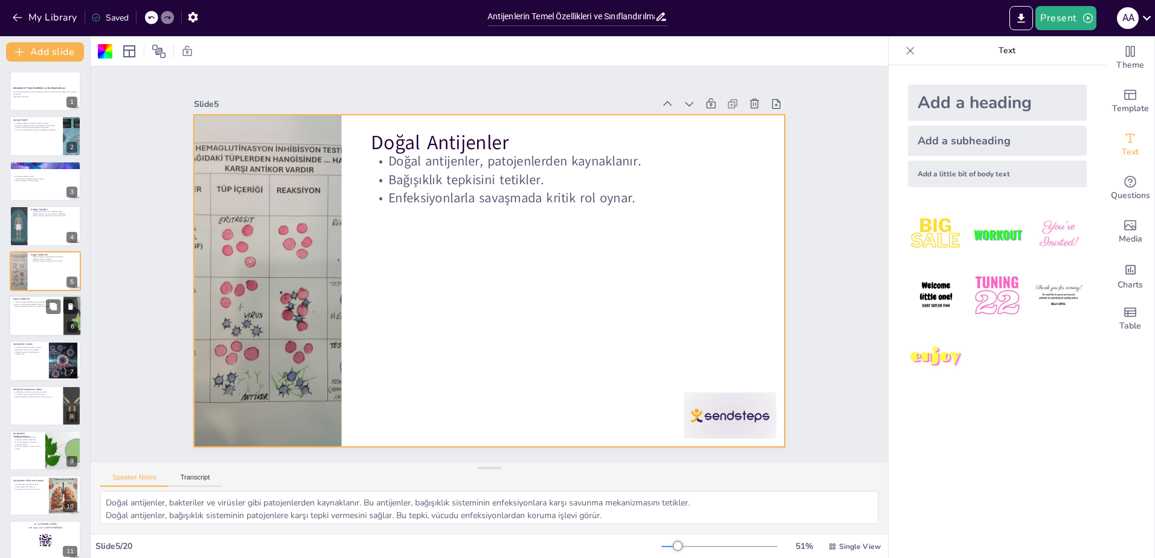
click at [36, 326] on div at bounding box center [45, 315] width 72 height 41
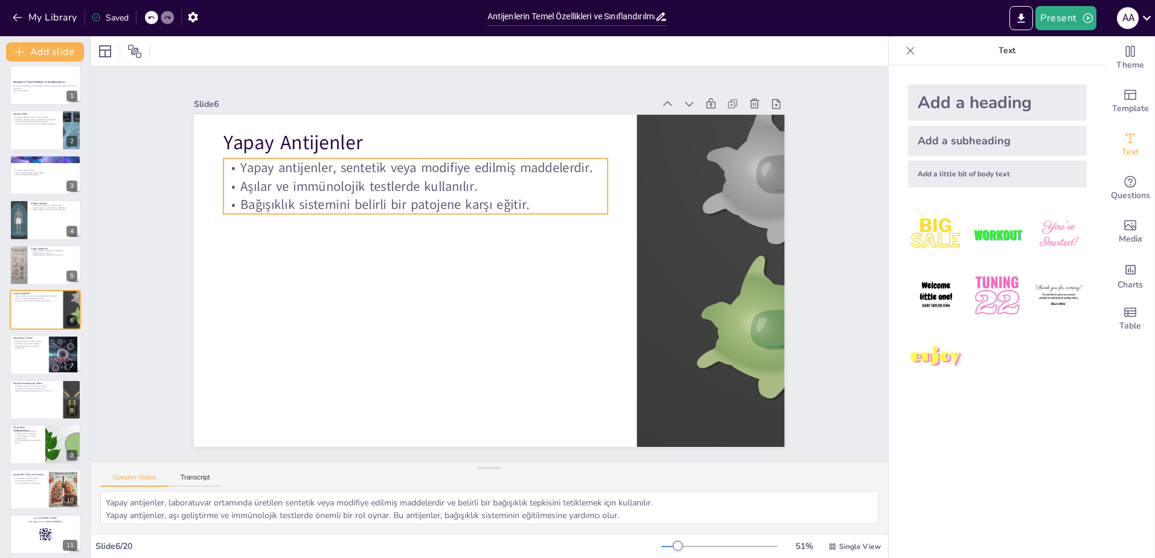
click at [294, 178] on p "Aşılar ve immünolojik testlerde kullanılır." at bounding box center [416, 186] width 384 height 18
click at [379, 129] on icon at bounding box center [386, 134] width 14 height 14
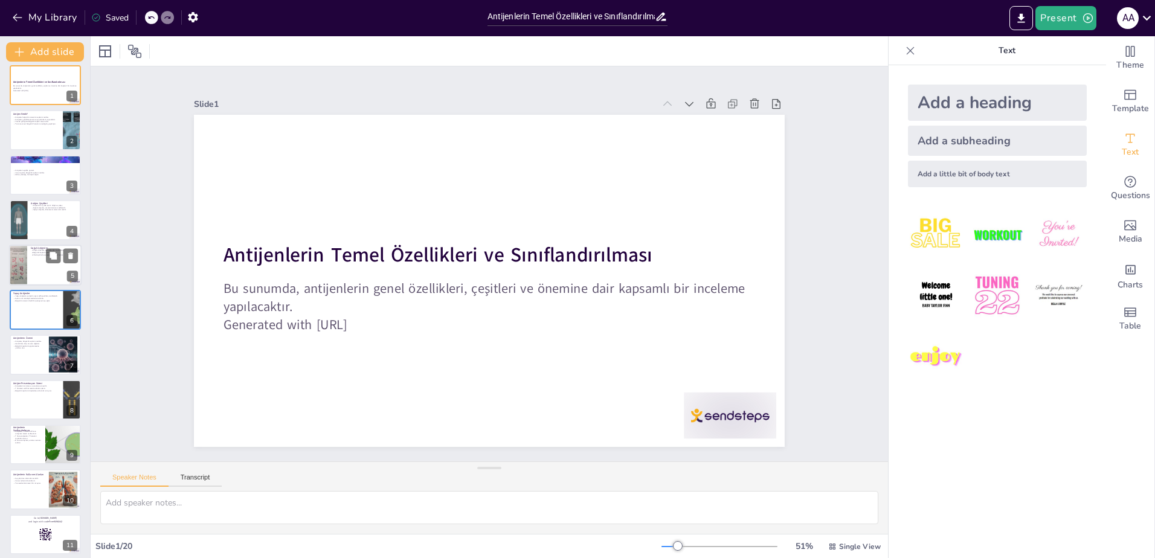
click at [51, 269] on div at bounding box center [45, 265] width 72 height 41
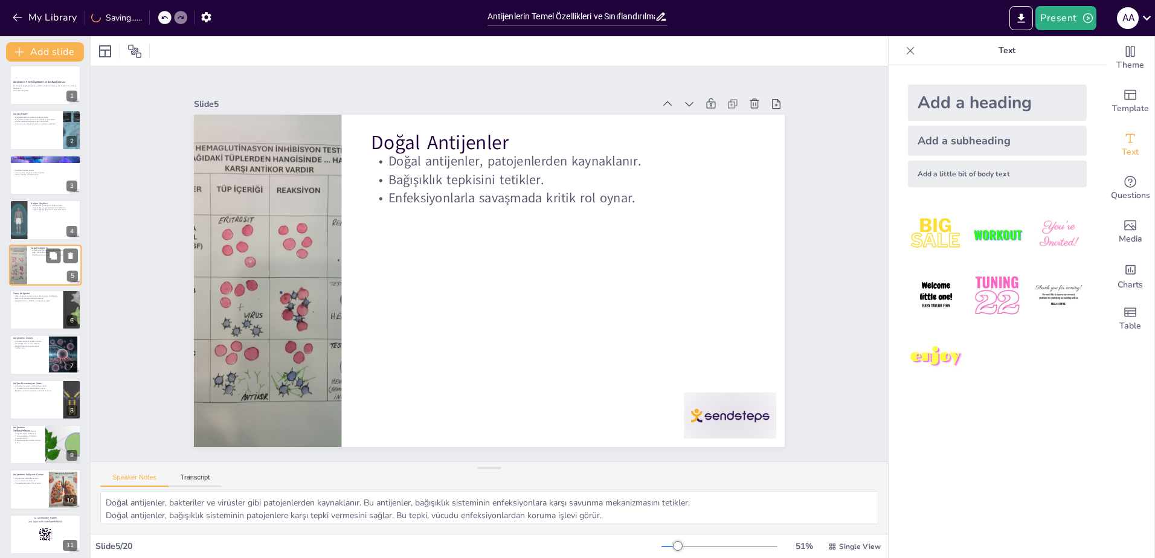
scroll to position [0, 0]
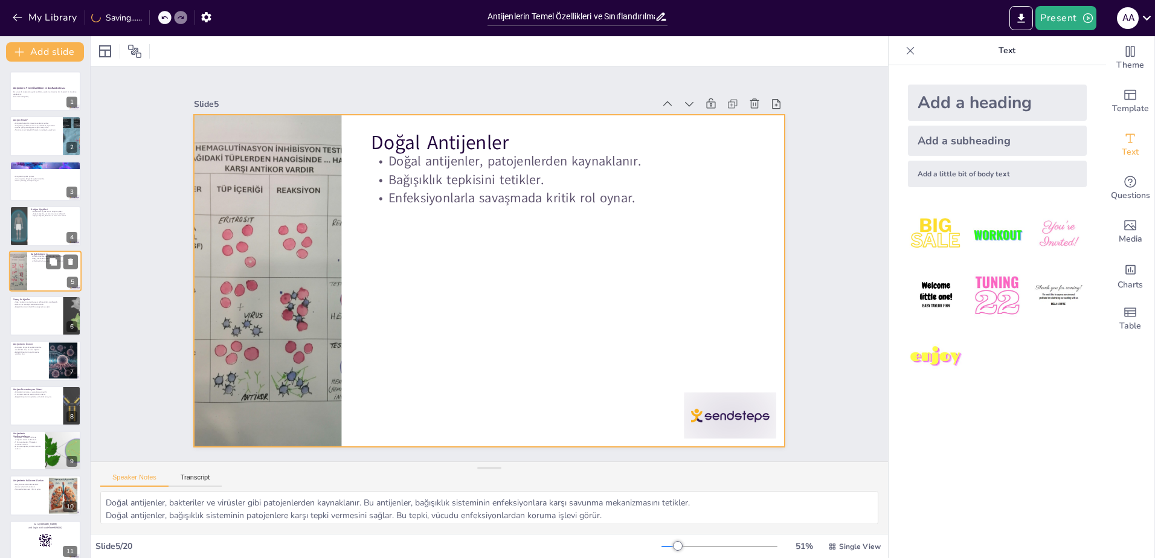
click at [49, 281] on div at bounding box center [45, 271] width 72 height 41
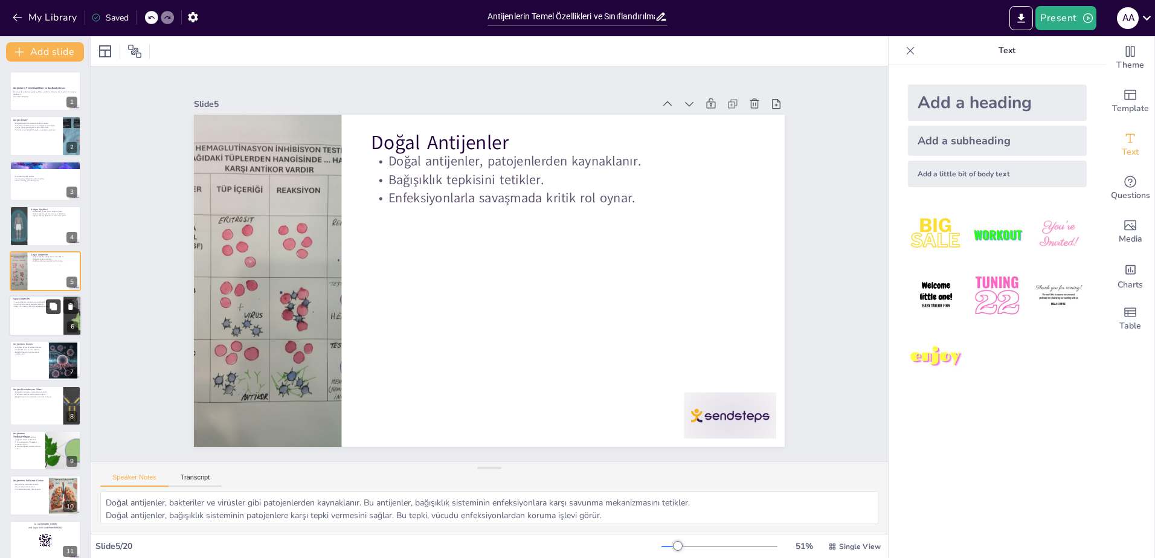
click at [51, 314] on button at bounding box center [53, 306] width 14 height 14
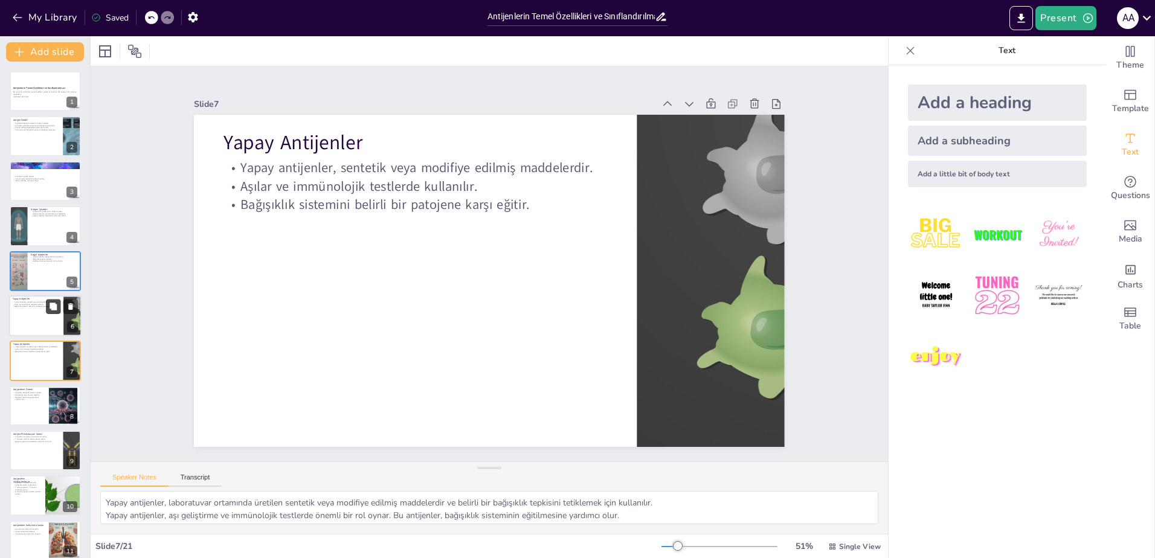
scroll to position [51, 0]
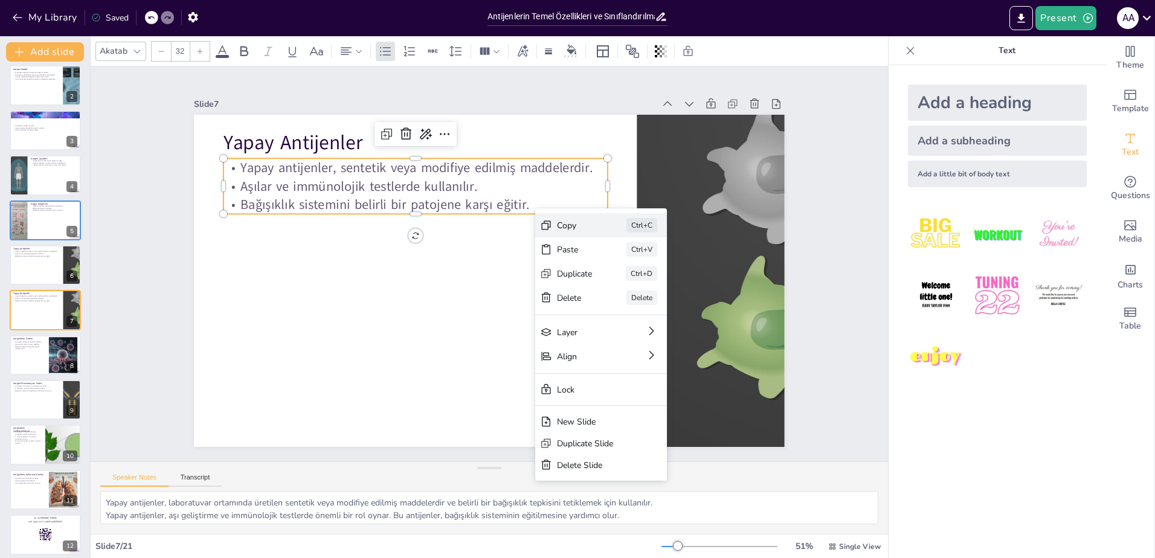
click at [568, 230] on div "Copy" at bounding box center [575, 225] width 36 height 11
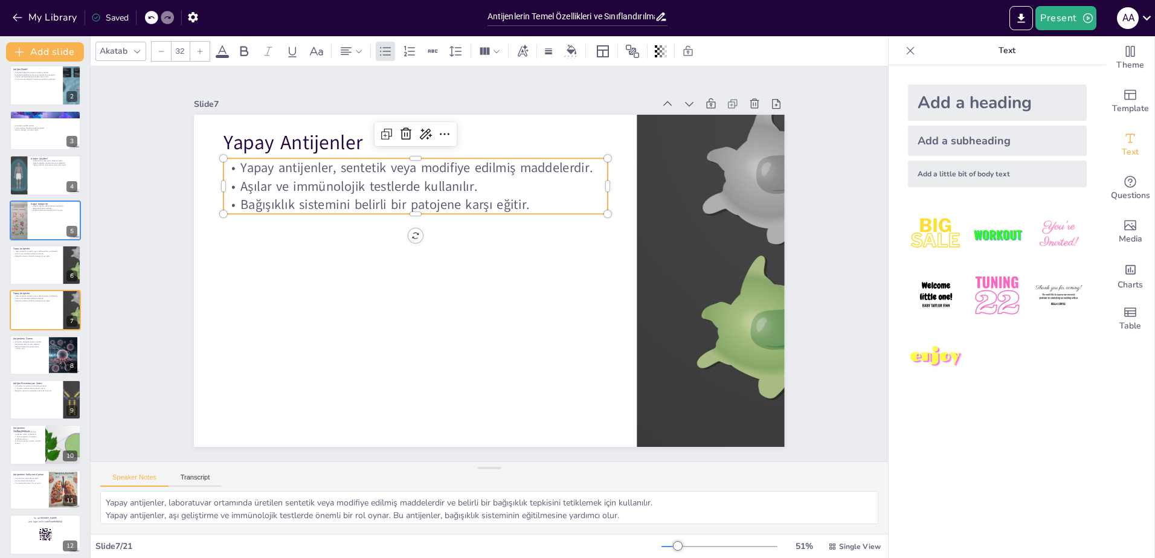
click at [283, 180] on p "Aşılar ve immünolojik testlerde kullanılır." at bounding box center [416, 186] width 384 height 18
click at [437, 127] on icon at bounding box center [444, 134] width 14 height 14
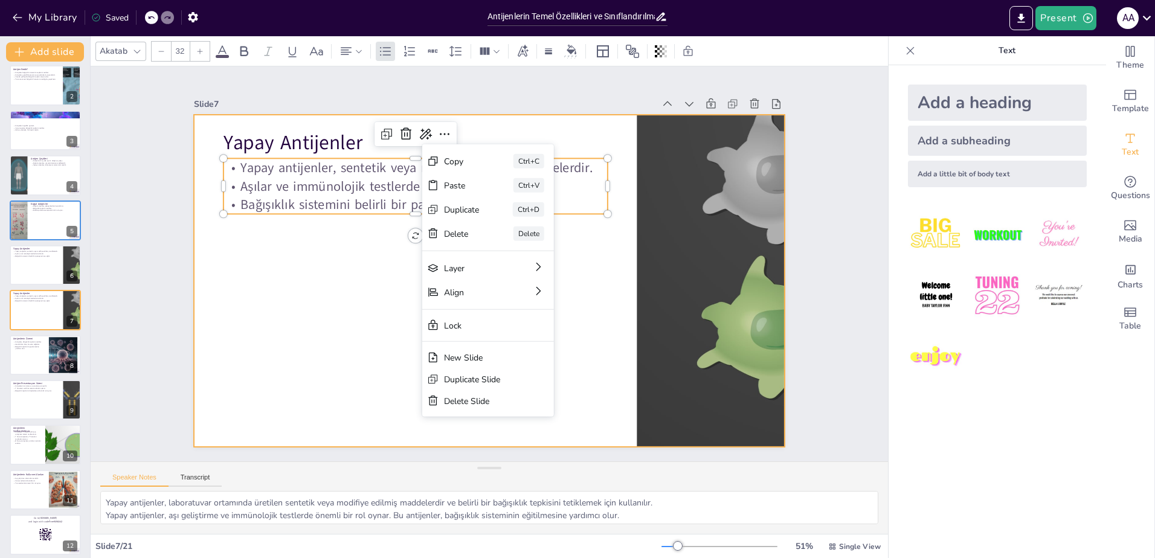
click at [375, 332] on div at bounding box center [489, 281] width 591 height 332
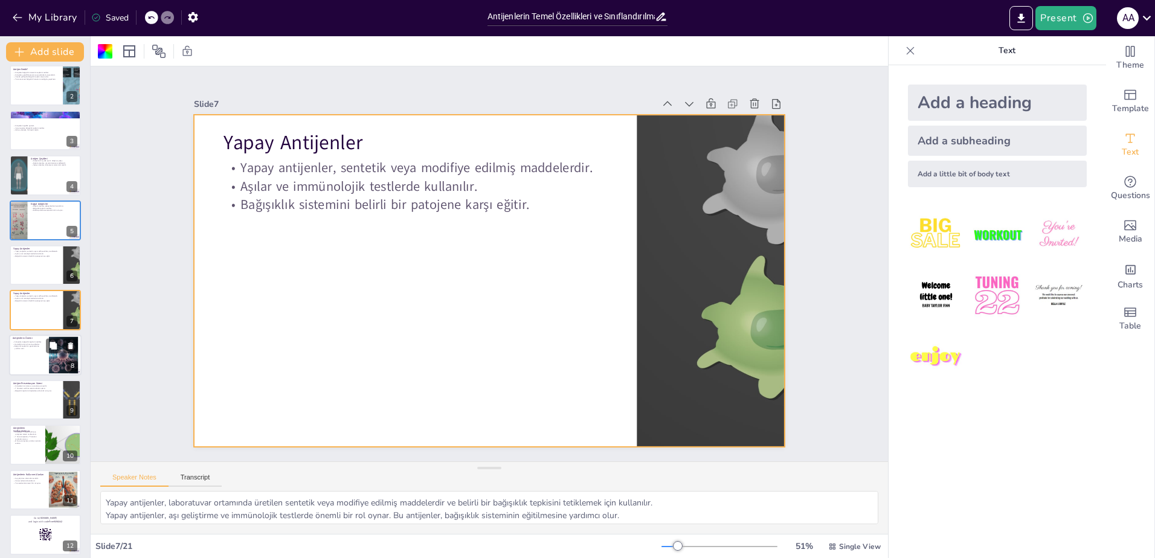
click at [37, 356] on div at bounding box center [45, 355] width 72 height 41
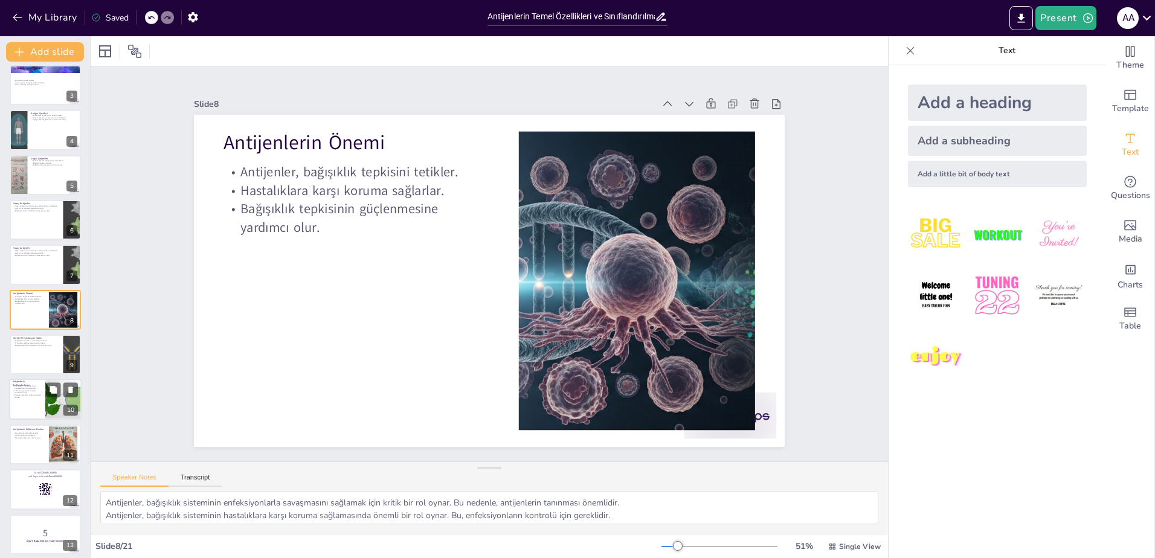
click at [33, 400] on div at bounding box center [45, 399] width 72 height 41
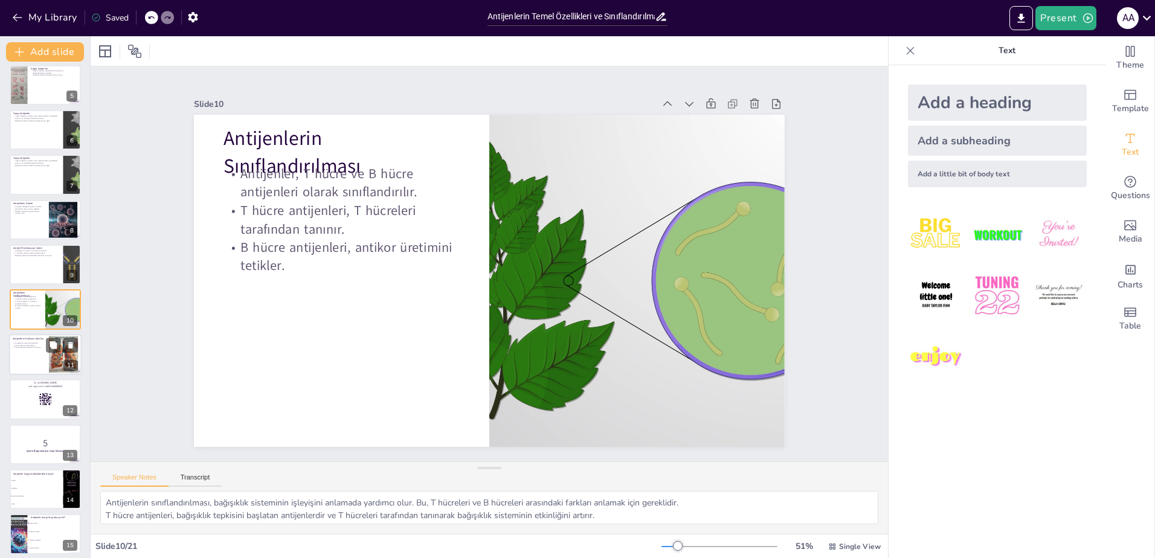
click at [39, 361] on div at bounding box center [45, 354] width 72 height 41
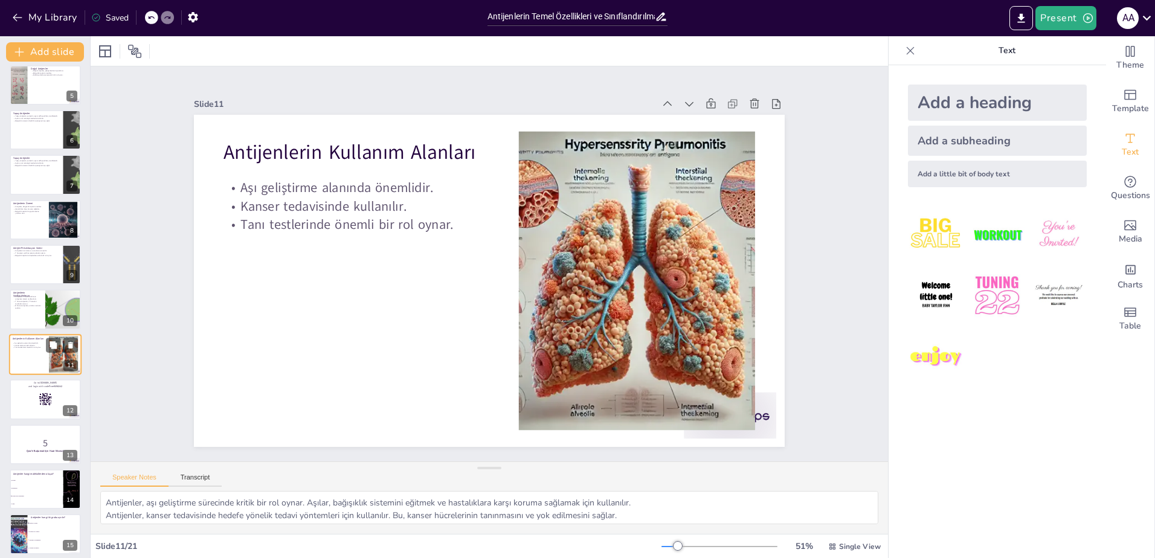
scroll to position [231, 0]
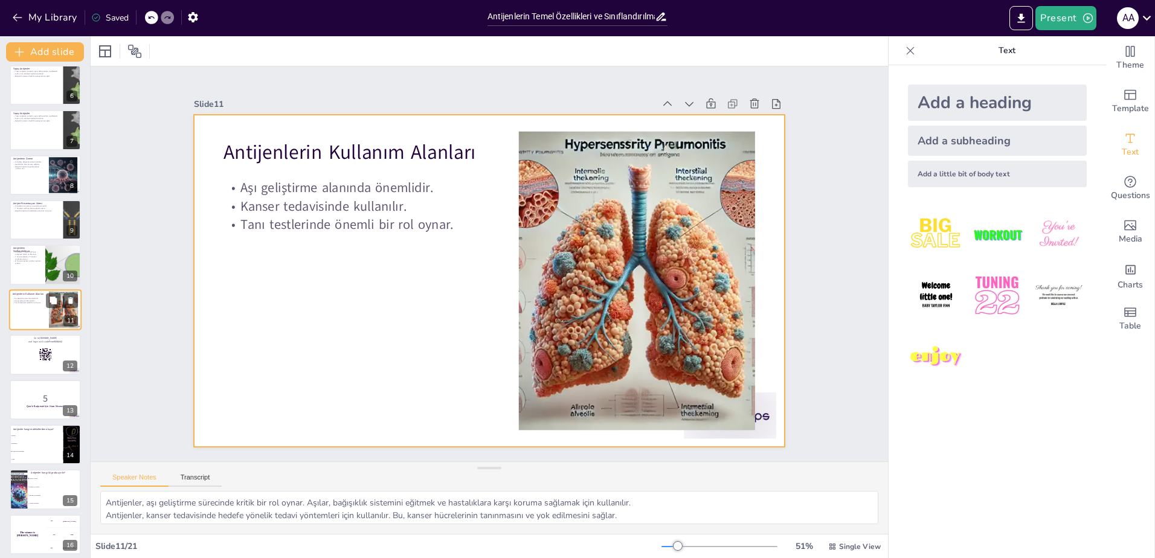
click at [42, 307] on div at bounding box center [45, 309] width 72 height 41
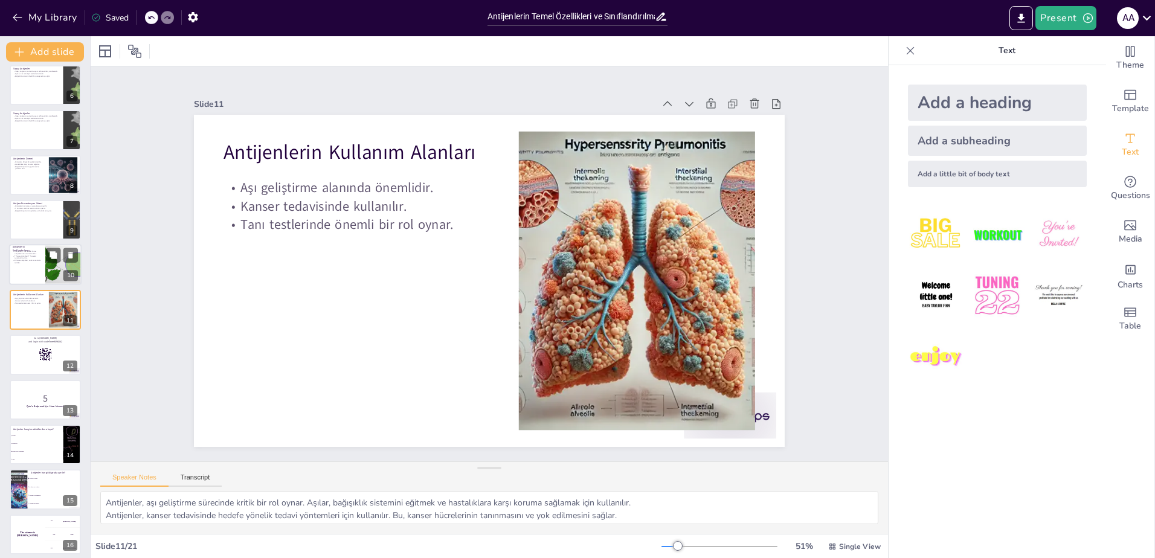
click at [34, 272] on div at bounding box center [45, 265] width 72 height 41
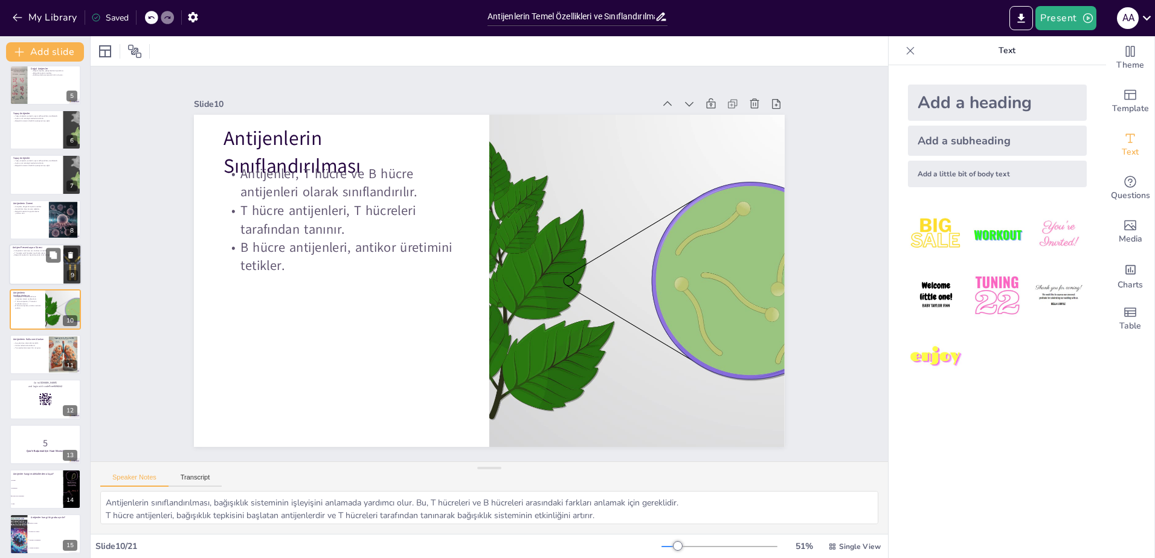
click at [43, 269] on div at bounding box center [45, 264] width 72 height 41
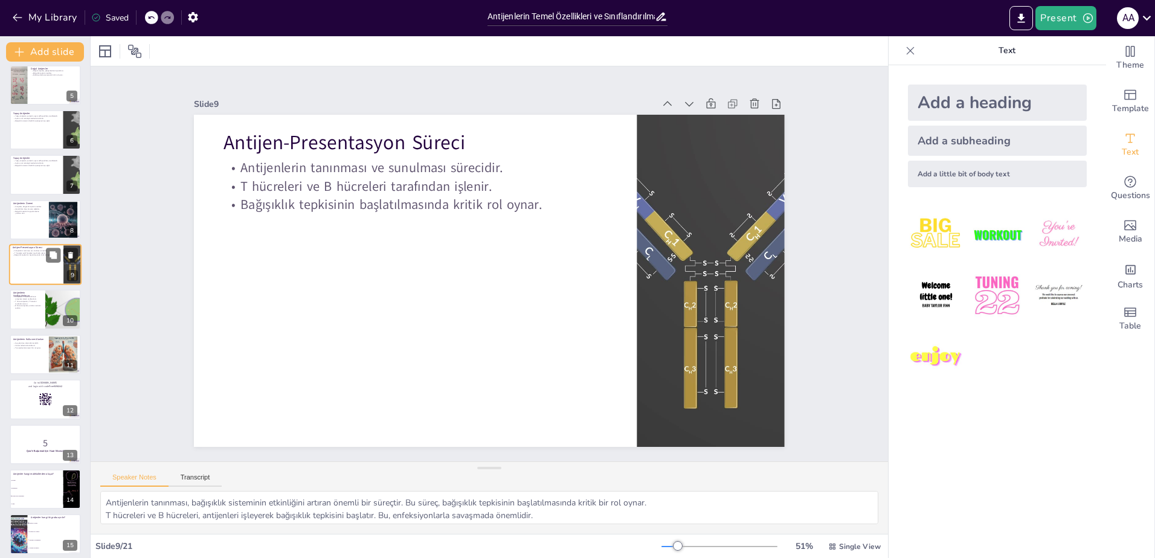
scroll to position [141, 0]
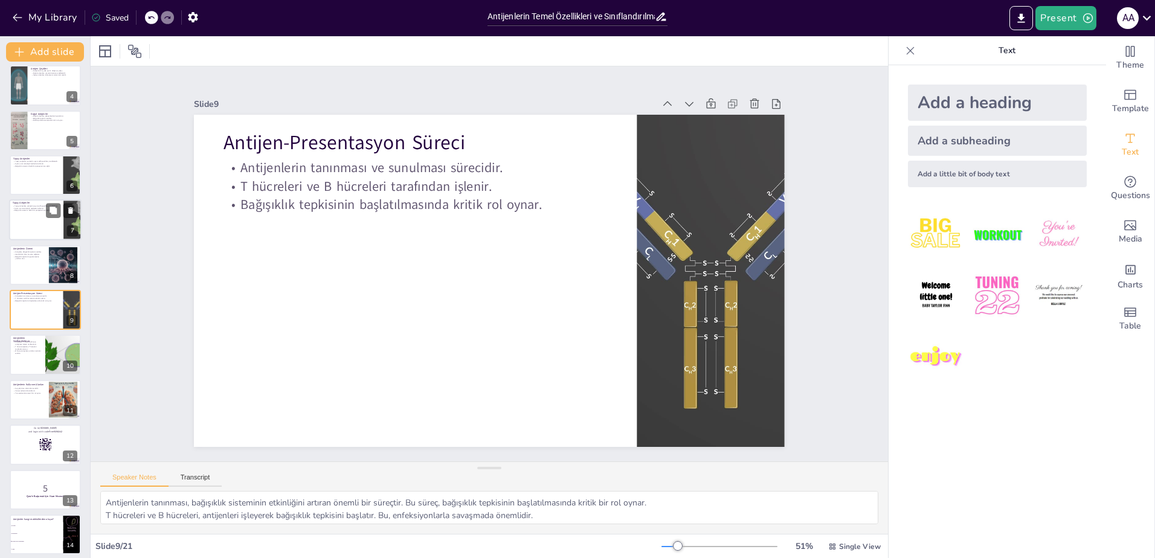
click at [35, 228] on div at bounding box center [45, 220] width 72 height 41
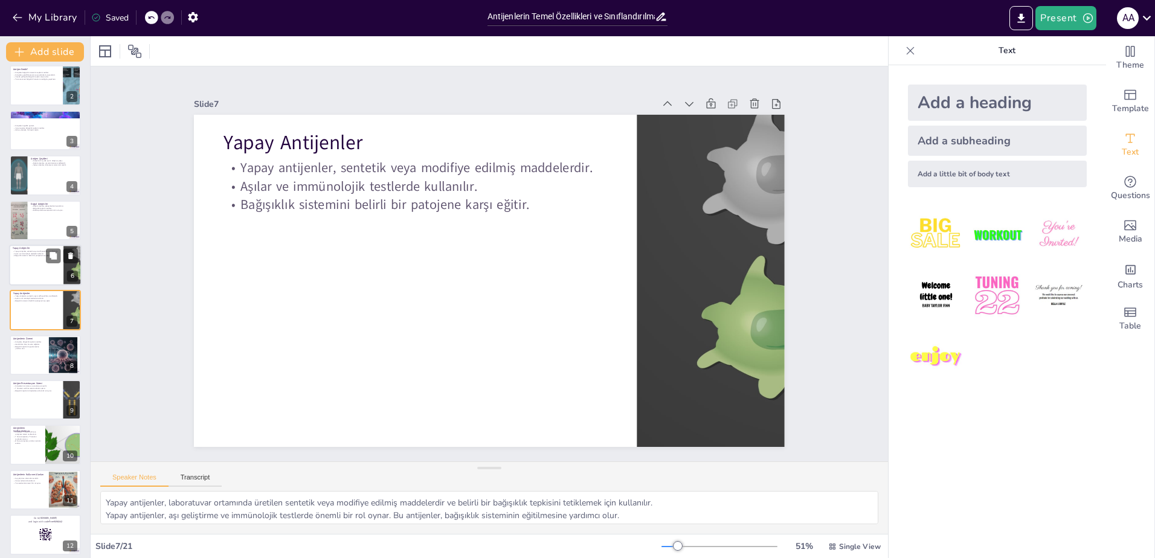
scroll to position [0, 0]
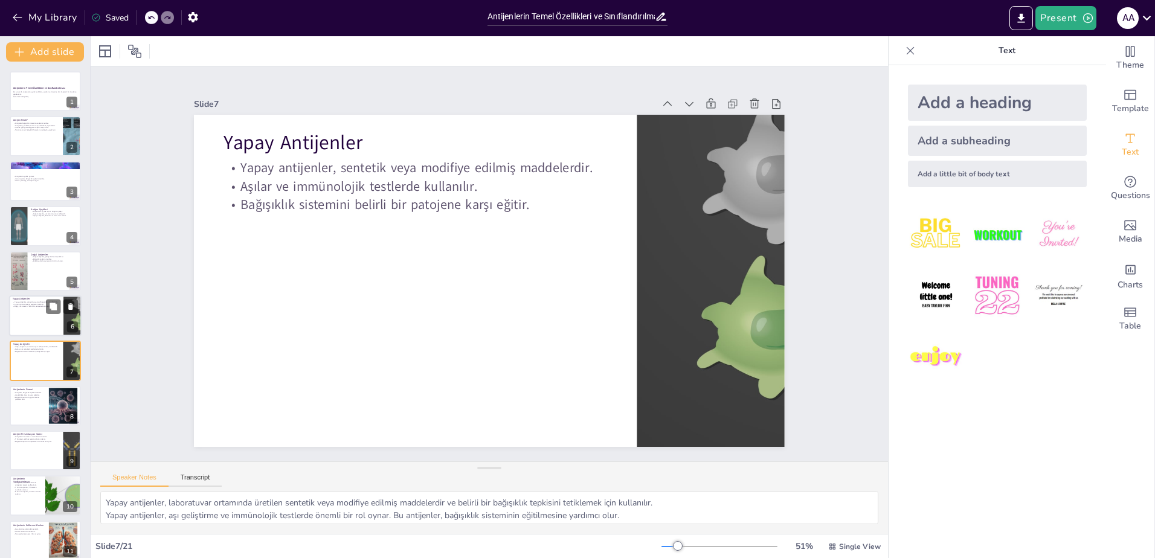
click at [46, 320] on div at bounding box center [45, 315] width 72 height 41
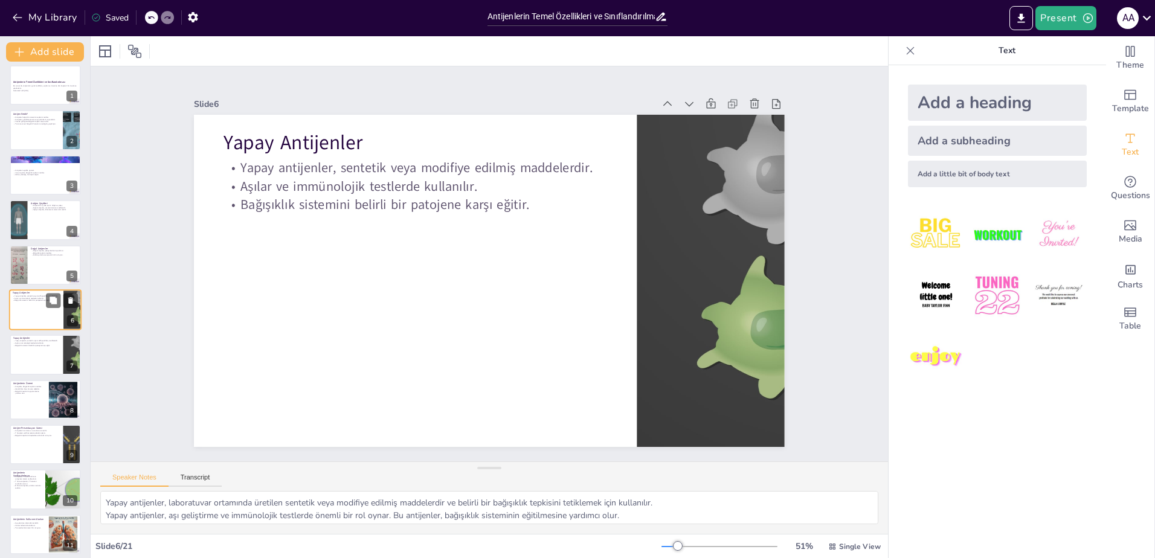
click at [39, 314] on div at bounding box center [45, 309] width 72 height 41
click at [46, 275] on div at bounding box center [45, 265] width 72 height 41
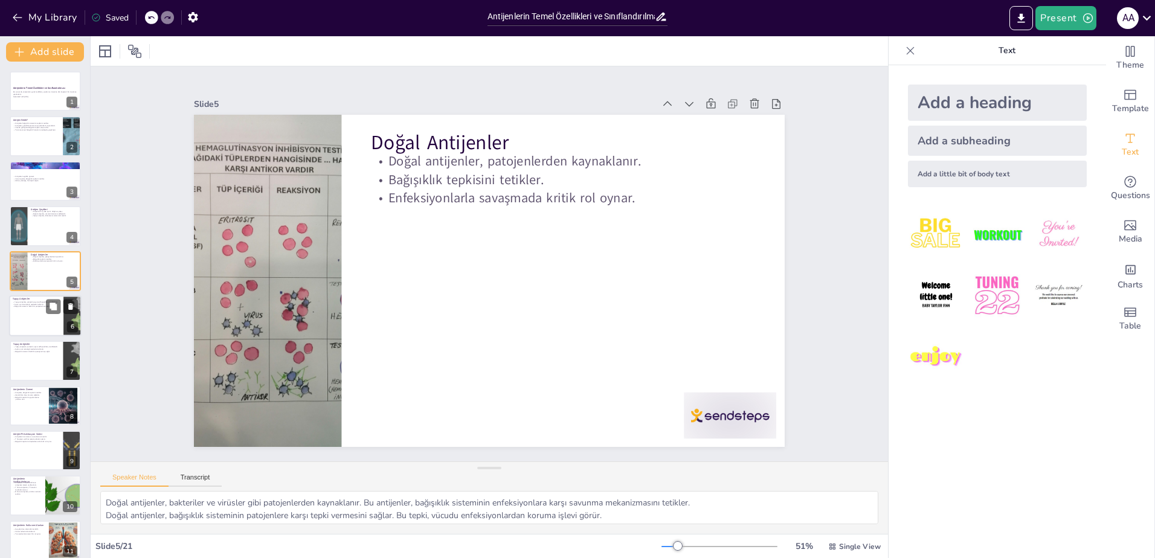
click at [36, 321] on div at bounding box center [45, 315] width 72 height 41
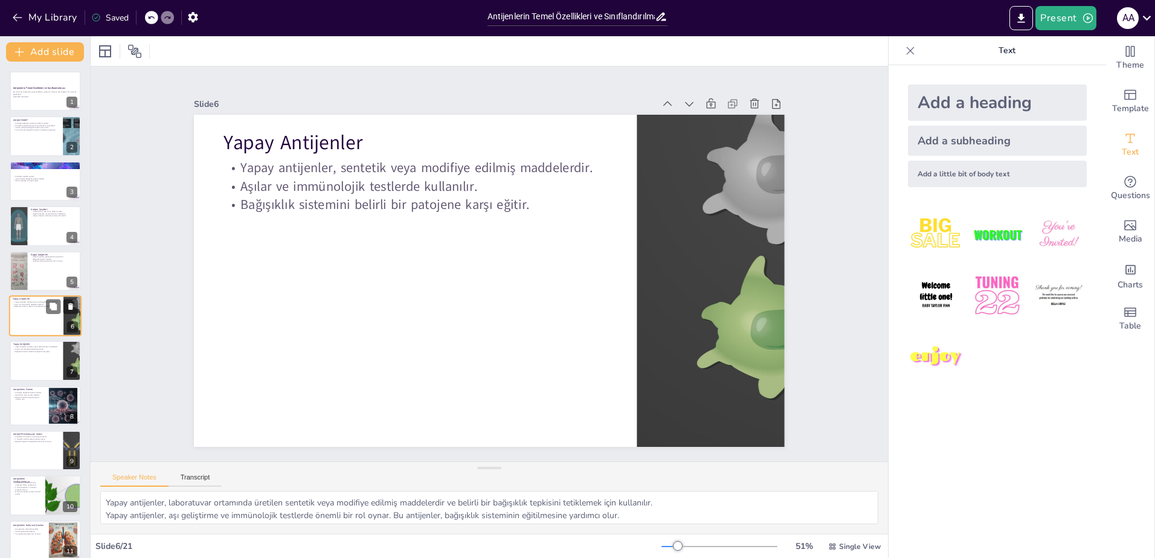
scroll to position [6, 0]
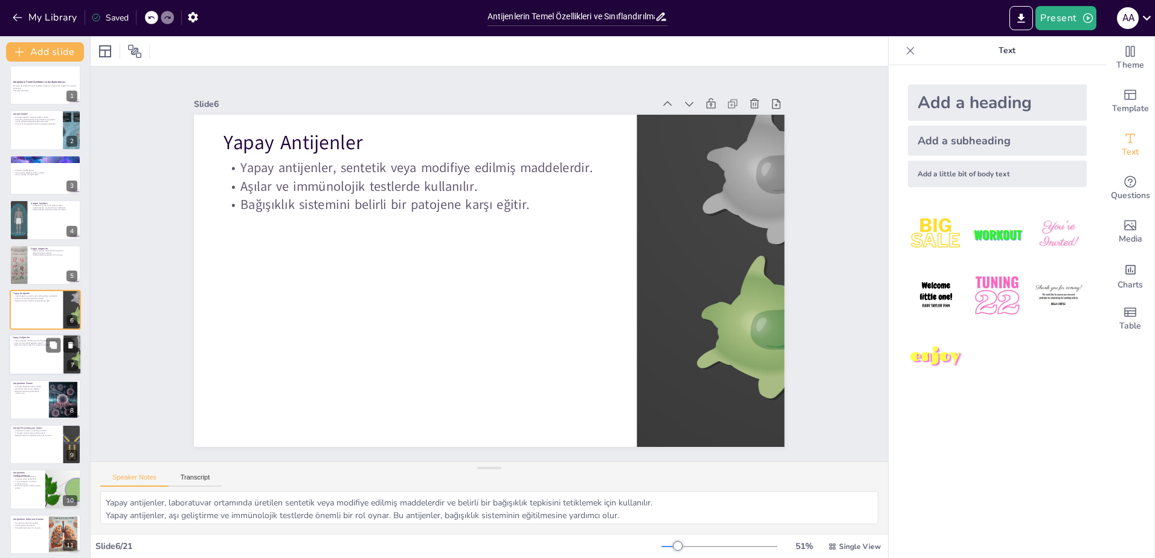
click at [45, 360] on div at bounding box center [45, 355] width 72 height 41
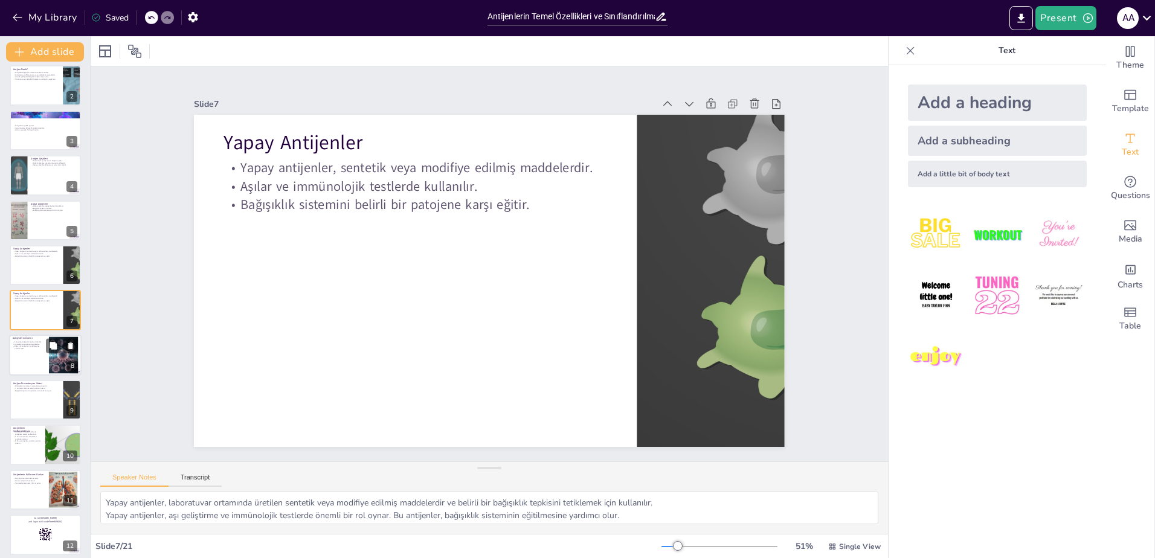
click at [26, 353] on div at bounding box center [45, 355] width 72 height 41
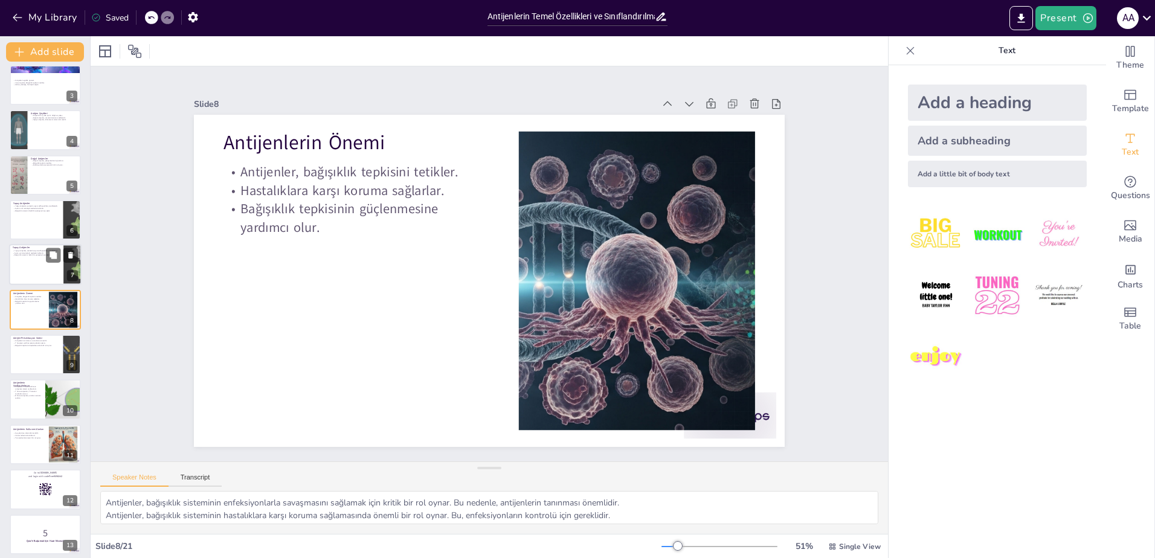
click at [45, 273] on div at bounding box center [45, 265] width 72 height 41
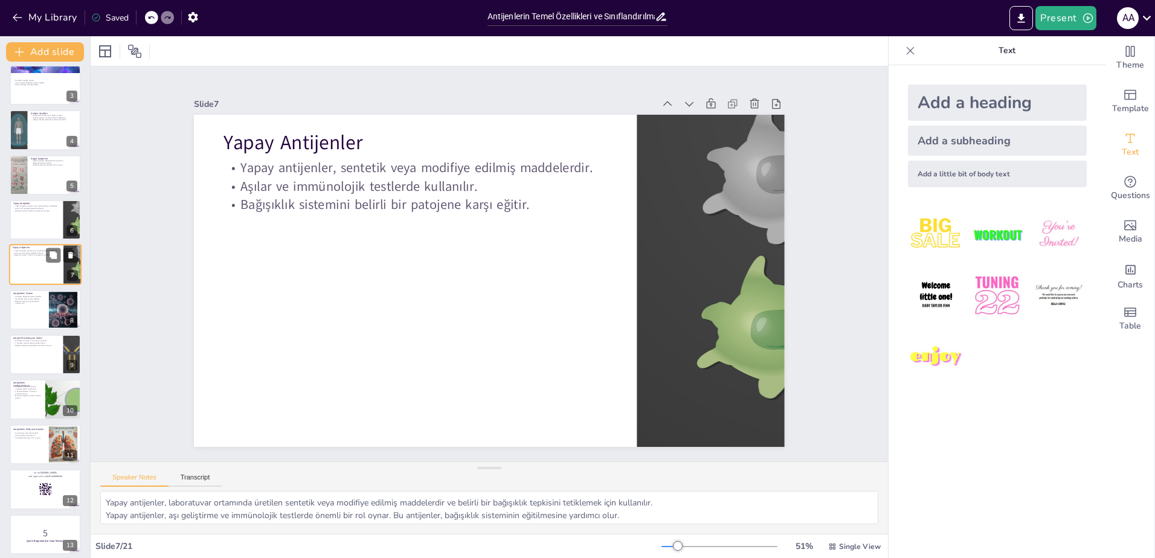
scroll to position [51, 0]
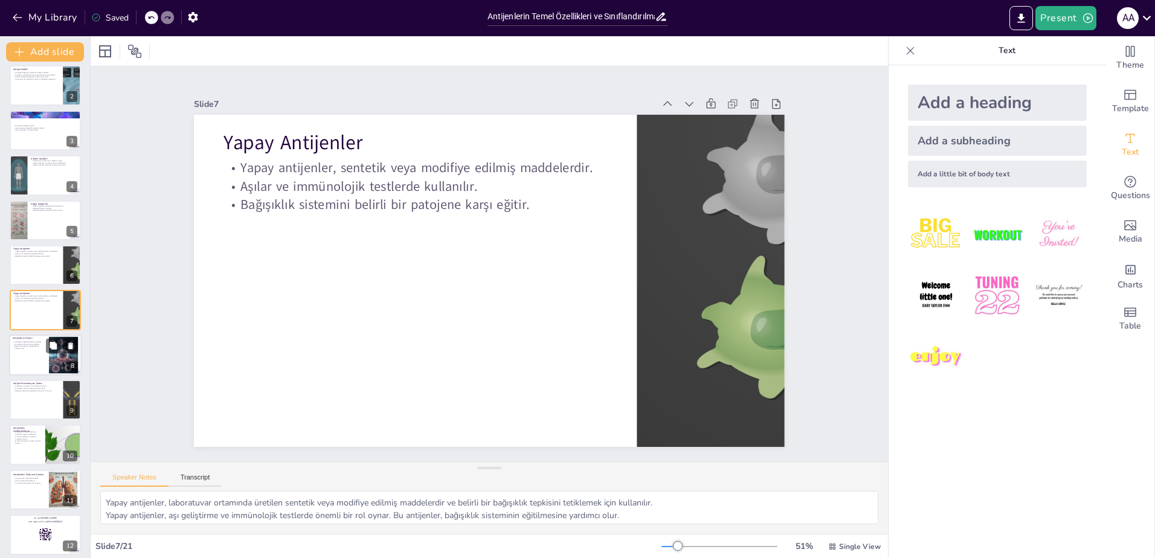
click at [40, 347] on p "Bağışıklık tepkisinin güçlenmesine yardımcı olur." at bounding box center [29, 347] width 33 height 4
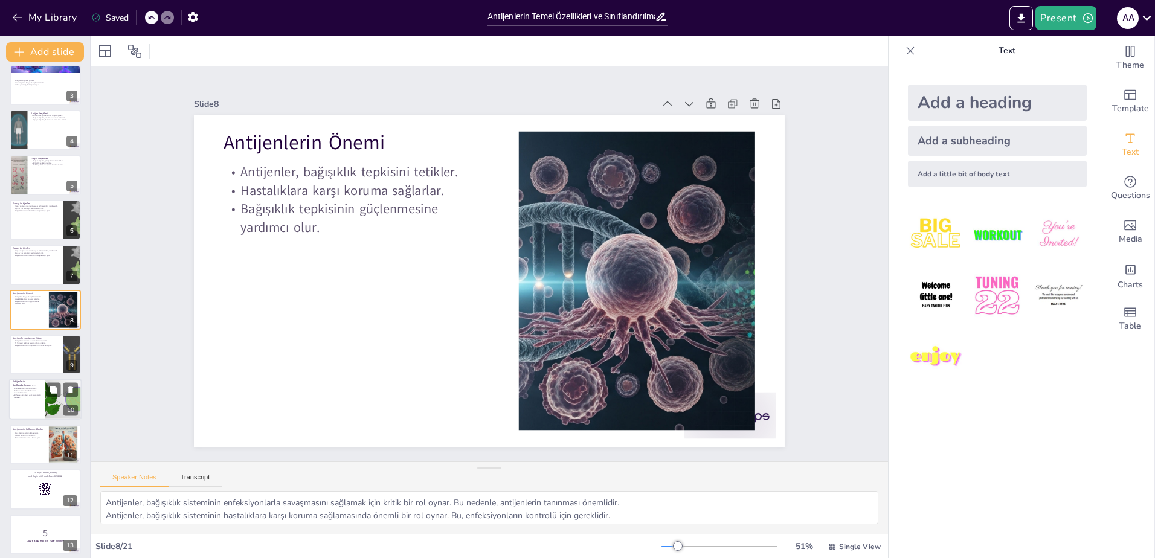
click at [31, 404] on div at bounding box center [45, 399] width 72 height 41
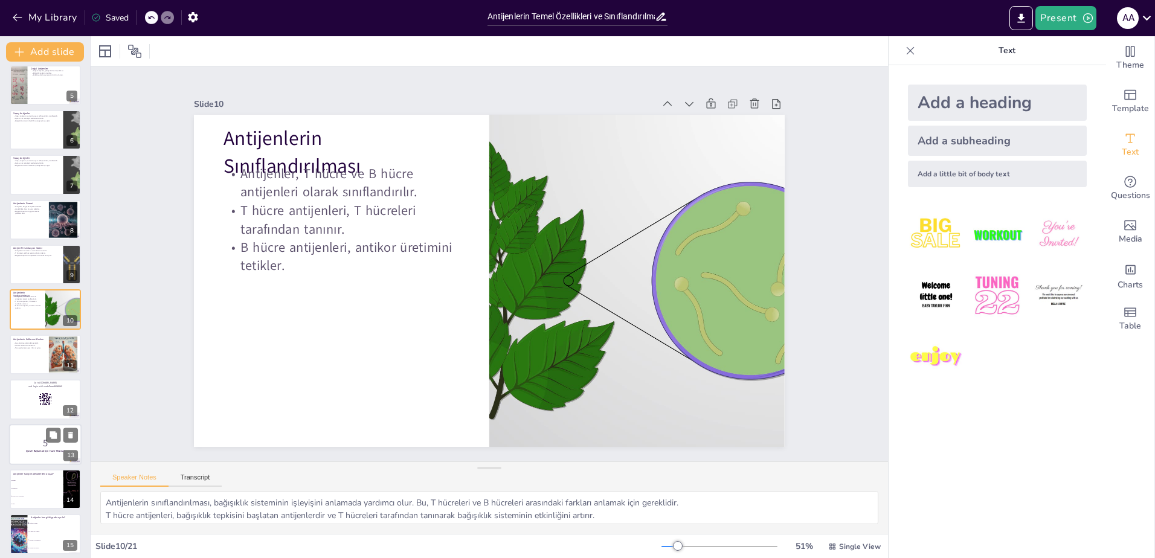
click at [36, 434] on div at bounding box center [45, 444] width 72 height 41
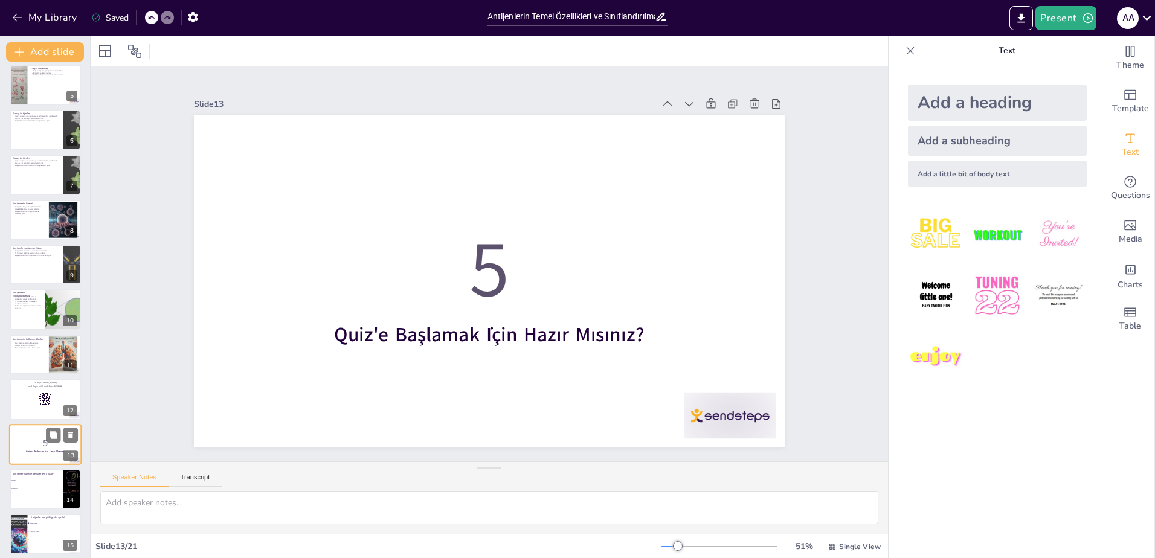
scroll to position [321, 0]
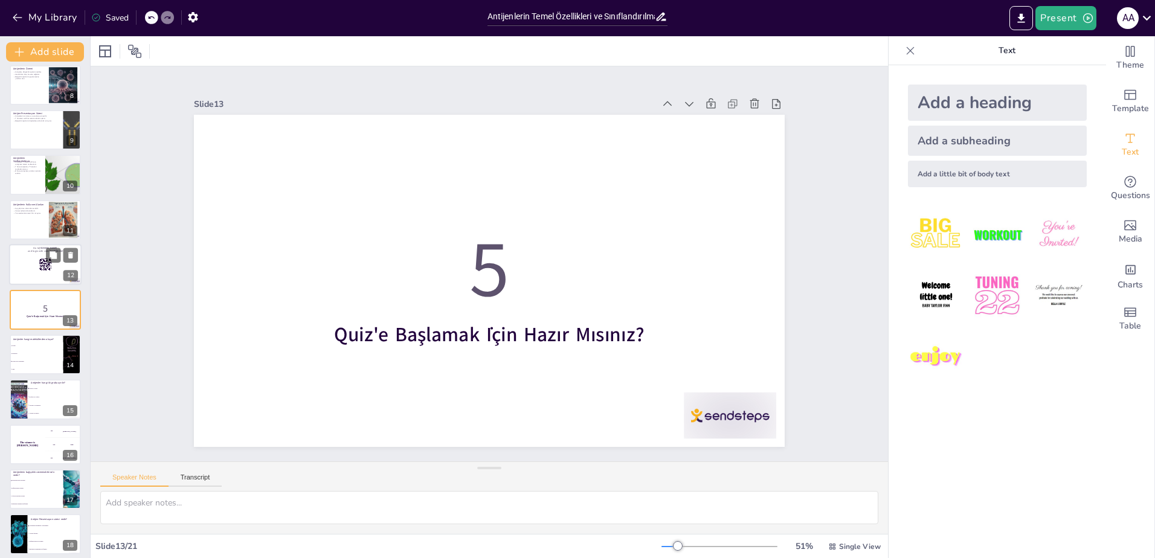
click at [35, 251] on p "and login with code Free9096042" at bounding box center [45, 252] width 65 height 4
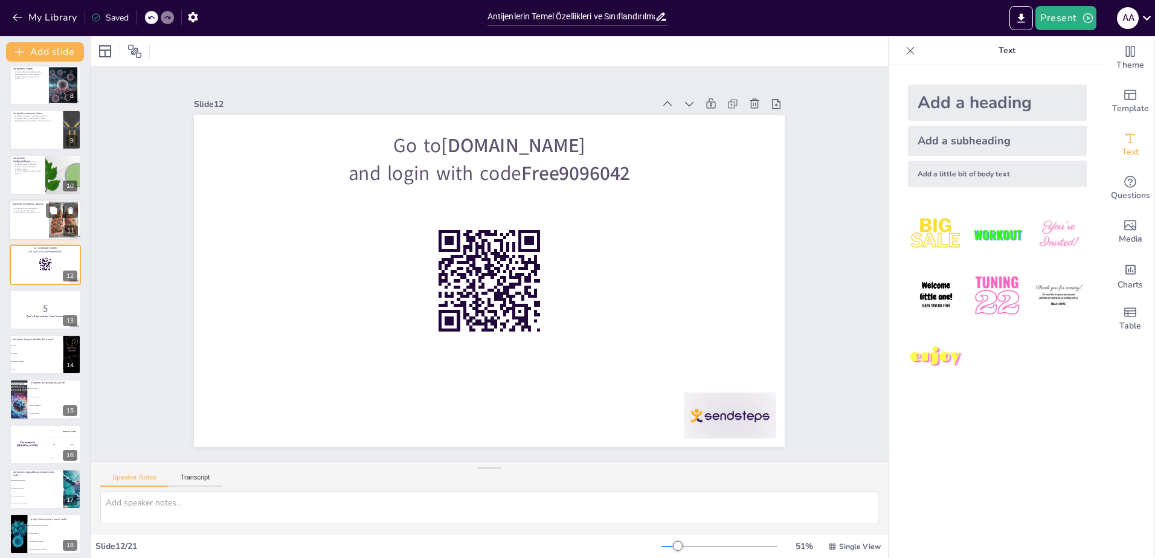
scroll to position [275, 0]
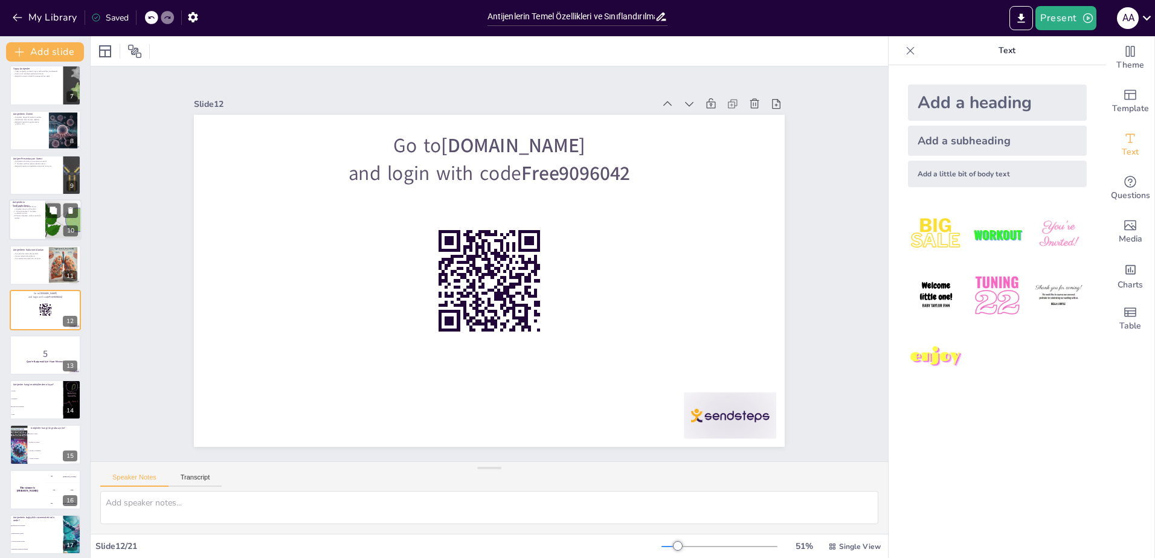
click at [31, 232] on div at bounding box center [45, 220] width 72 height 41
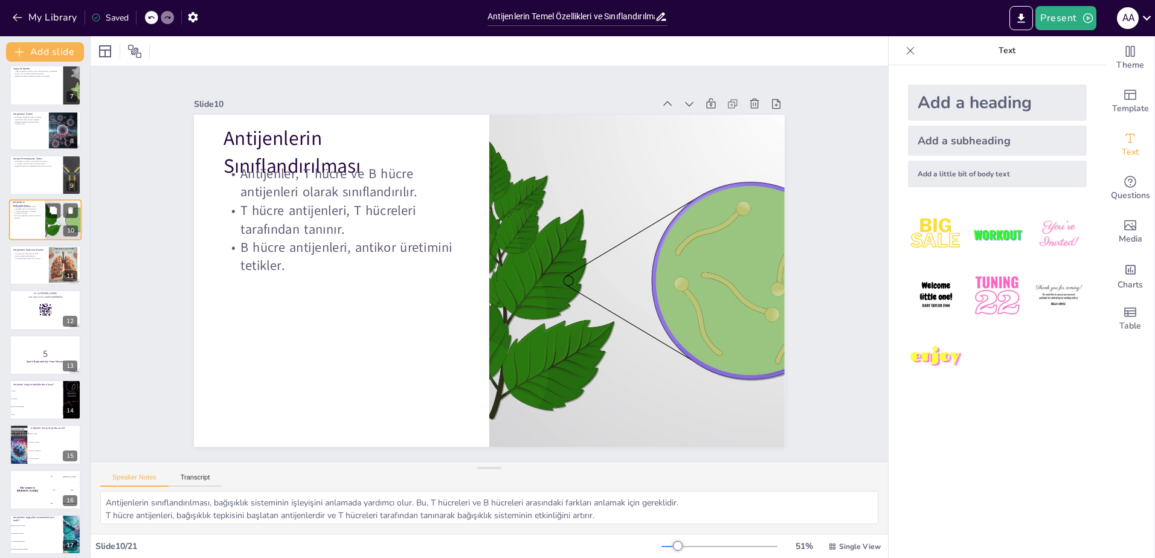
scroll to position [186, 0]
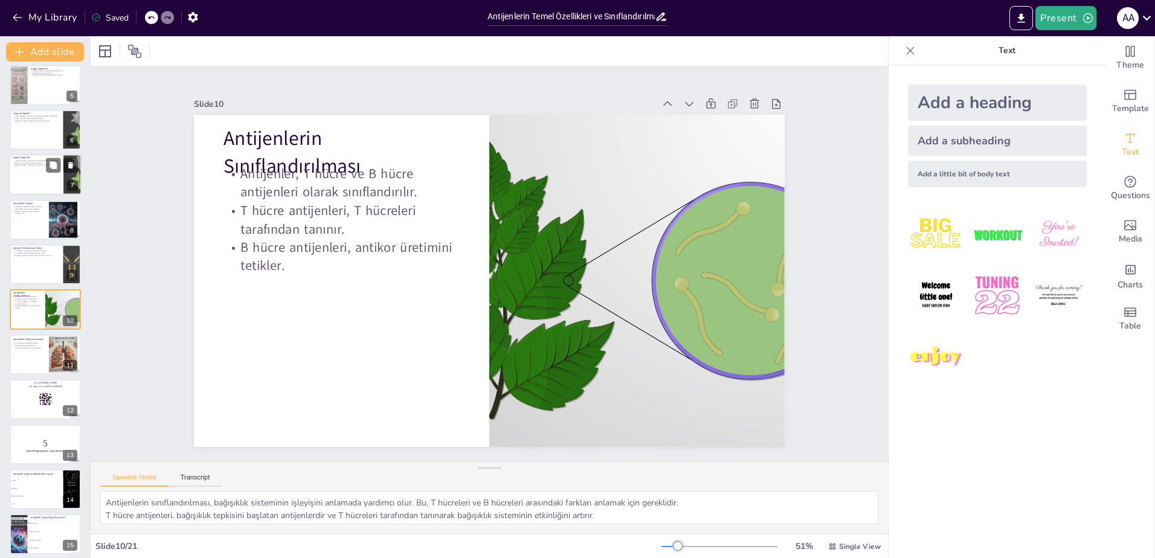
click at [33, 189] on div at bounding box center [45, 175] width 72 height 41
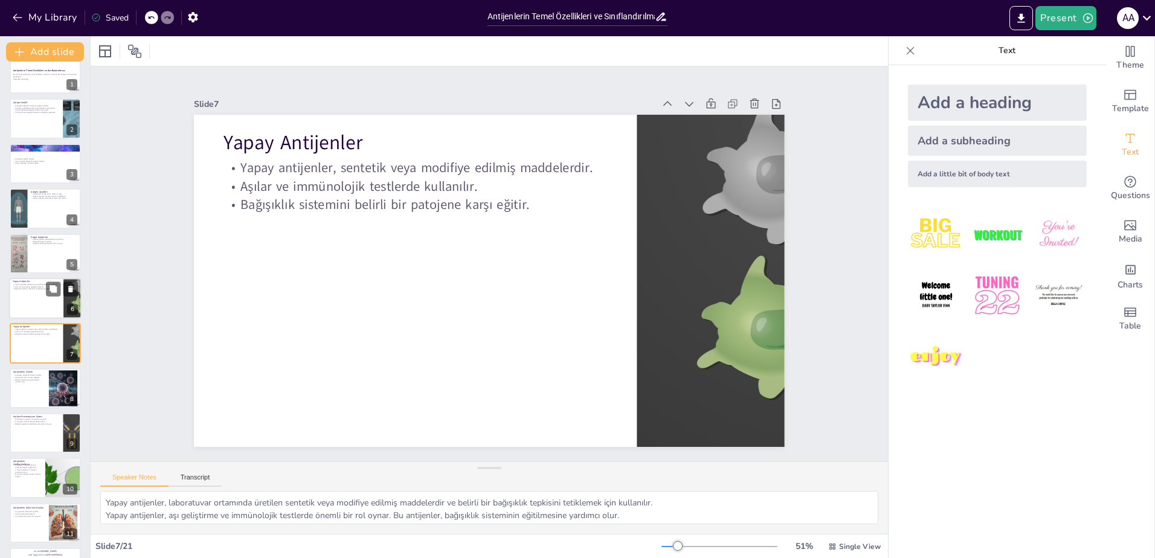
scroll to position [0, 0]
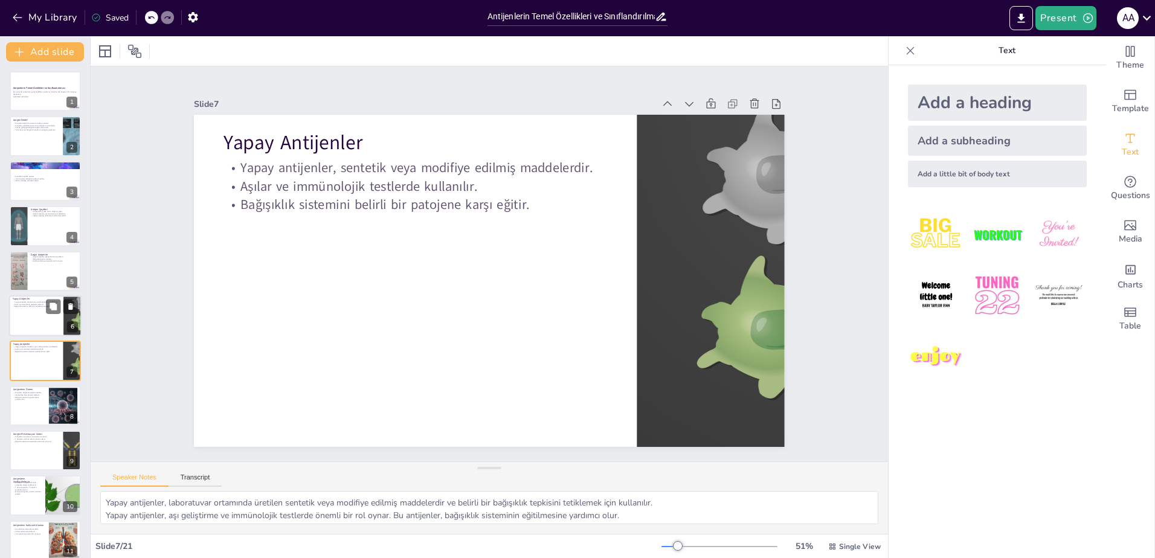
click at [37, 327] on div at bounding box center [45, 315] width 72 height 41
click at [36, 159] on div "Antijenlerin Temel Özellikleri ve Sınıflandırılması Bu sunumda, antijenlerin ge…" at bounding box center [45, 540] width 90 height 939
click at [34, 143] on div at bounding box center [45, 136] width 72 height 41
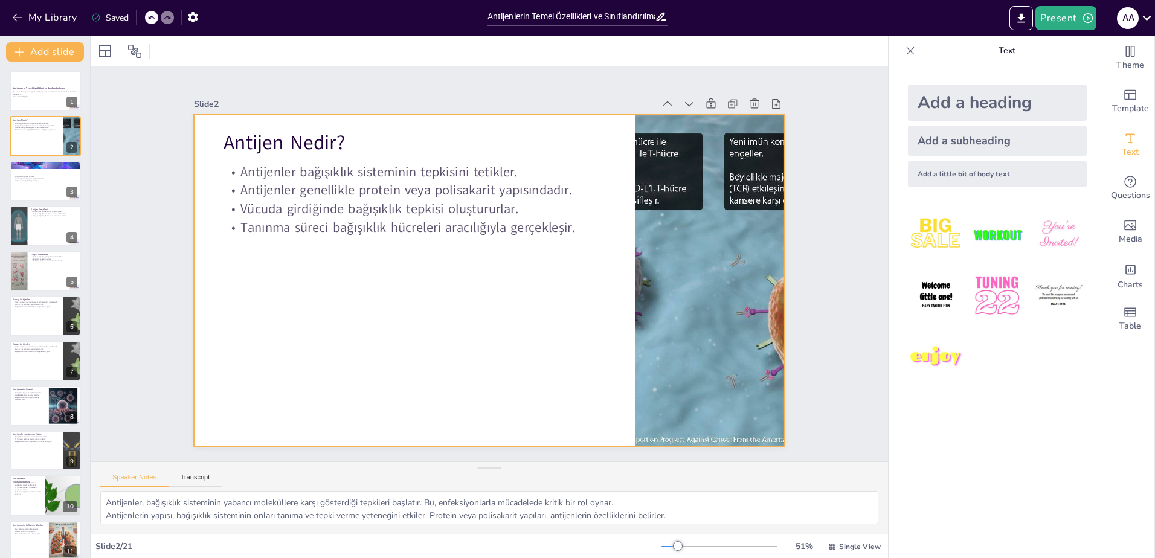
scroll to position [24, 0]
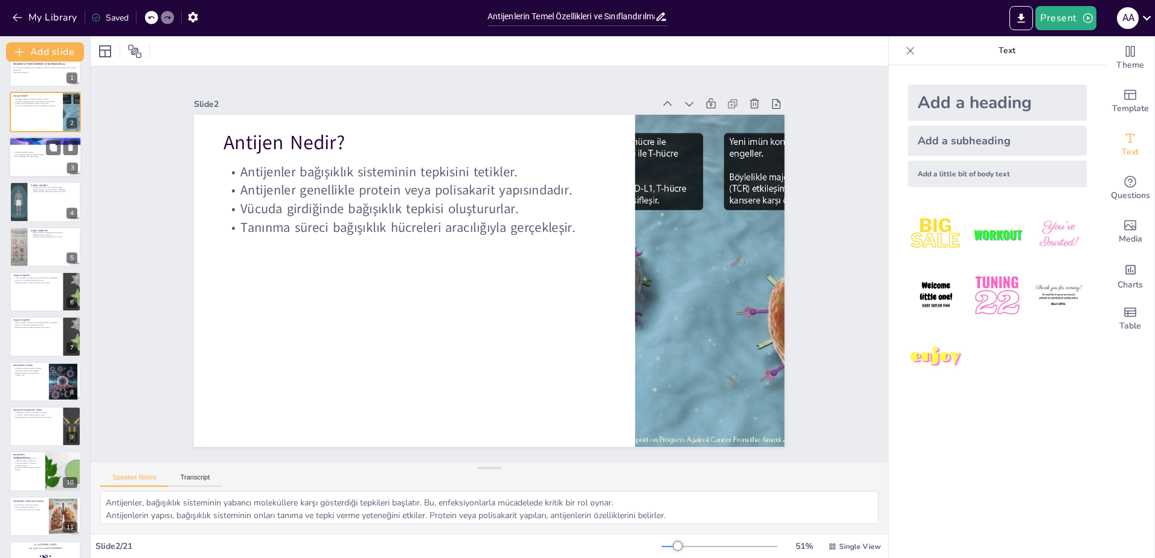
click at [40, 169] on div at bounding box center [45, 157] width 72 height 41
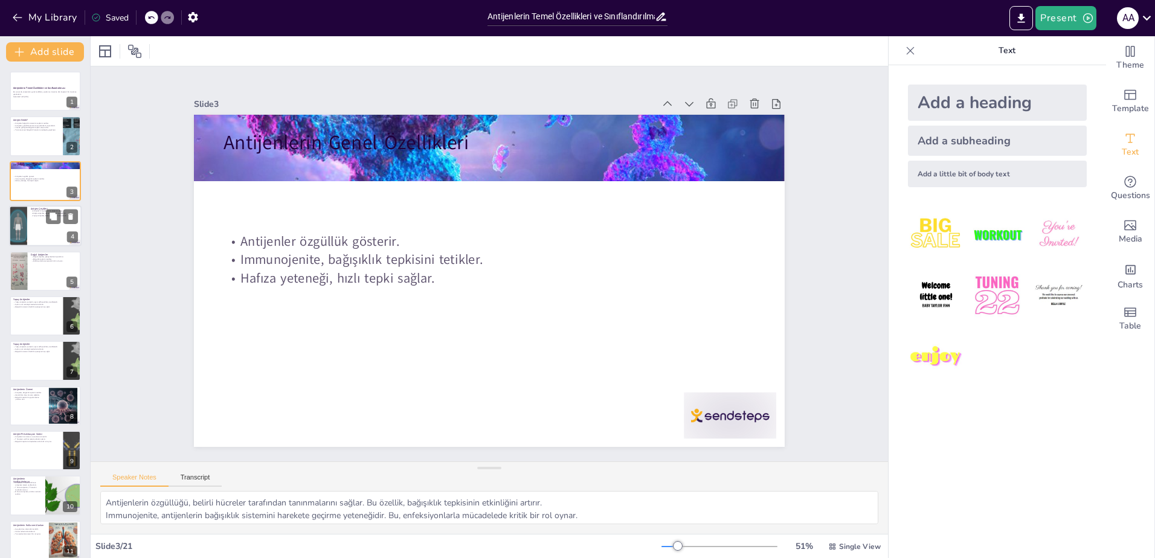
click at [31, 231] on div at bounding box center [45, 225] width 72 height 41
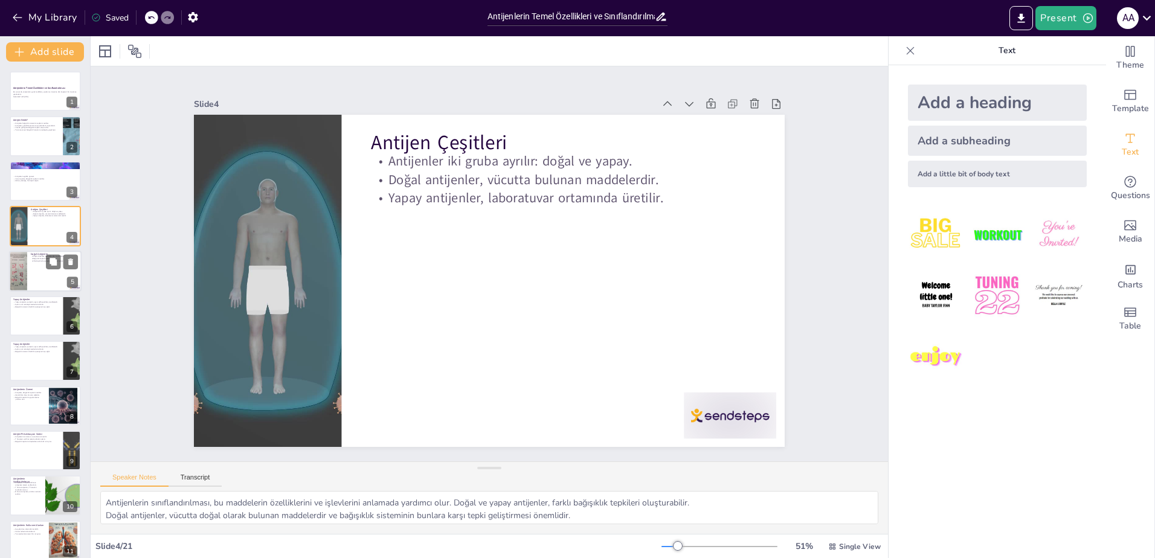
click at [42, 280] on div at bounding box center [45, 271] width 72 height 41
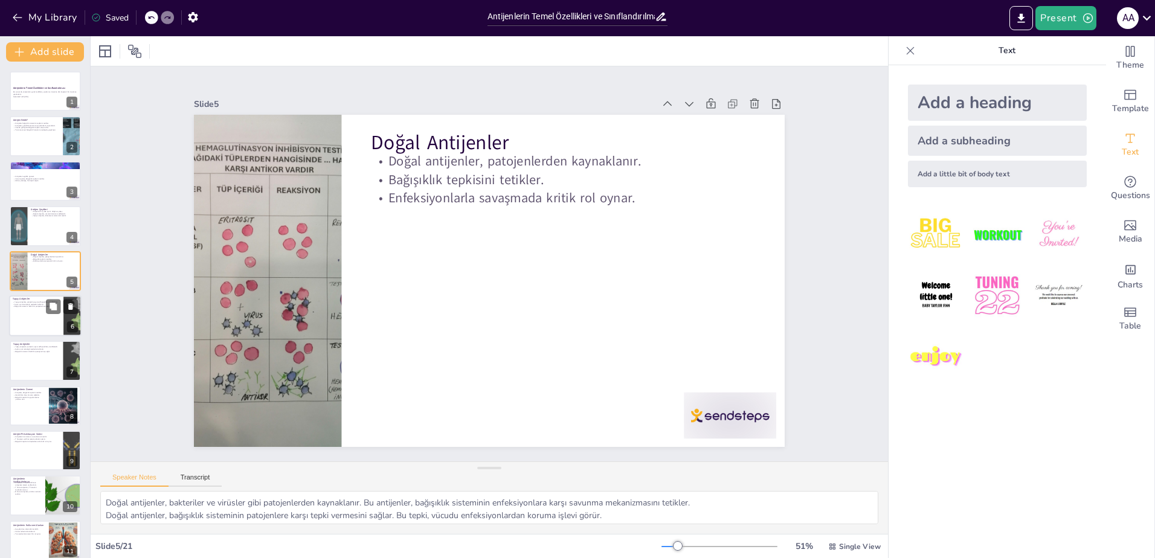
click at [39, 326] on div at bounding box center [45, 315] width 72 height 41
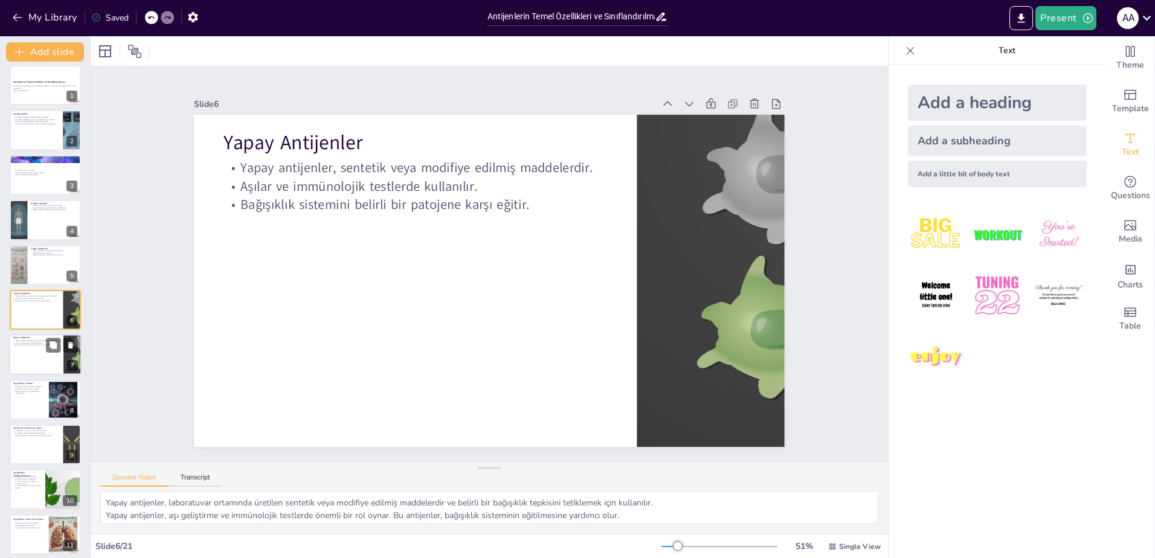
click at [32, 357] on div at bounding box center [45, 355] width 72 height 41
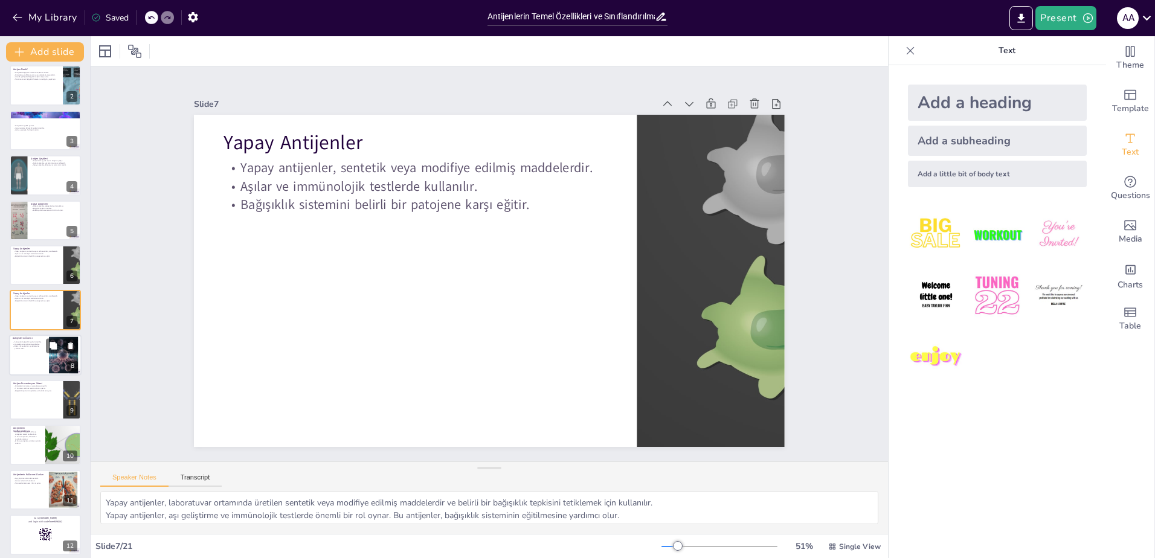
click at [27, 356] on div at bounding box center [45, 355] width 72 height 41
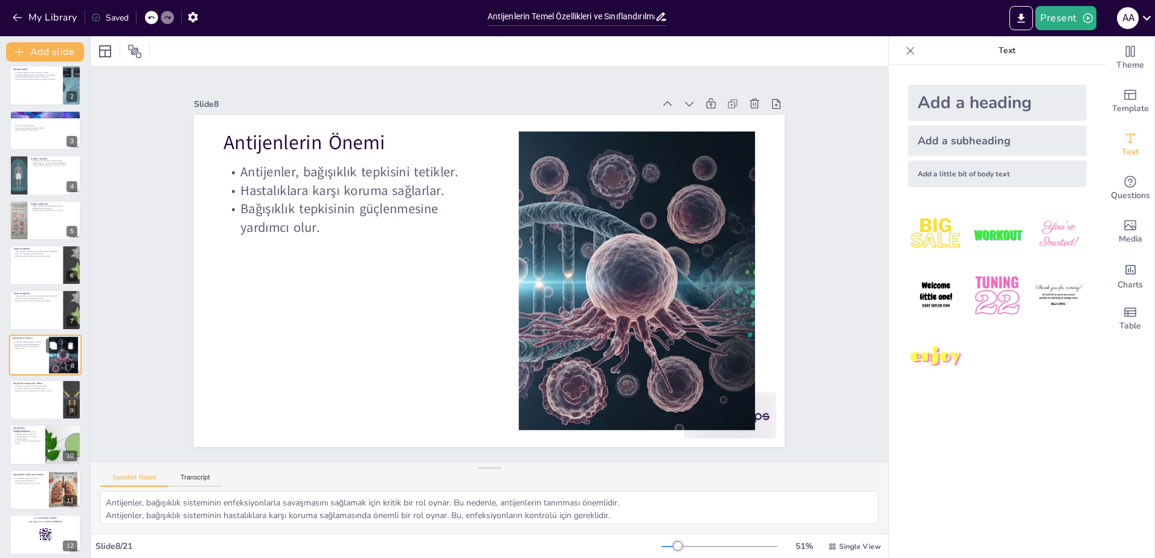
scroll to position [96, 0]
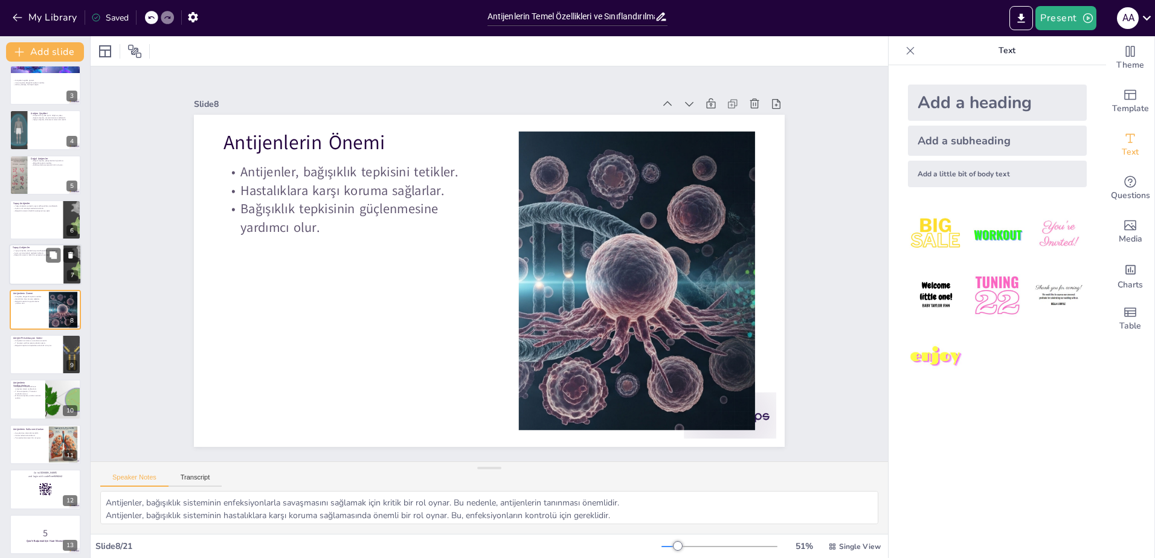
click at [74, 265] on div at bounding box center [72, 265] width 72 height 41
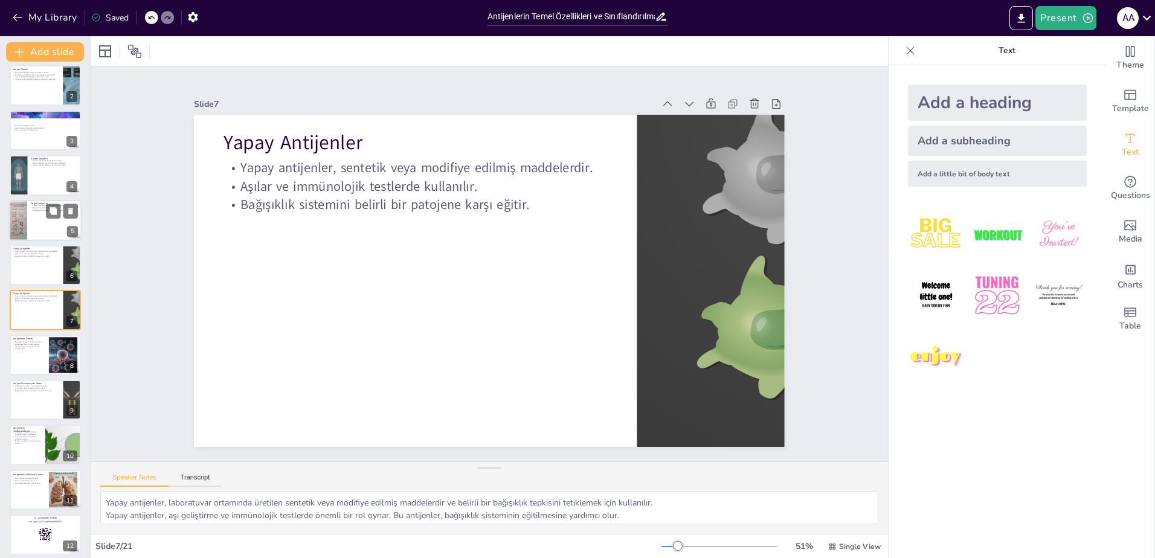
click at [68, 231] on div "5" at bounding box center [72, 231] width 11 height 11
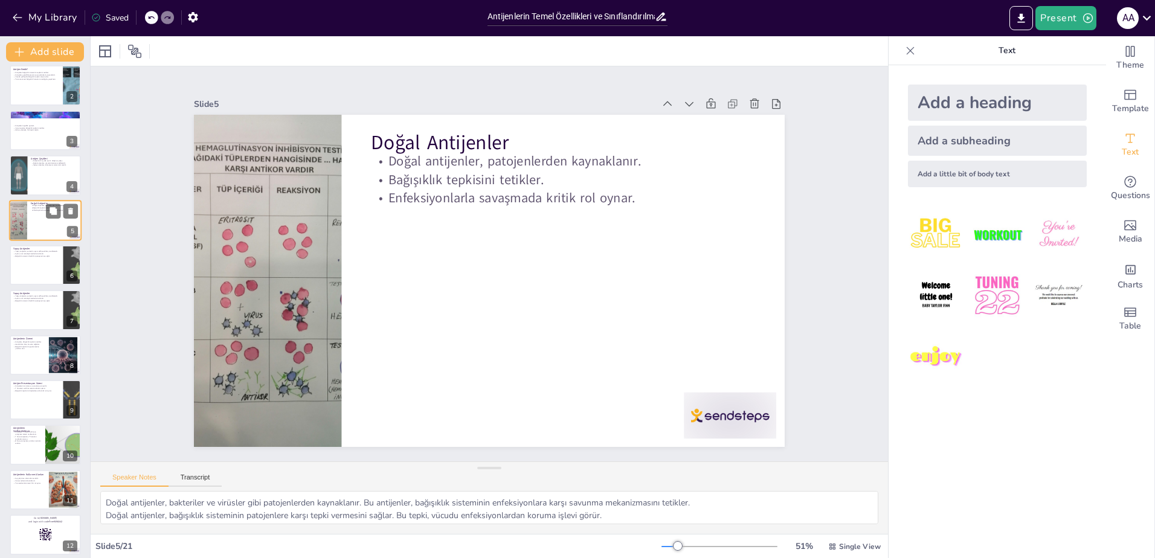
scroll to position [0, 0]
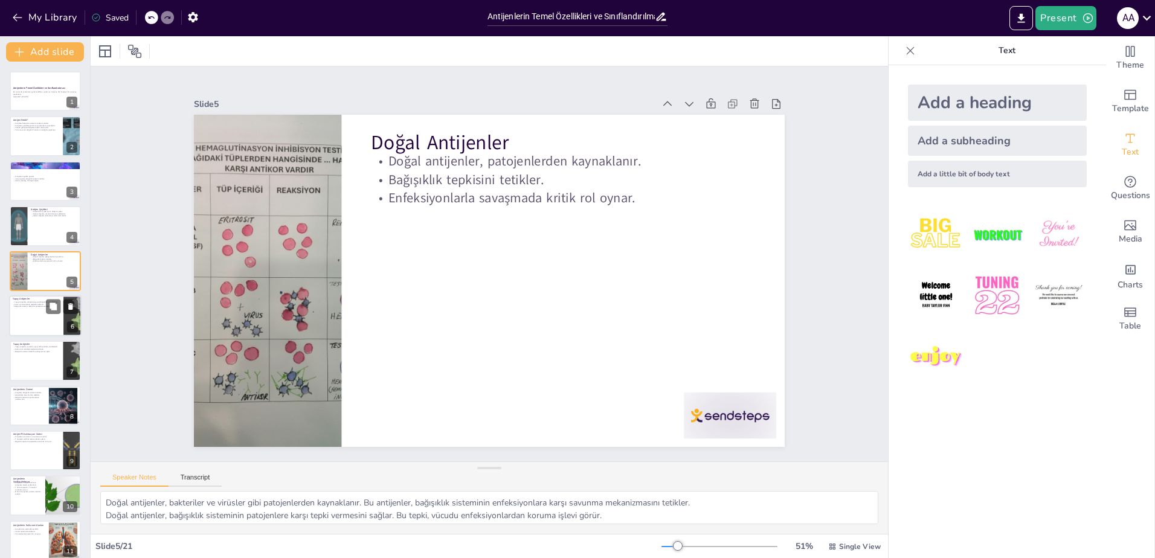
click at [67, 316] on div at bounding box center [72, 315] width 72 height 41
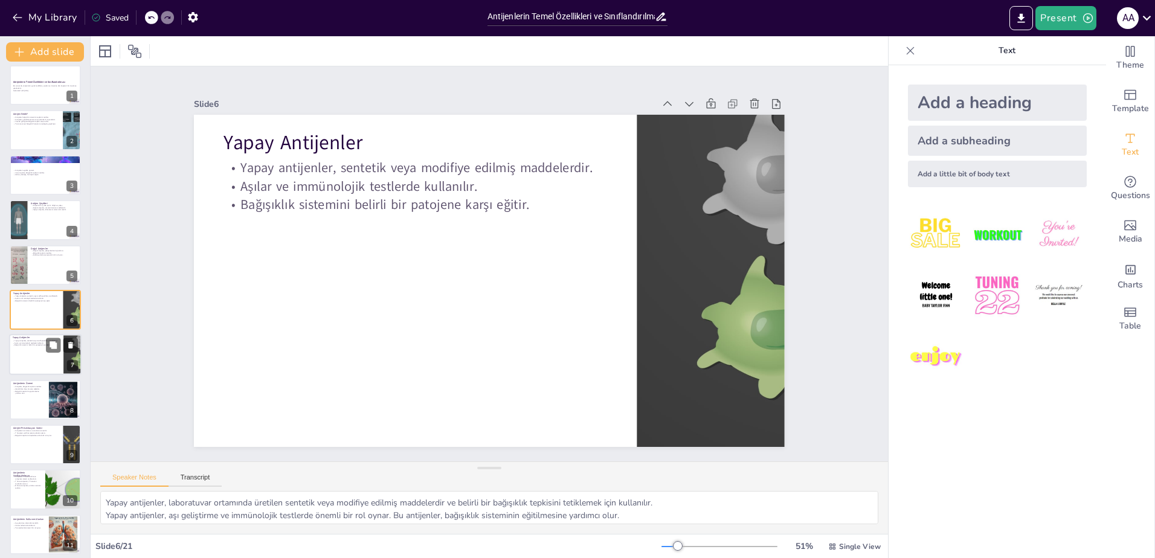
click at [53, 375] on div "Yapay Antijenler Yapay antijenler, sentetik veya modifiye edilmiş maddelerdir. …" at bounding box center [45, 355] width 72 height 41
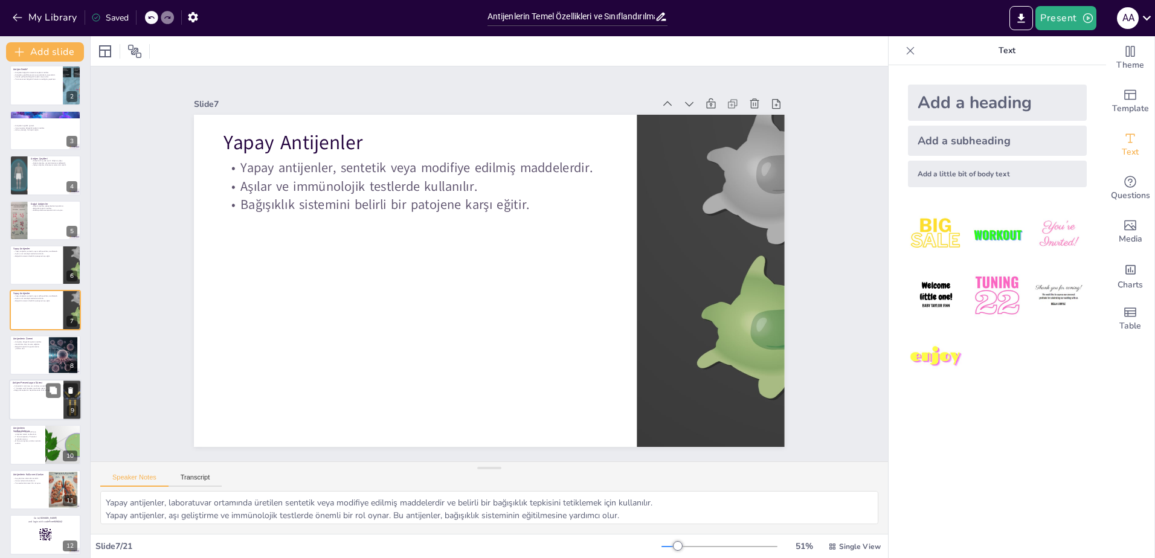
click at [54, 404] on div at bounding box center [45, 399] width 72 height 41
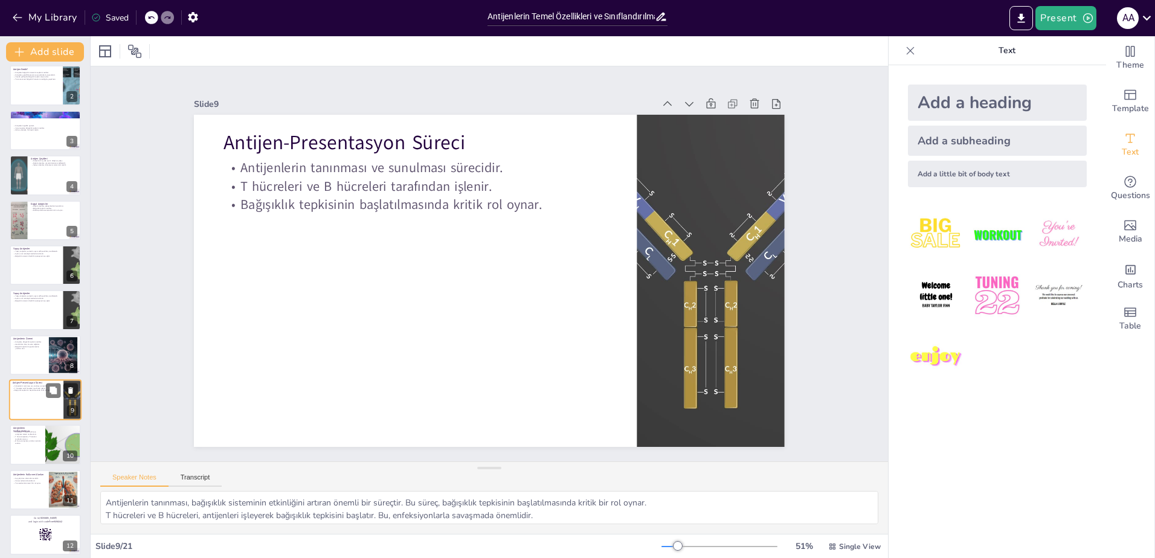
scroll to position [141, 0]
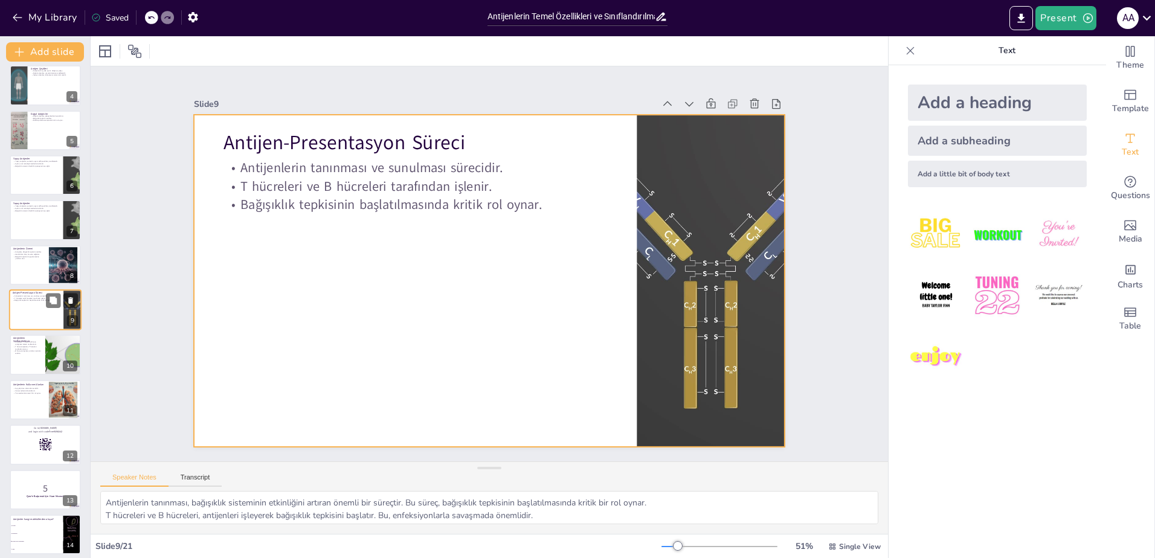
click at [39, 317] on div at bounding box center [45, 309] width 72 height 41
